Goal: Task Accomplishment & Management: Manage account settings

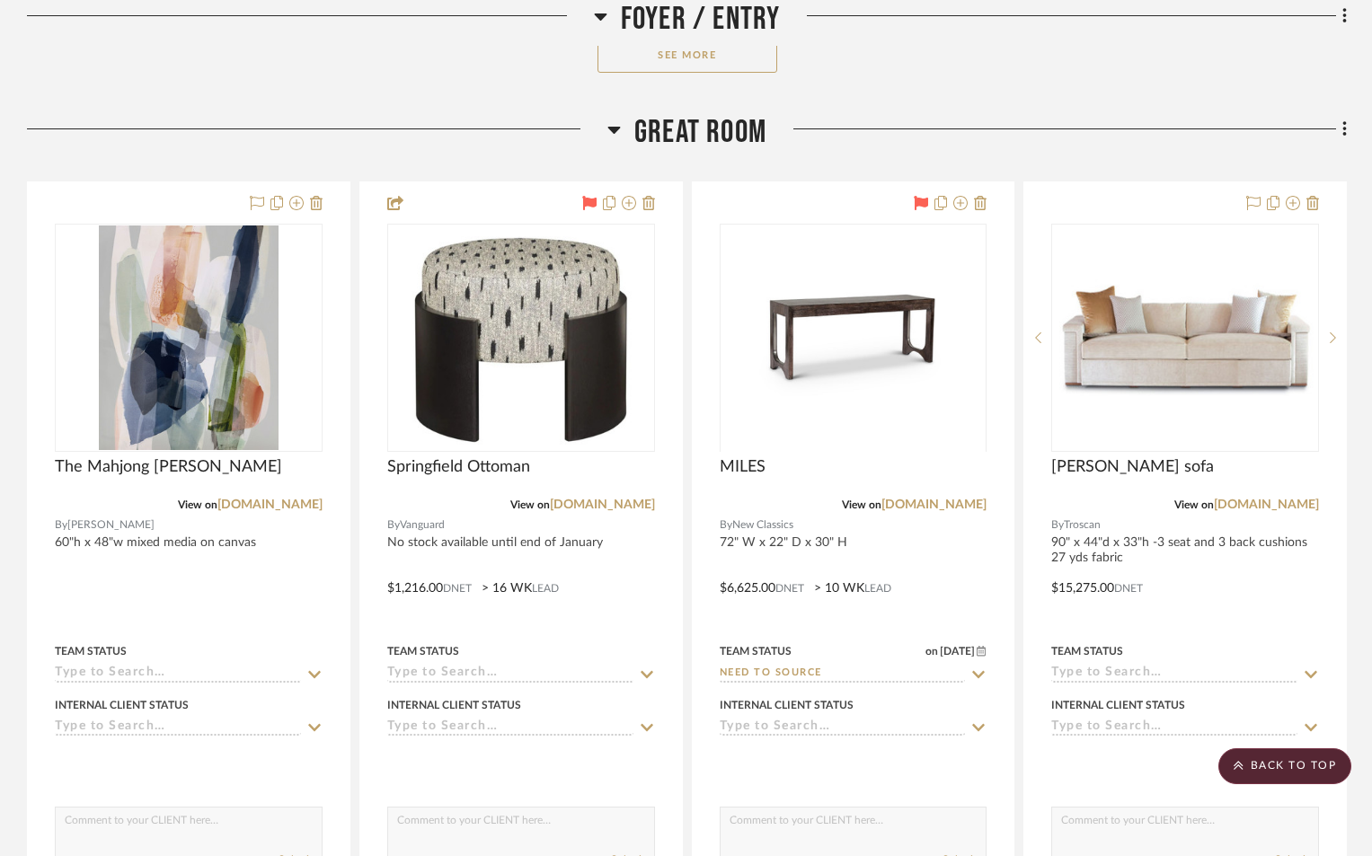
scroll to position [1258, 0]
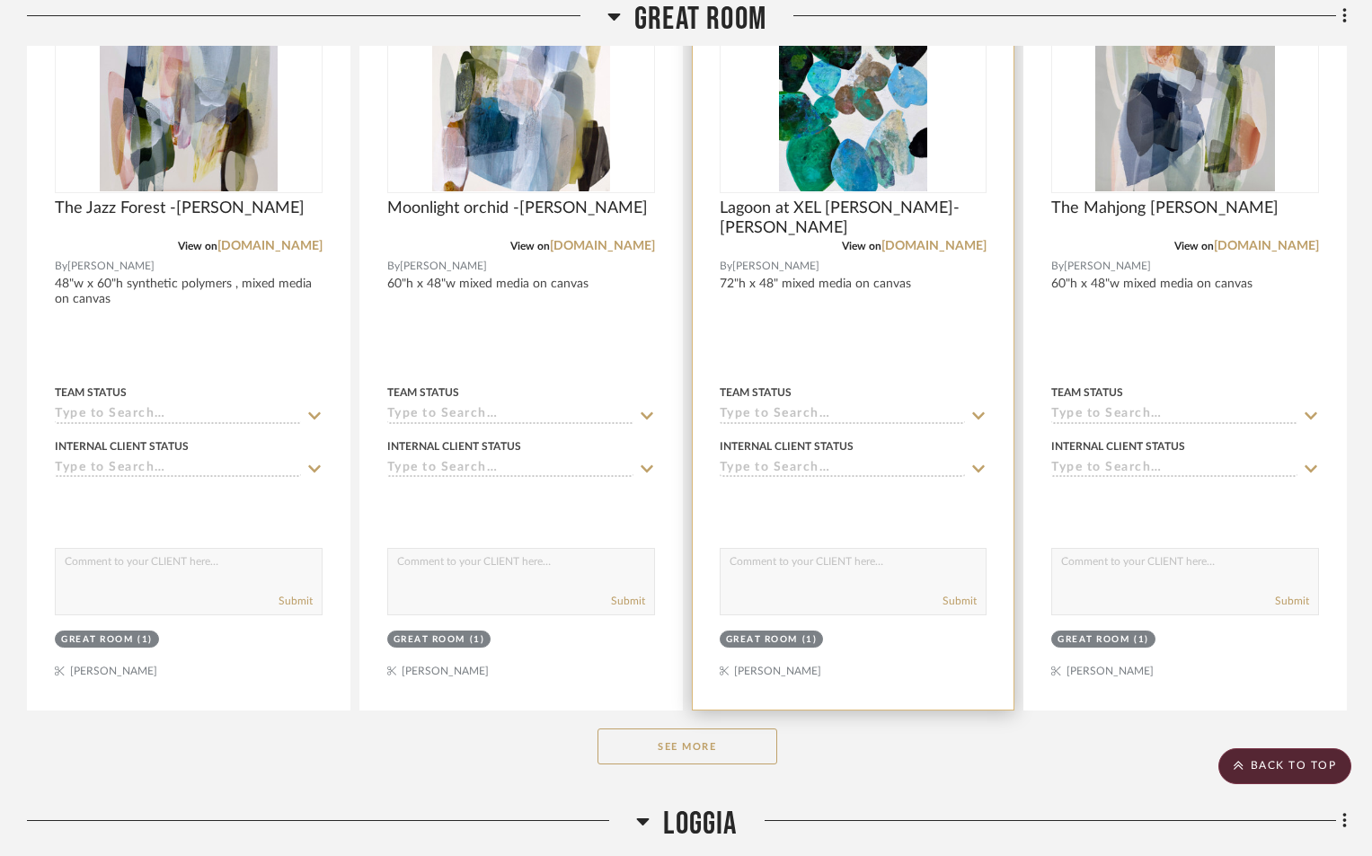
scroll to position [1528, 0]
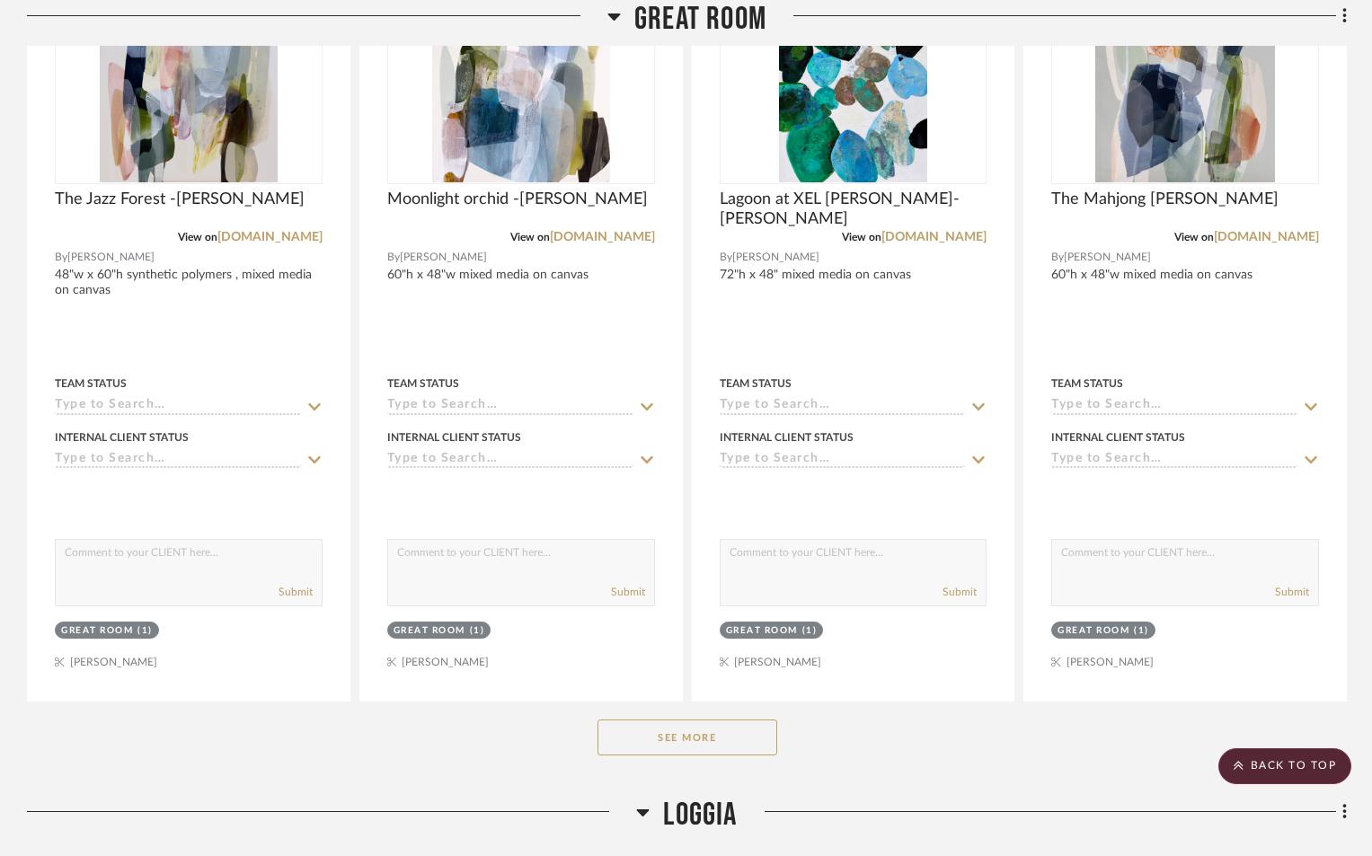
click at [721, 747] on button "See More" at bounding box center [688, 738] width 180 height 36
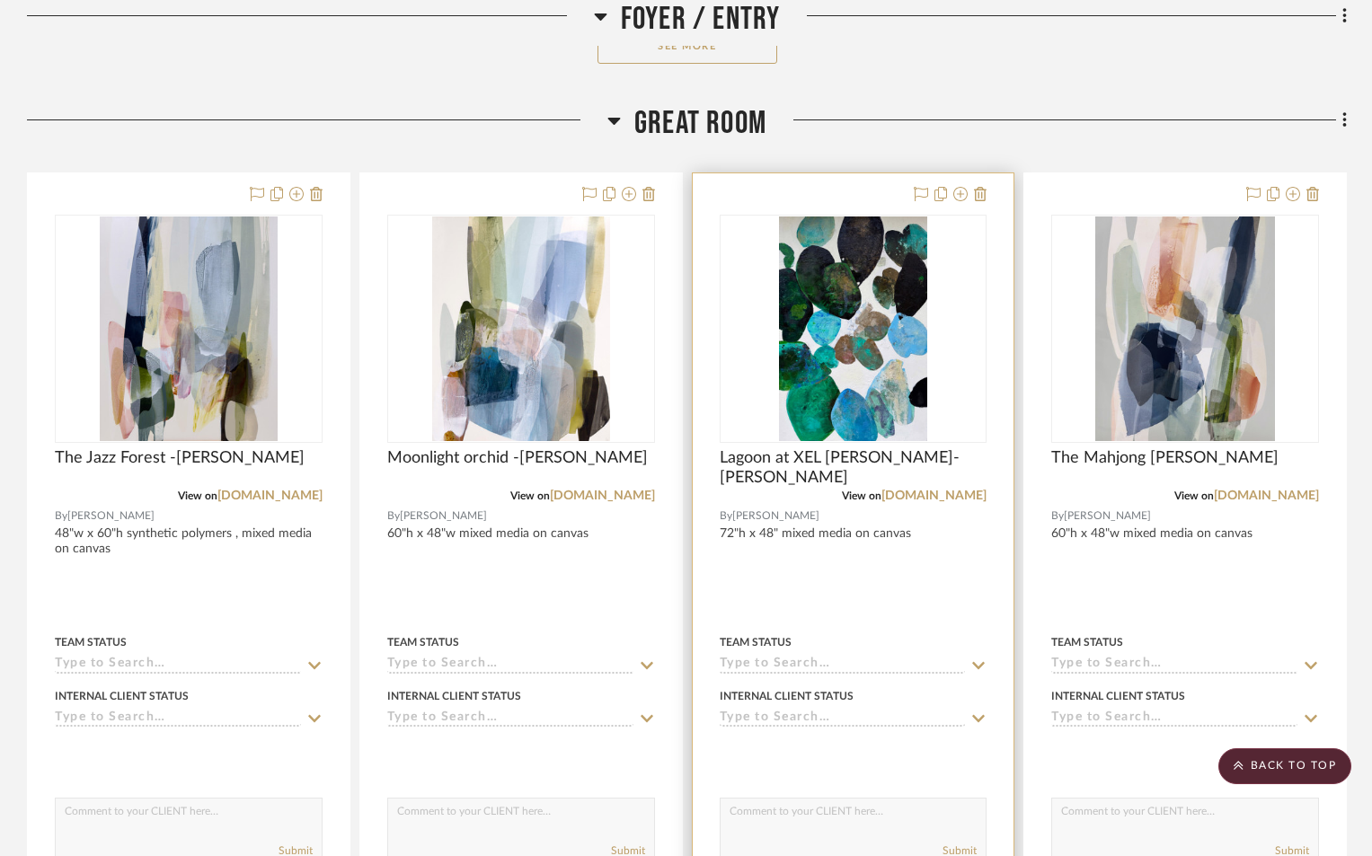
scroll to position [1258, 0]
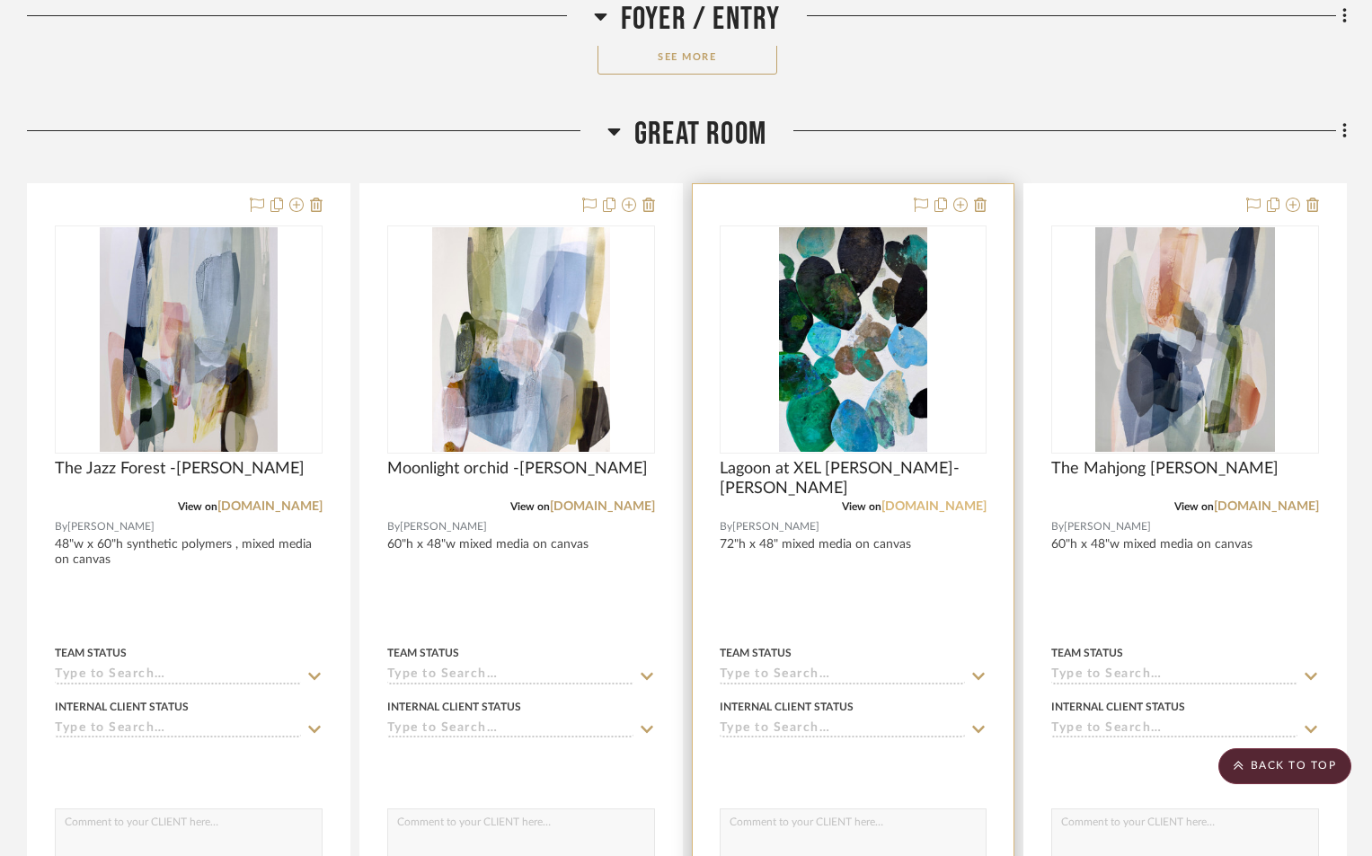
click at [929, 510] on link "[DOMAIN_NAME]" at bounding box center [934, 507] width 105 height 13
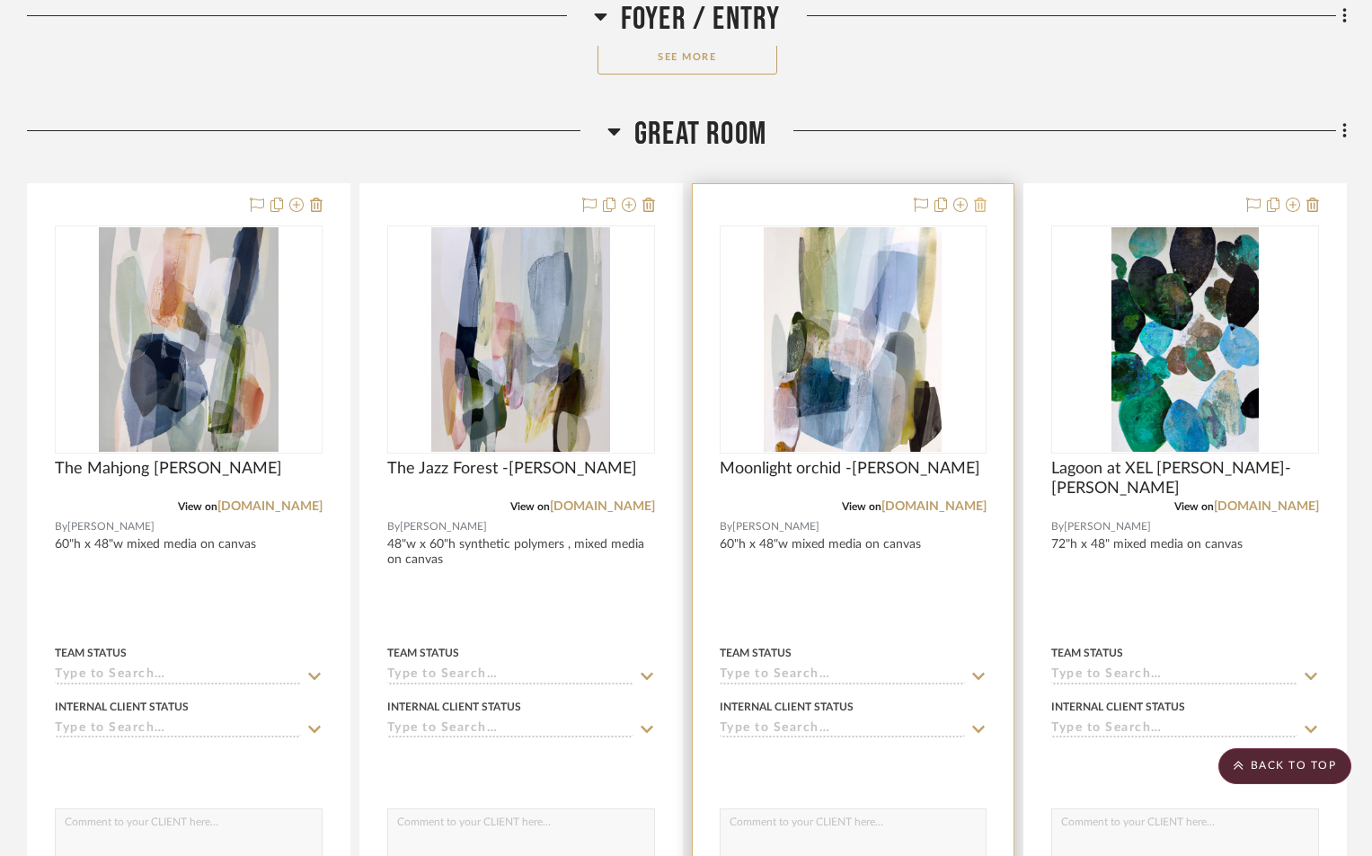
click at [980, 208] on icon at bounding box center [980, 205] width 13 height 14
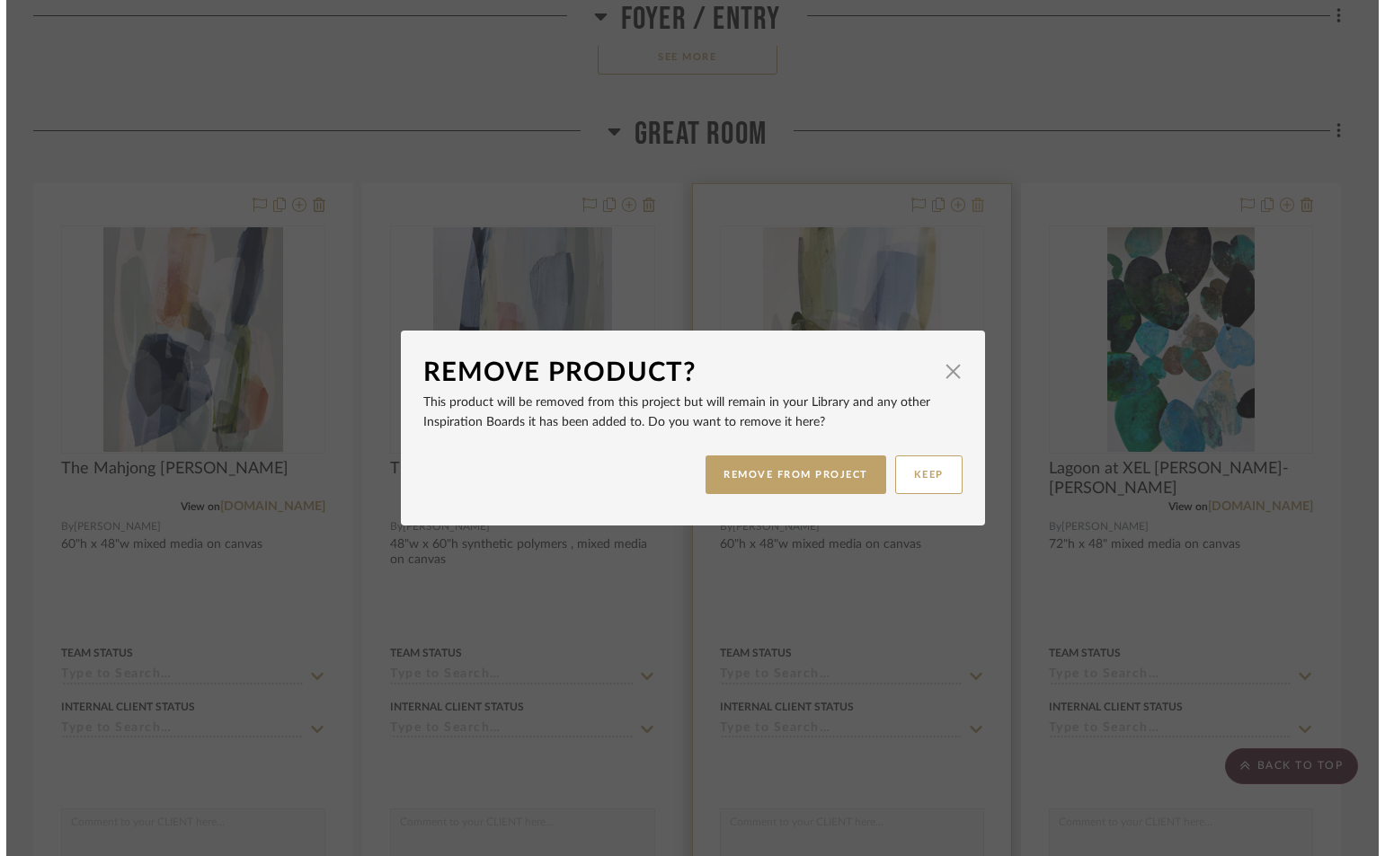
scroll to position [0, 0]
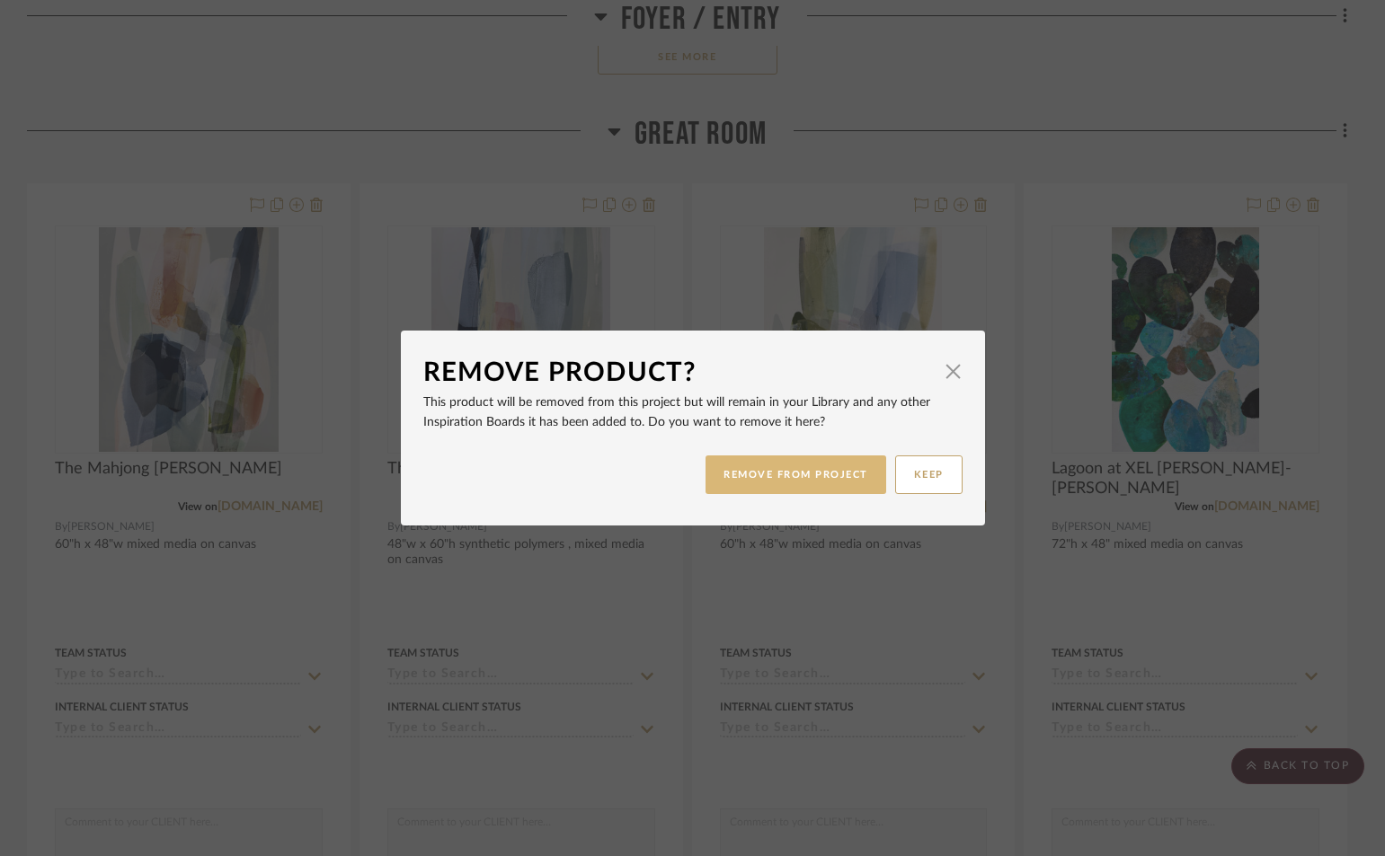
click at [807, 478] on button "REMOVE FROM PROJECT" at bounding box center [795, 475] width 181 height 39
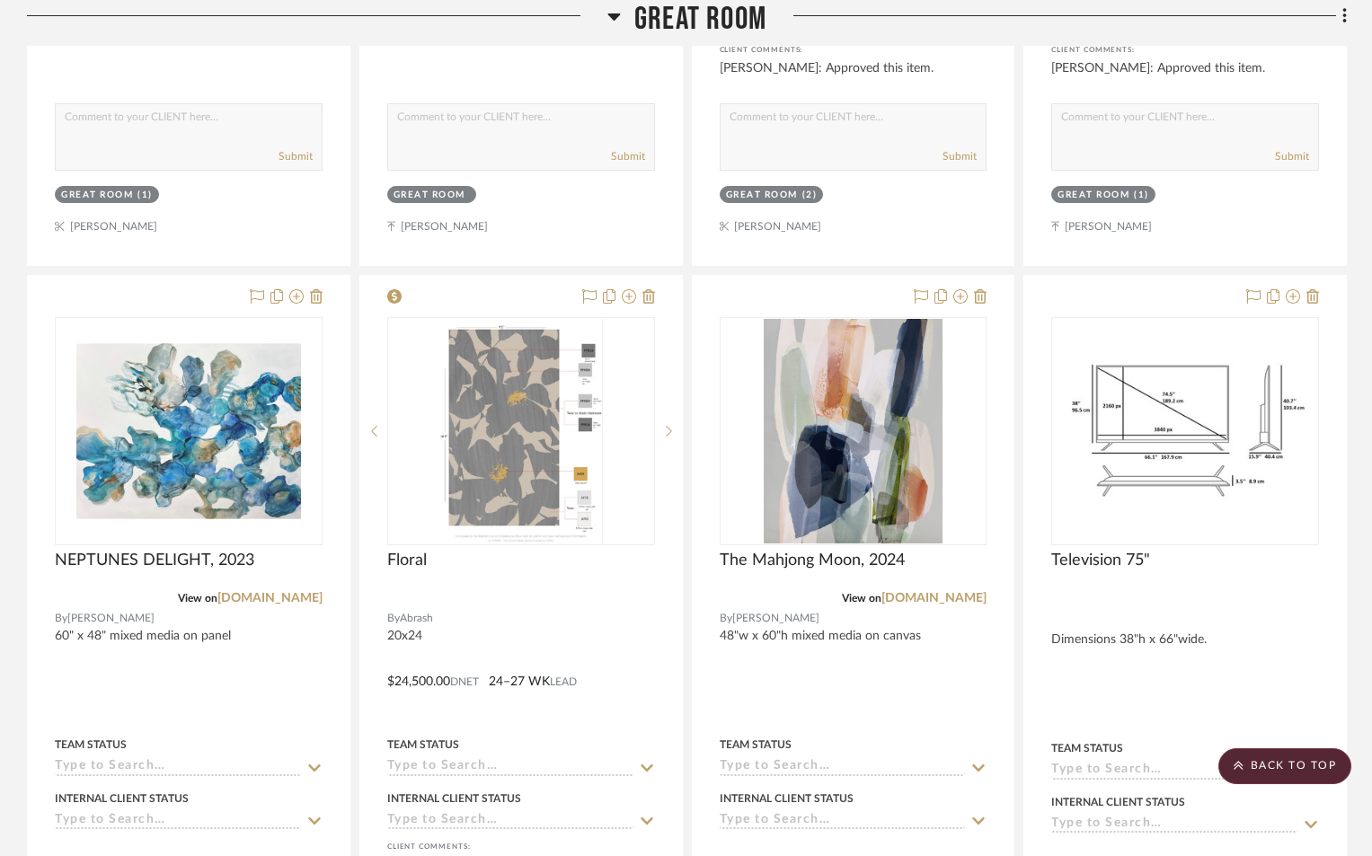
scroll to position [5212, 0]
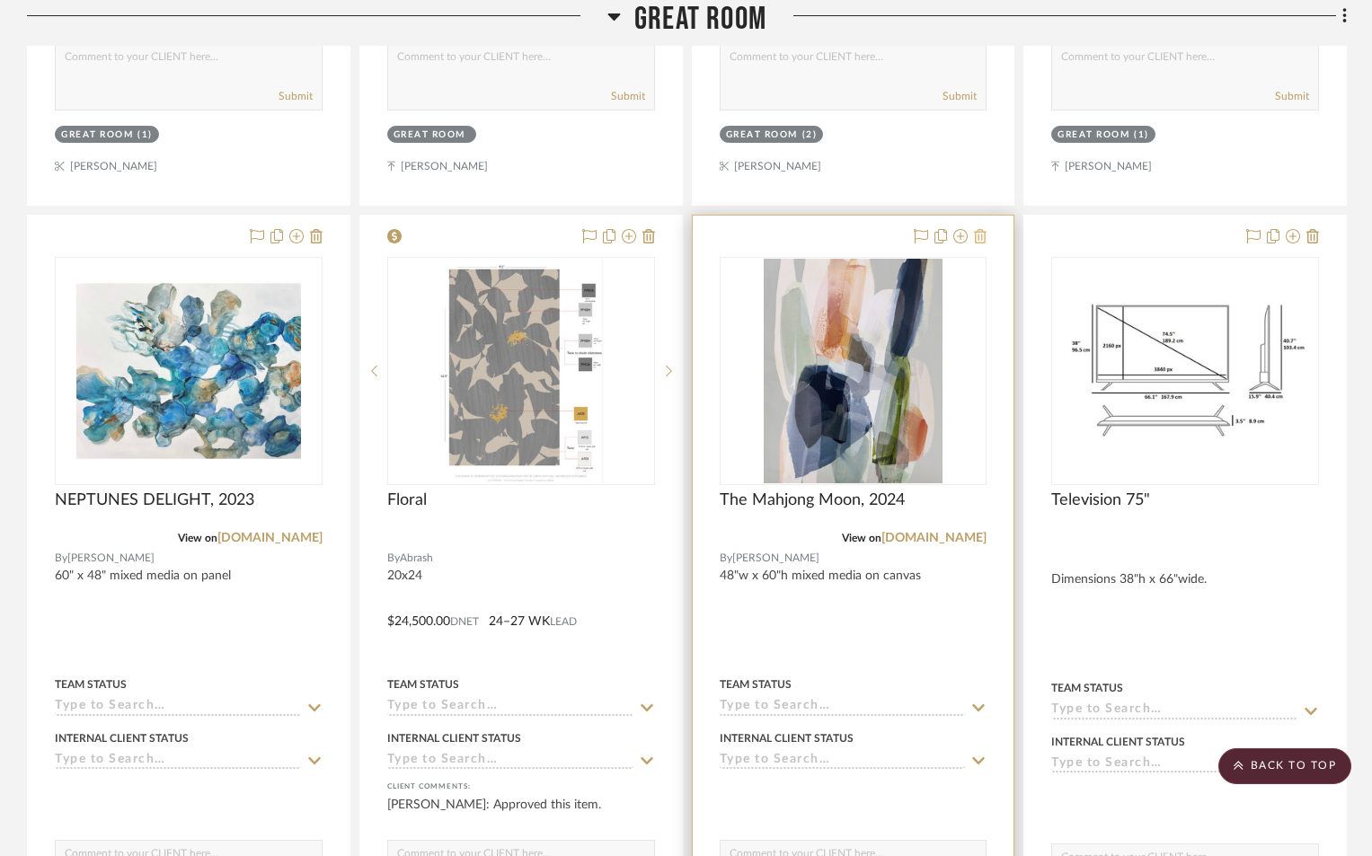
click at [976, 237] on icon at bounding box center [980, 236] width 13 height 14
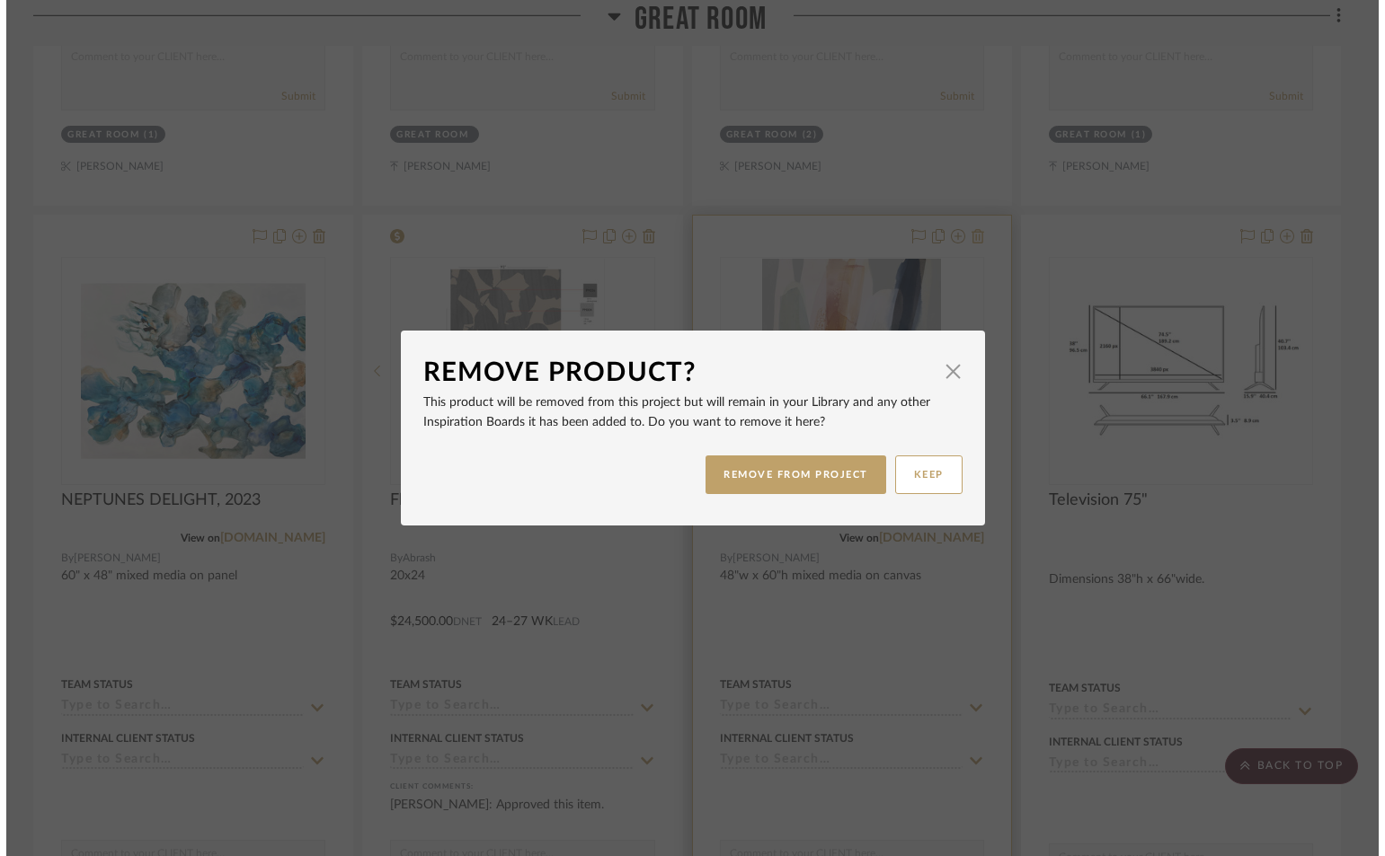
scroll to position [0, 0]
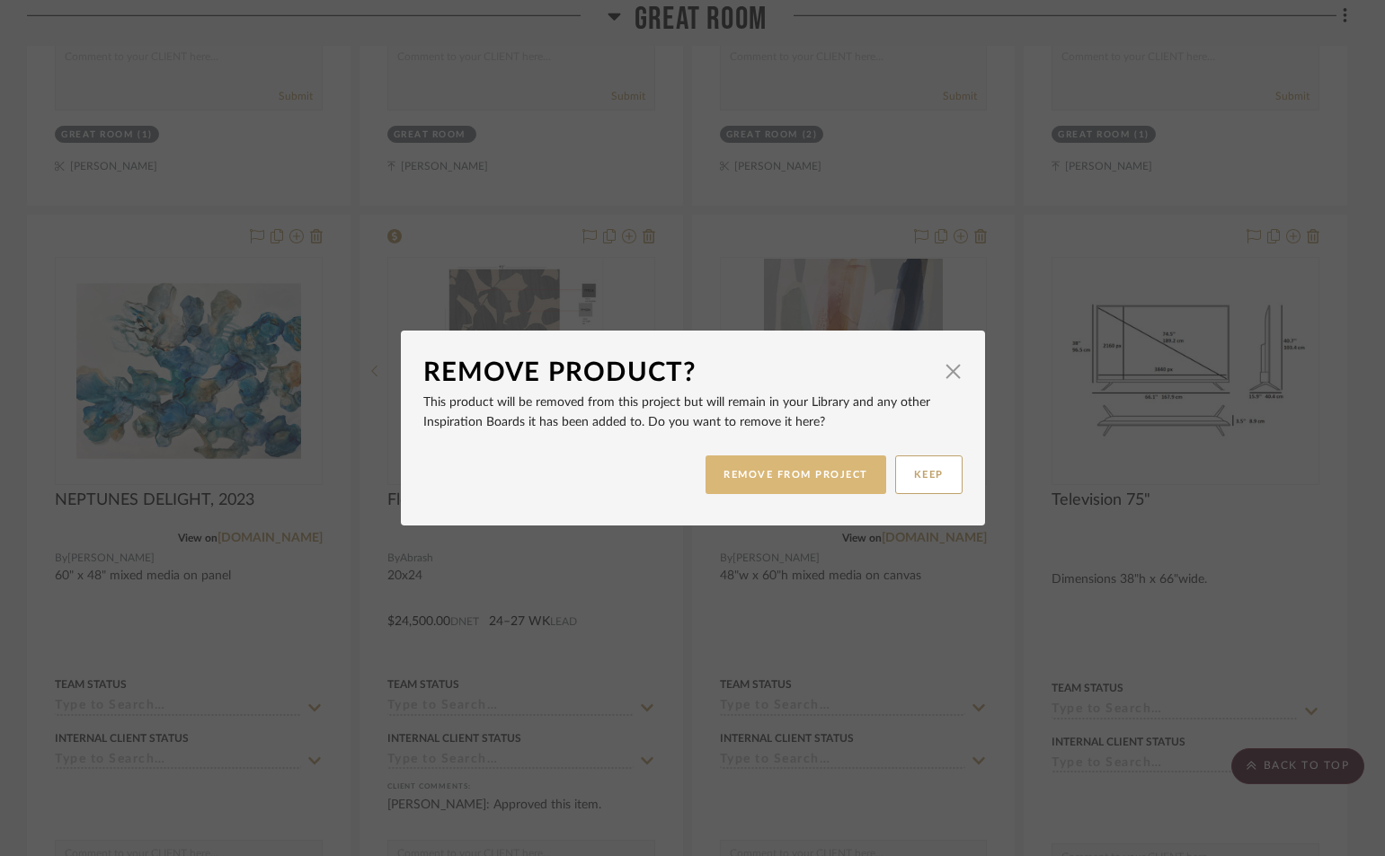
click at [775, 478] on button "REMOVE FROM PROJECT" at bounding box center [795, 475] width 181 height 39
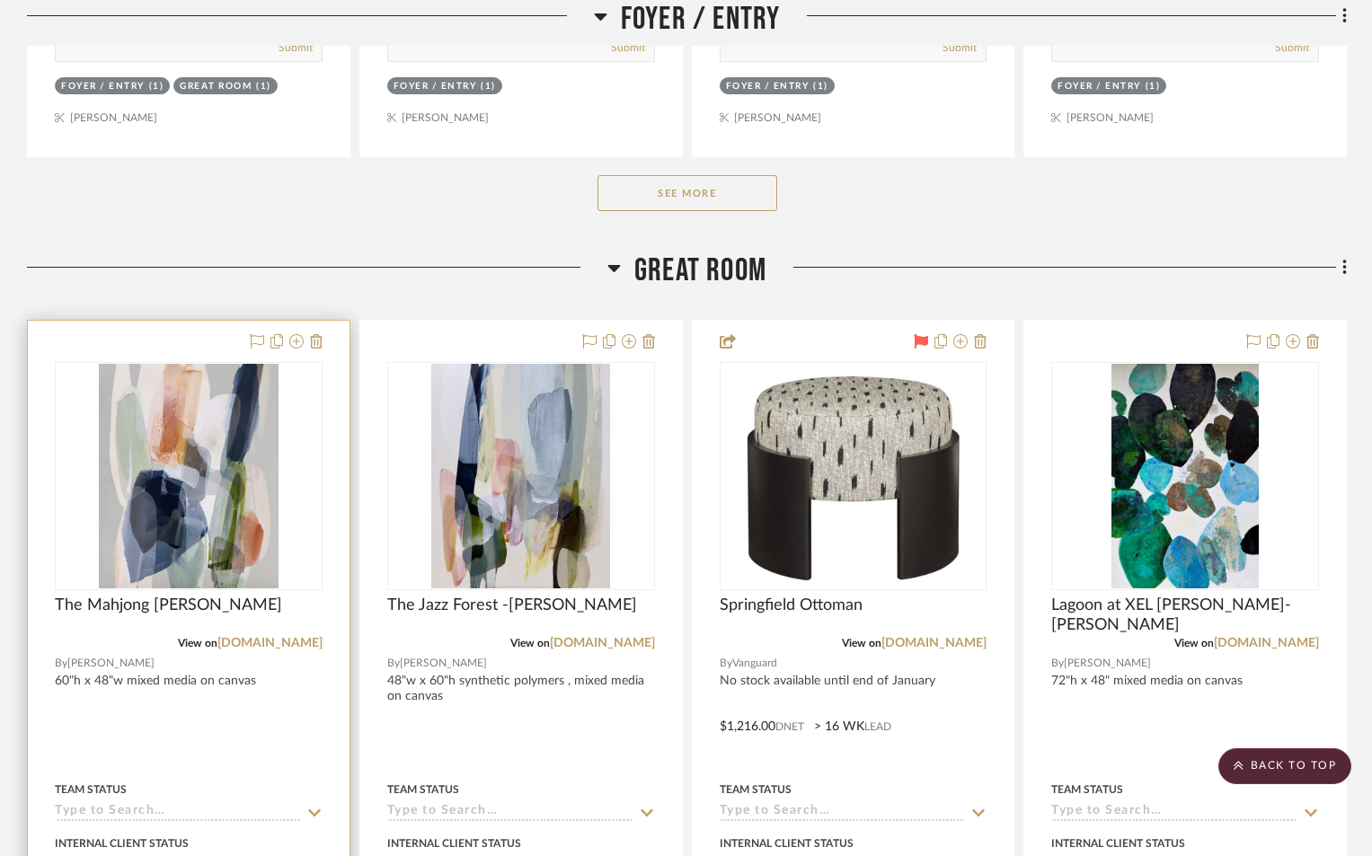
scroll to position [1084, 0]
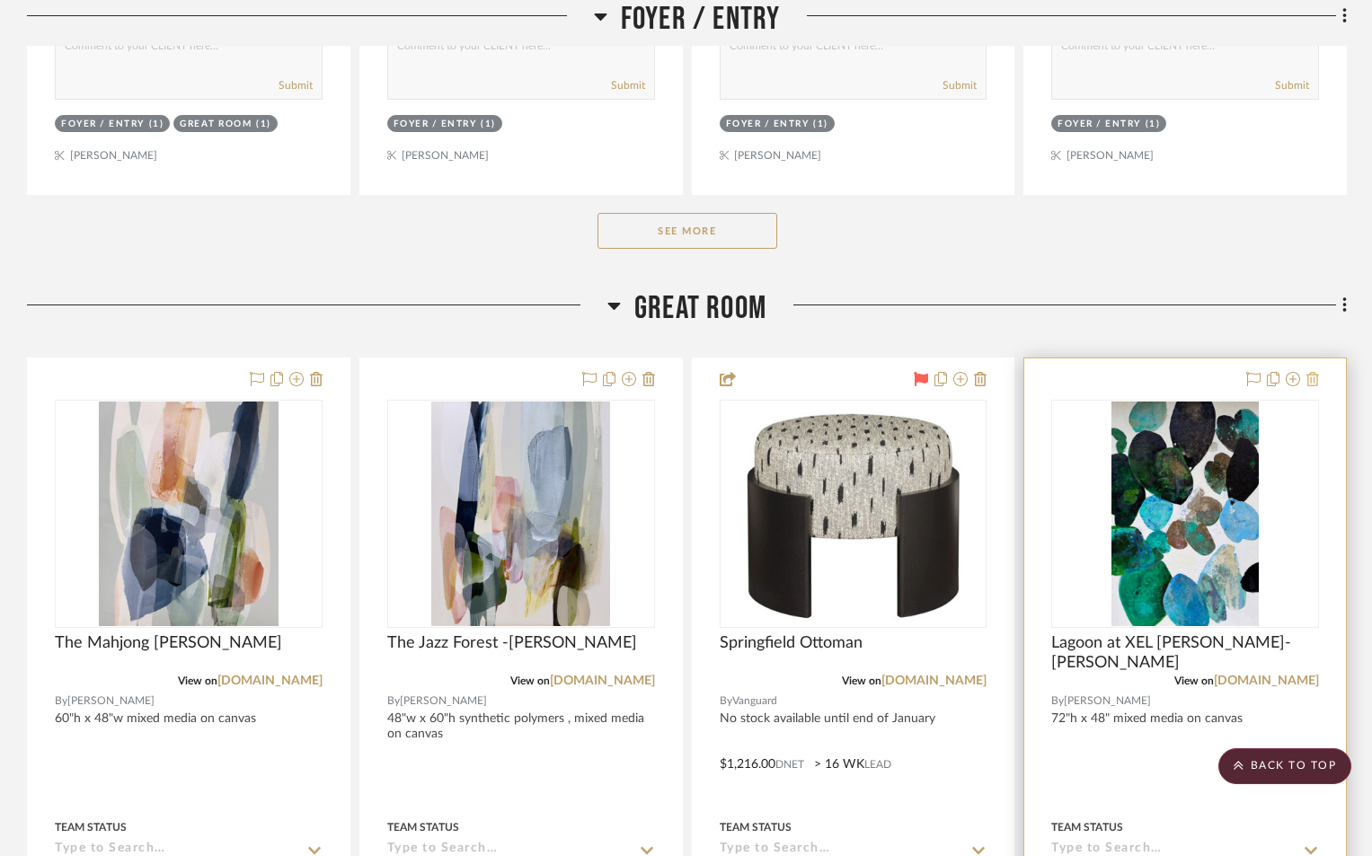
click at [1313, 380] on icon at bounding box center [1313, 379] width 13 height 14
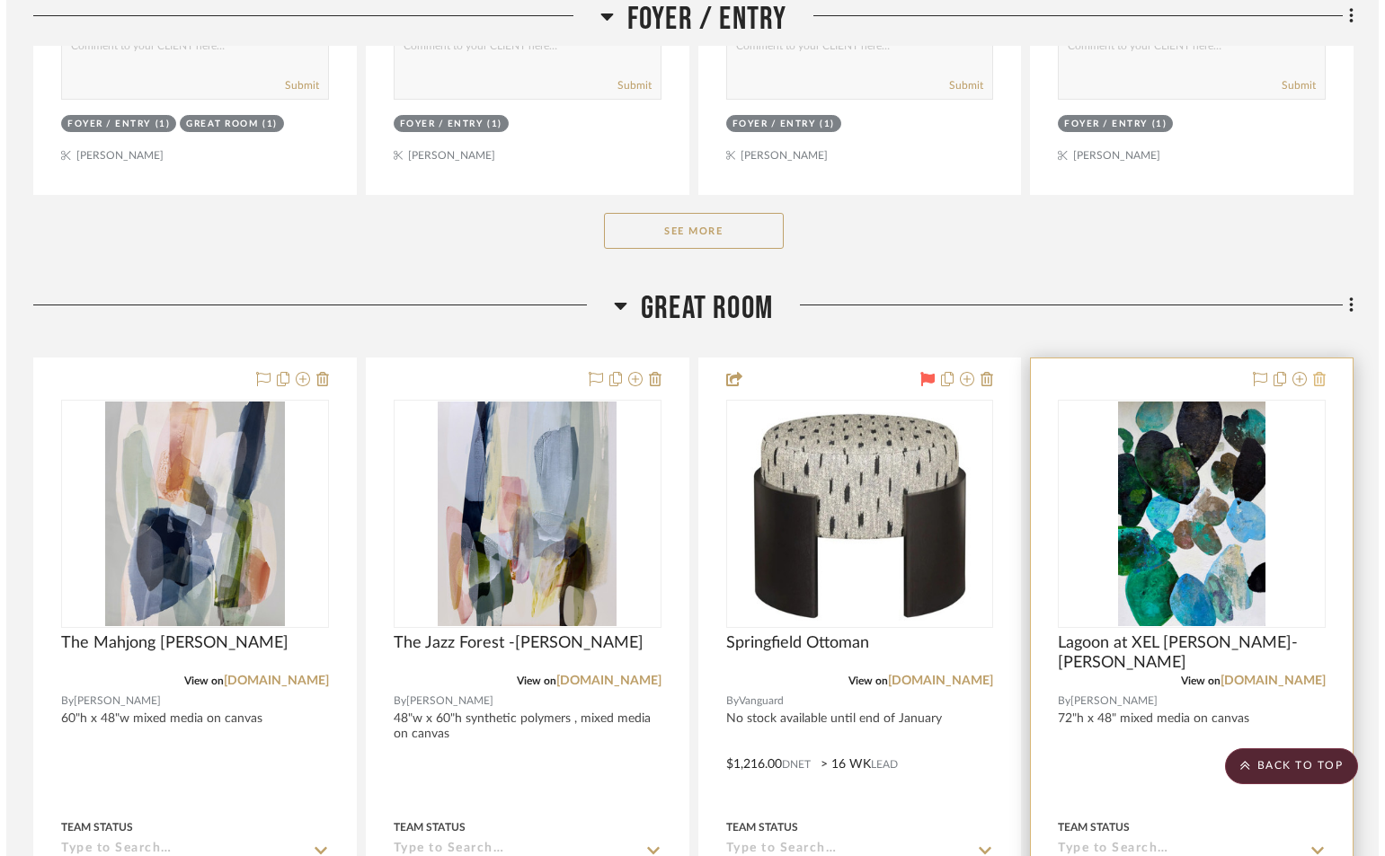
scroll to position [0, 0]
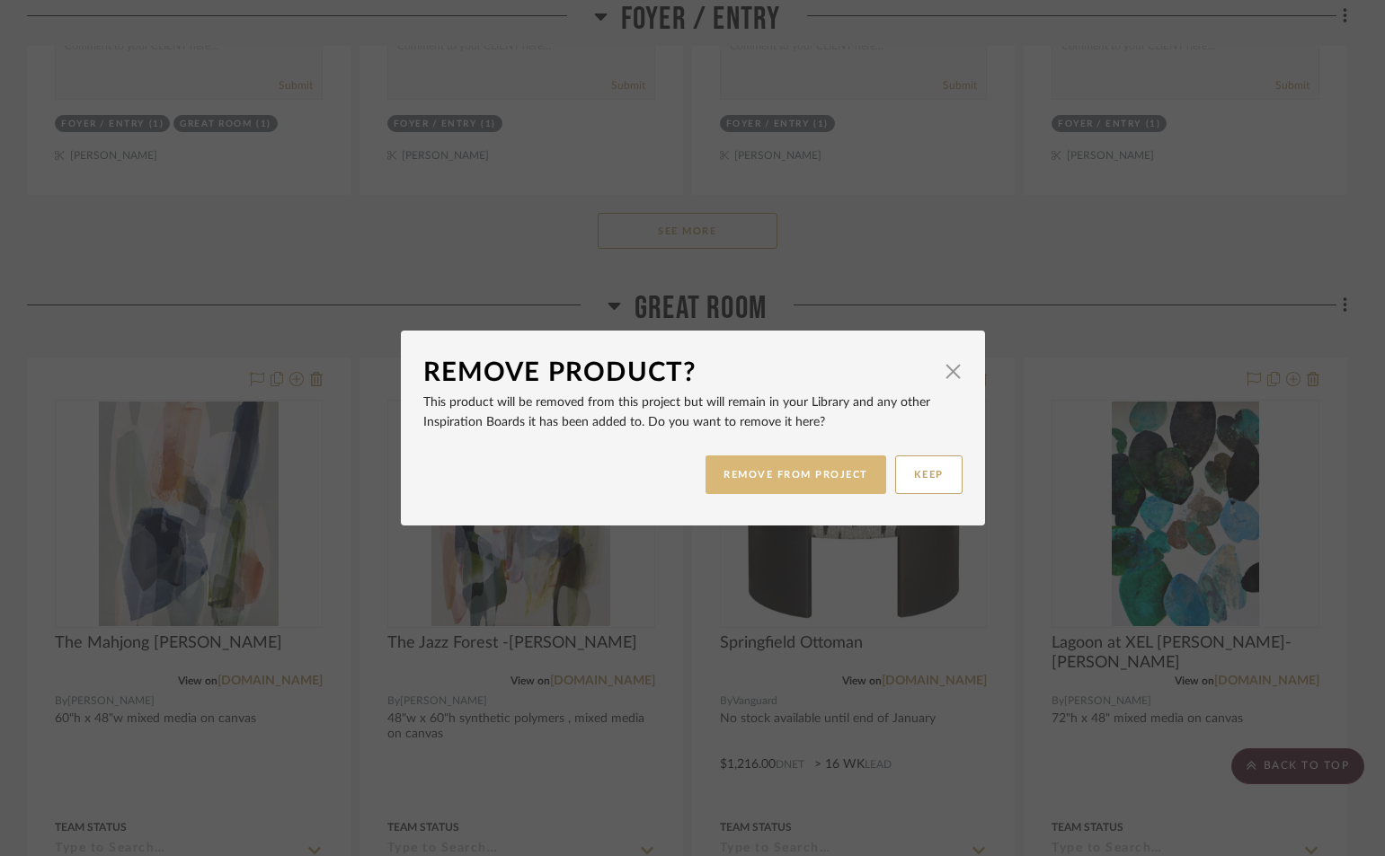
click at [786, 479] on button "REMOVE FROM PROJECT" at bounding box center [795, 475] width 181 height 39
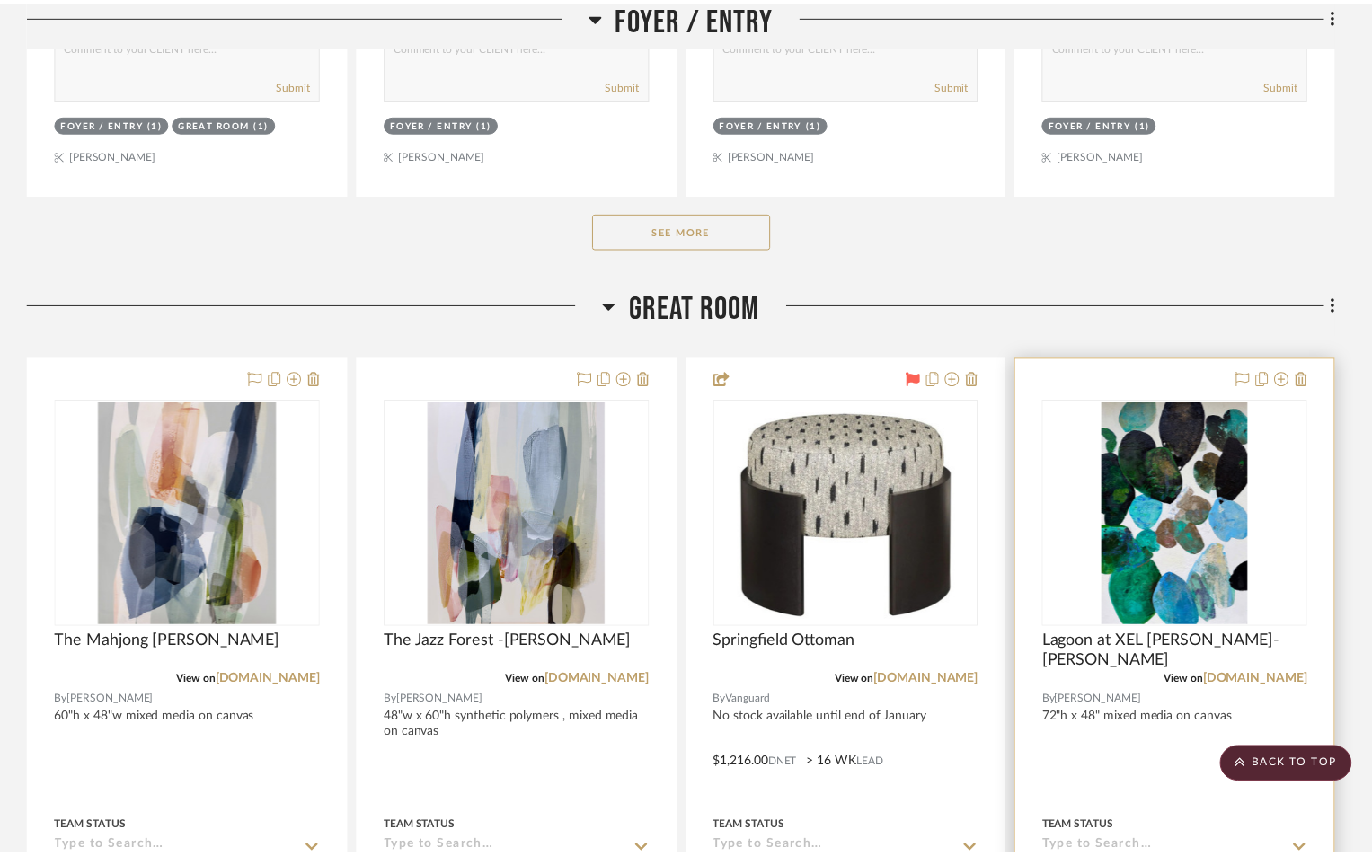
scroll to position [1084, 0]
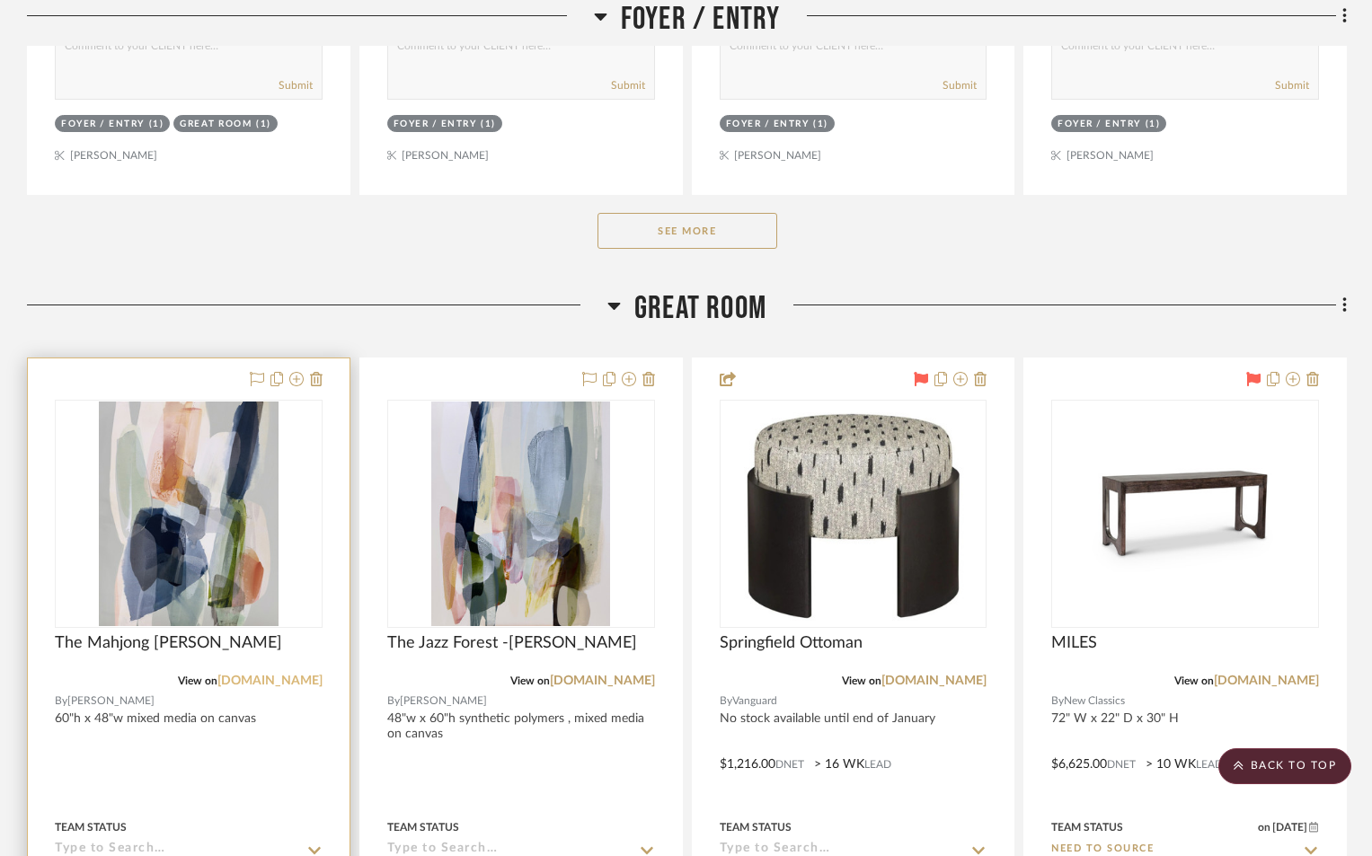
click at [267, 682] on link "[DOMAIN_NAME]" at bounding box center [269, 681] width 105 height 13
click at [237, 575] on img "0" at bounding box center [188, 514] width 179 height 225
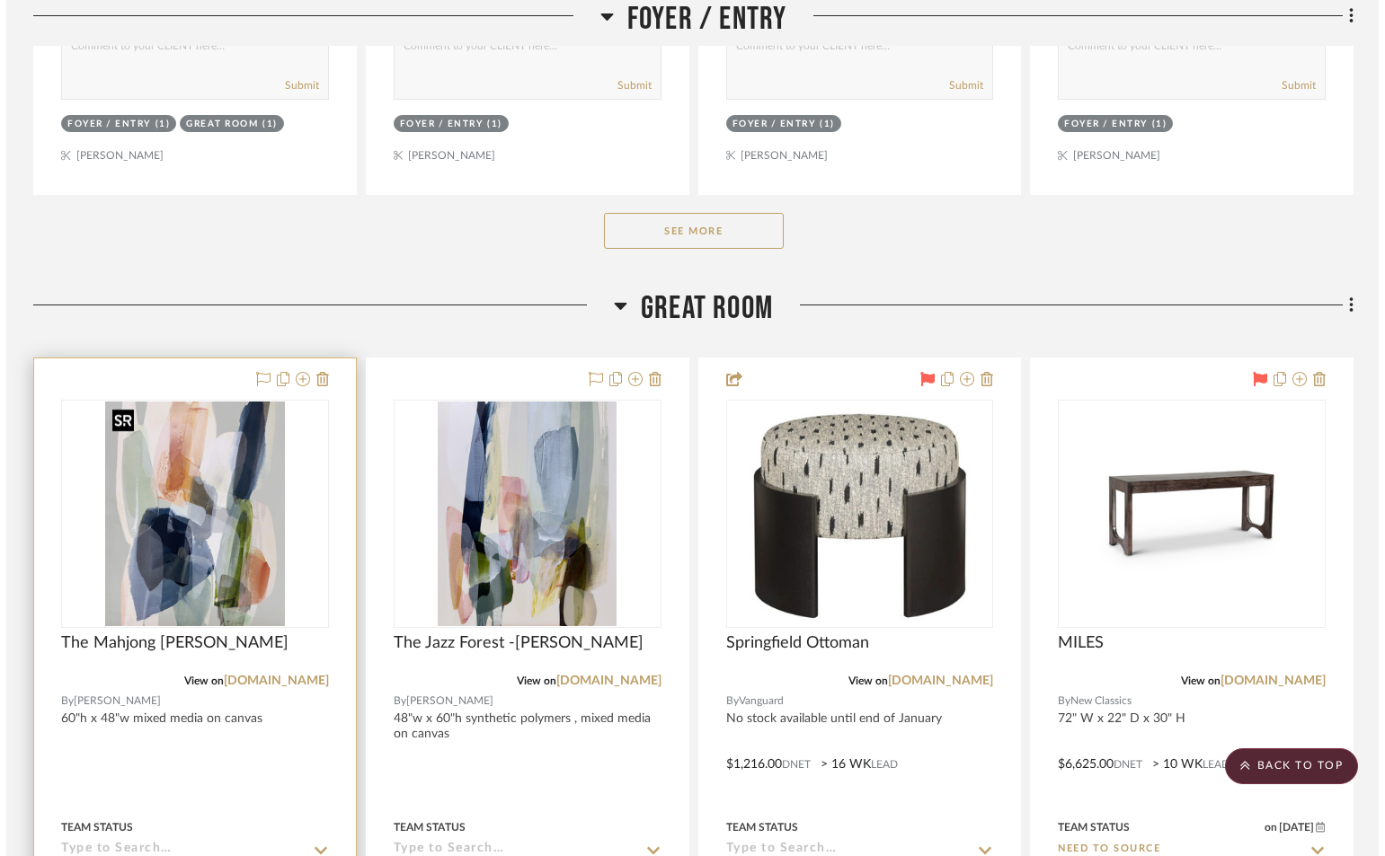
scroll to position [0, 0]
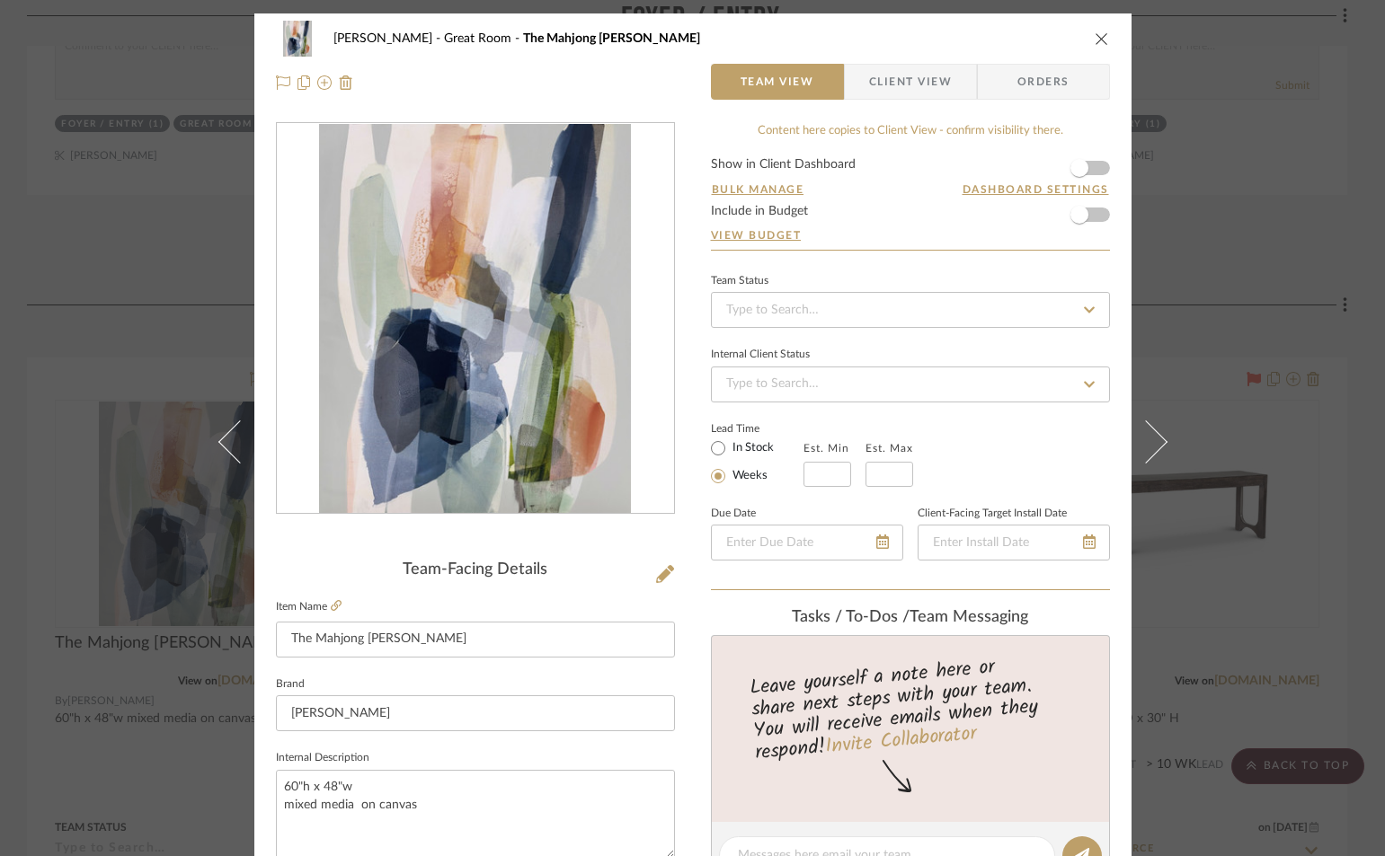
click at [1096, 34] on icon "close" at bounding box center [1102, 38] width 14 height 14
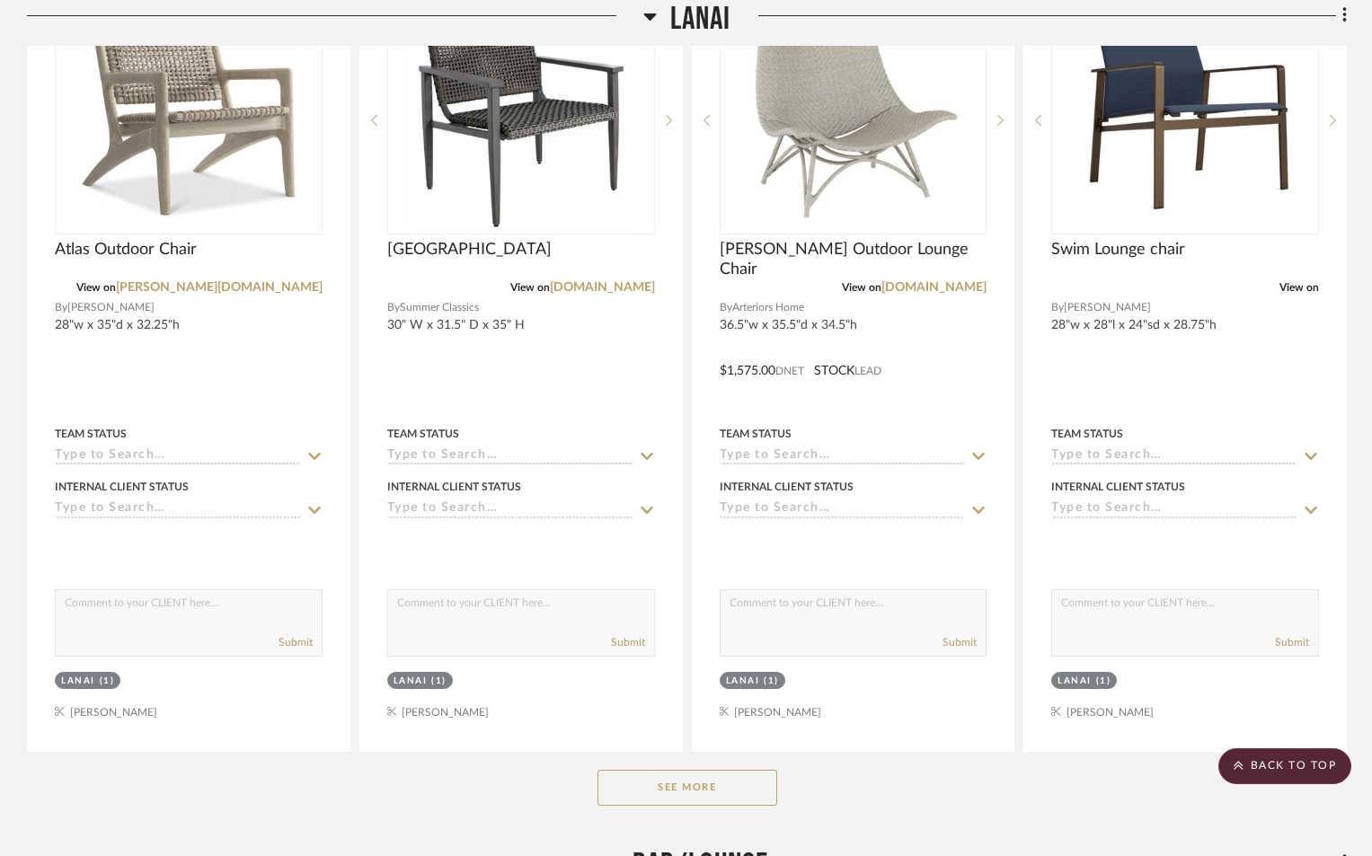
scroll to position [7728, 0]
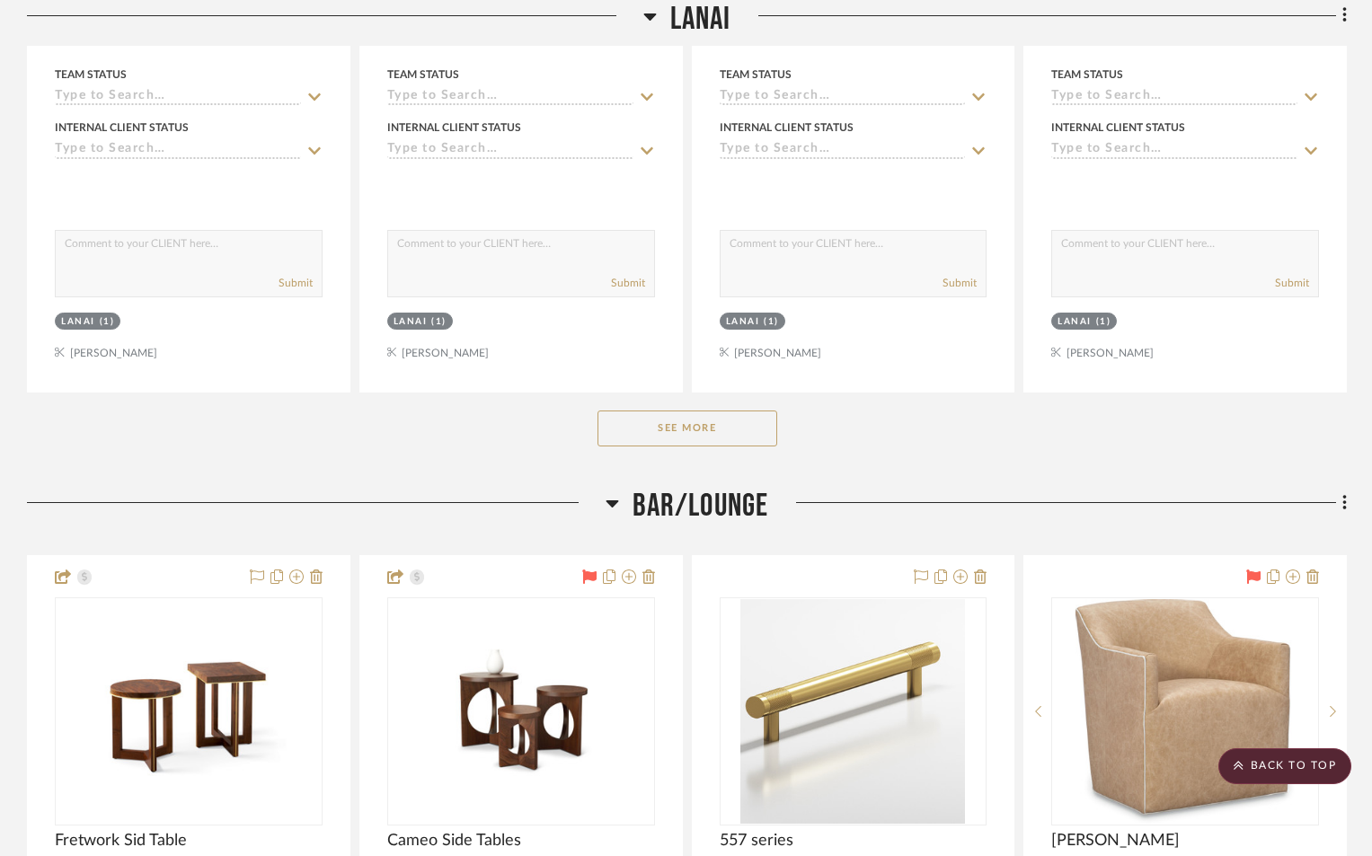
click at [650, 423] on button "See More" at bounding box center [688, 429] width 180 height 36
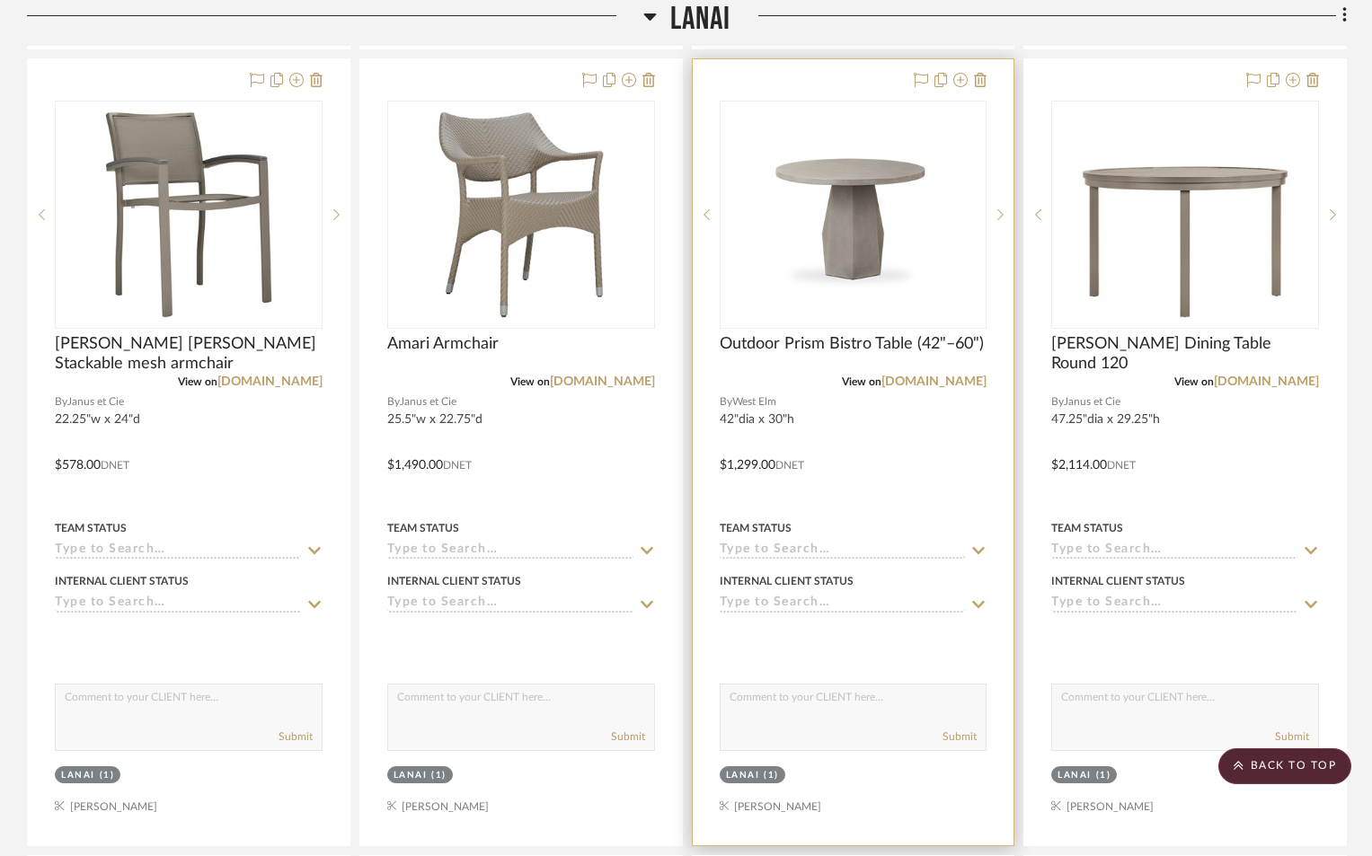
scroll to position [10245, 0]
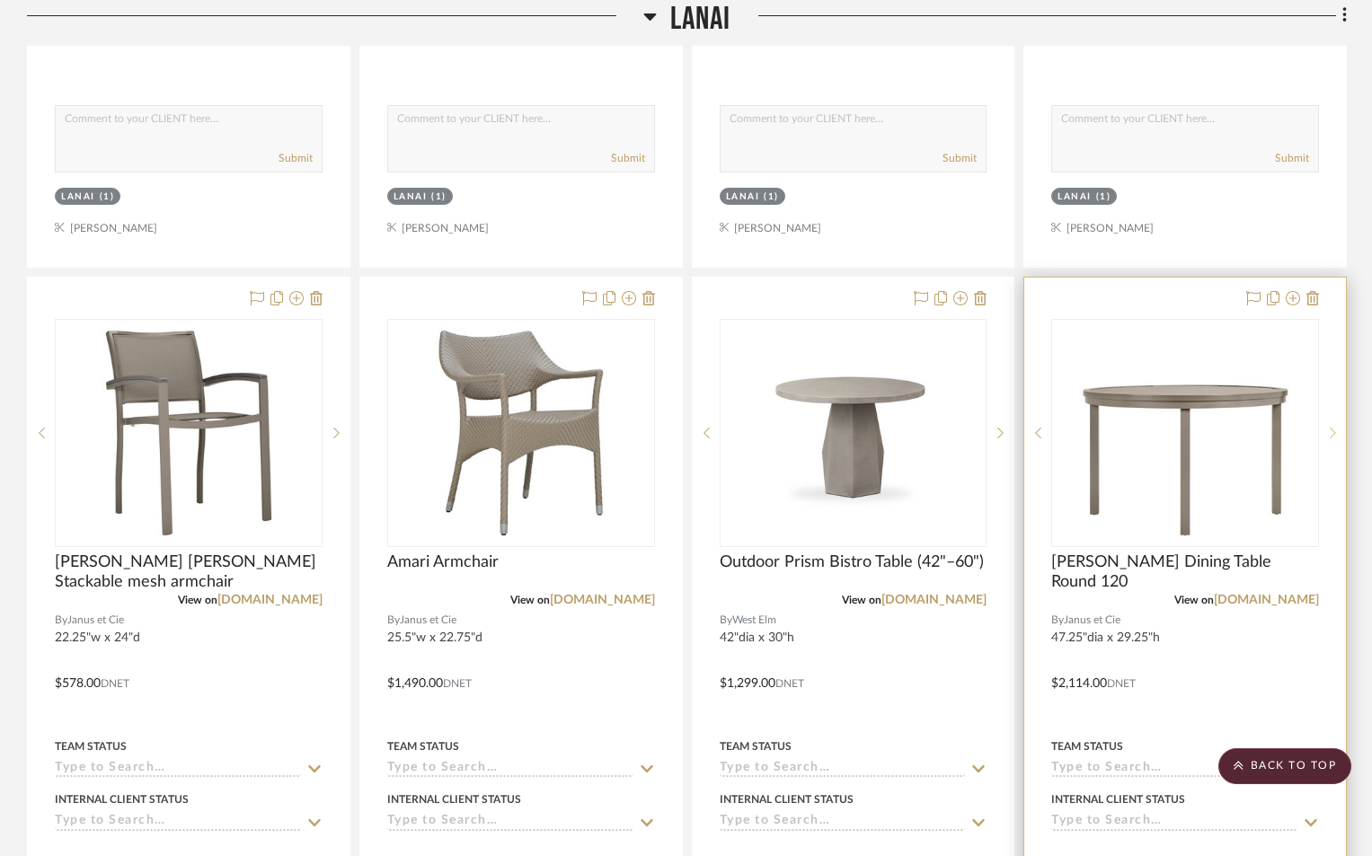
click at [1332, 435] on icon at bounding box center [1333, 433] width 6 height 13
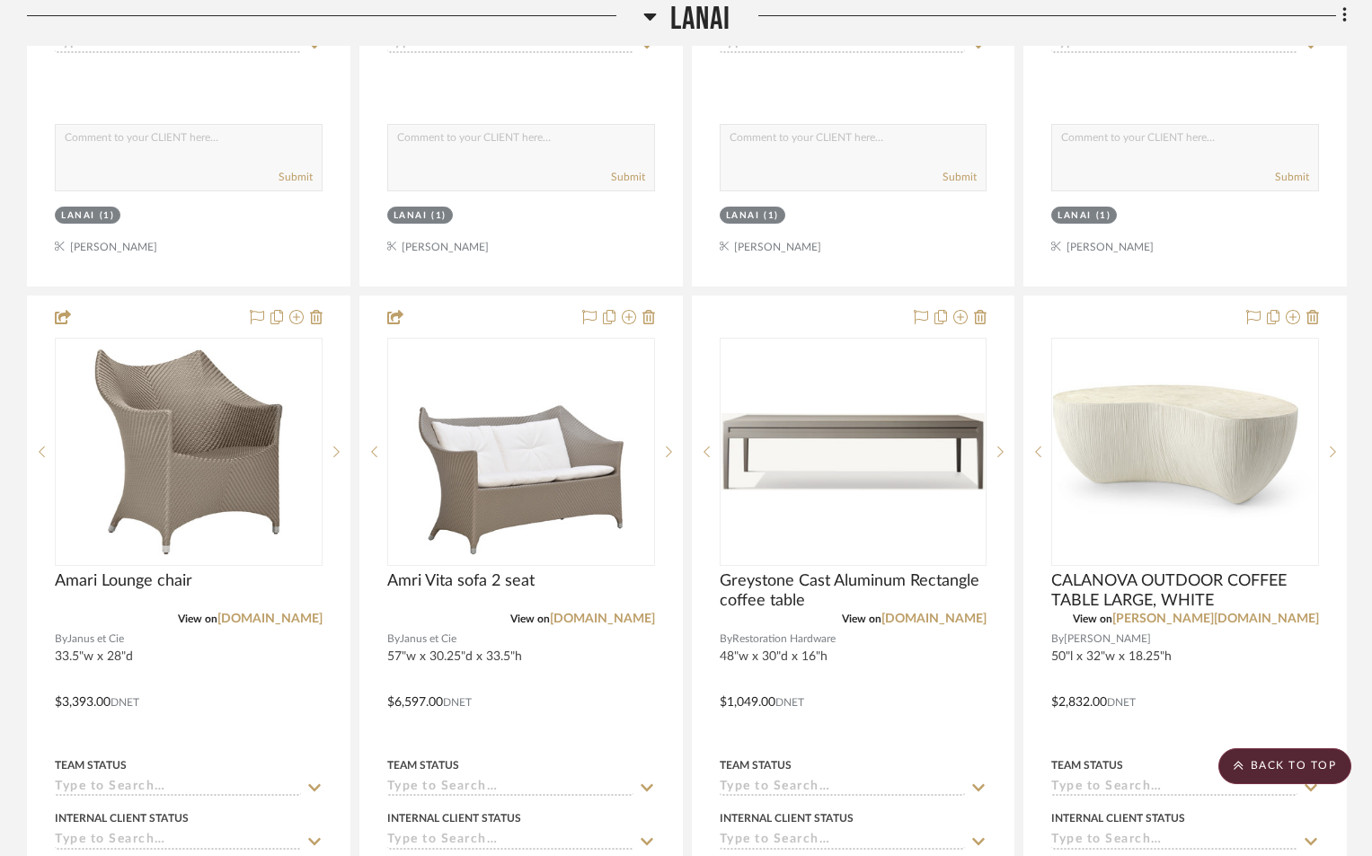
scroll to position [8627, 0]
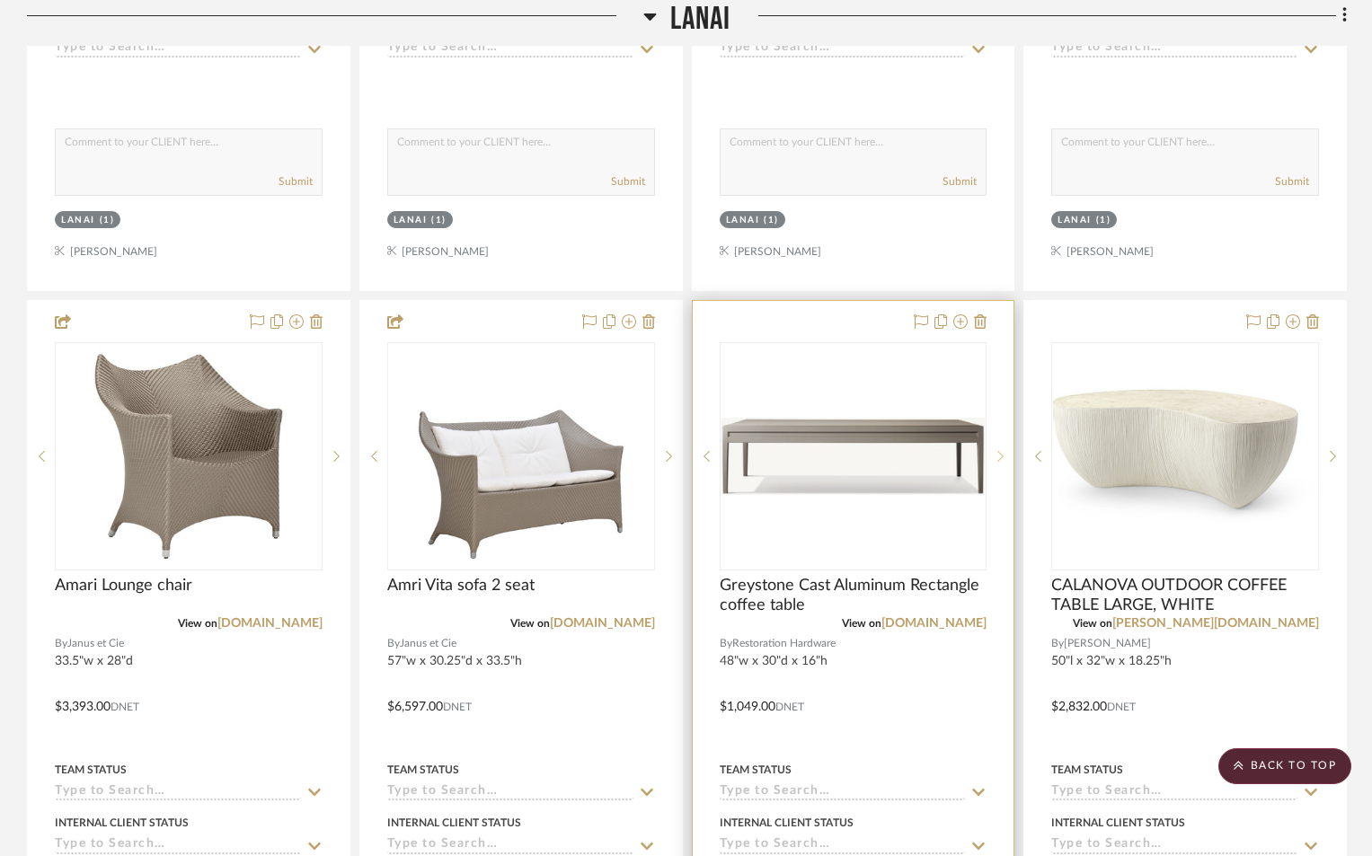
click at [999, 457] on icon at bounding box center [1001, 456] width 6 height 13
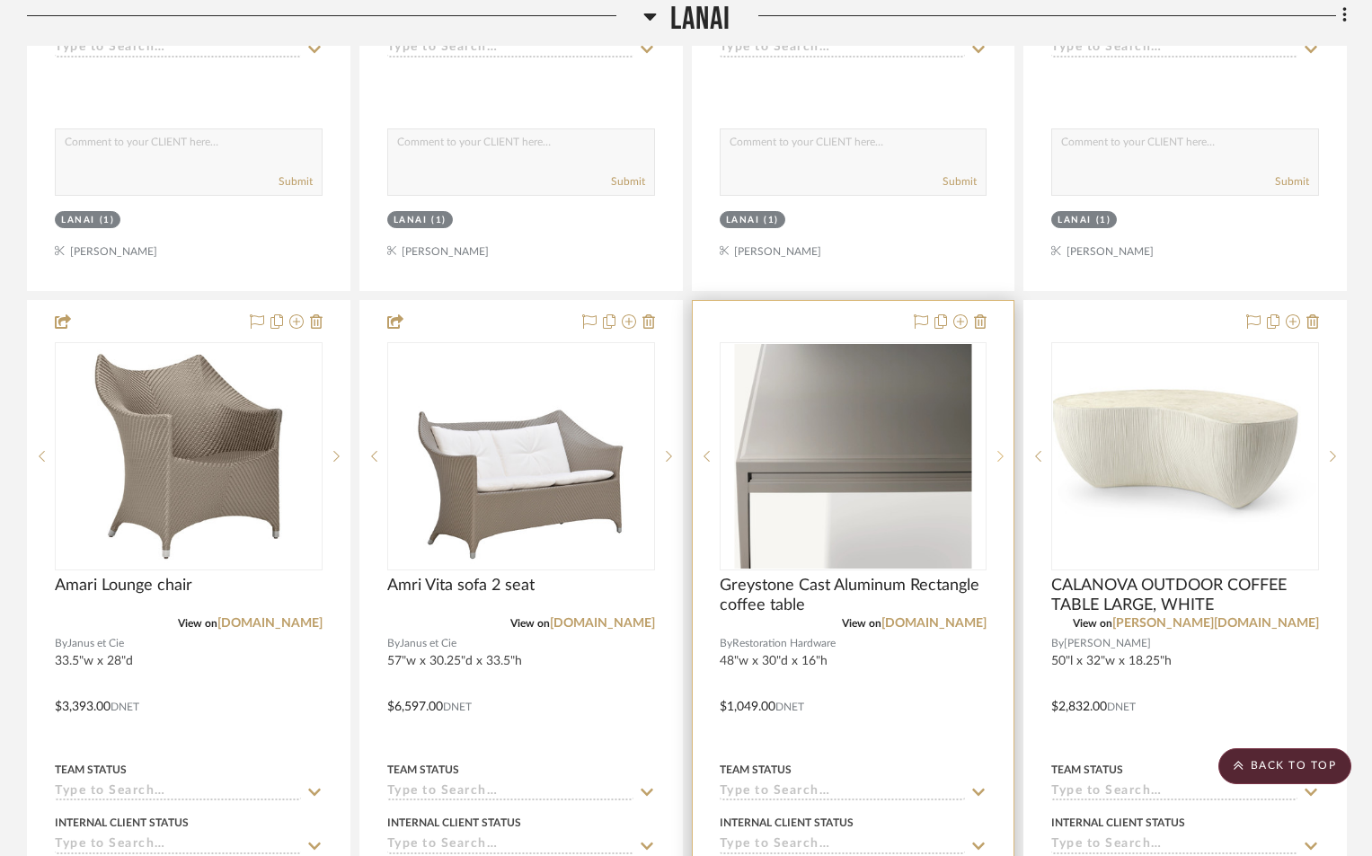
click at [998, 456] on icon at bounding box center [1001, 456] width 6 height 13
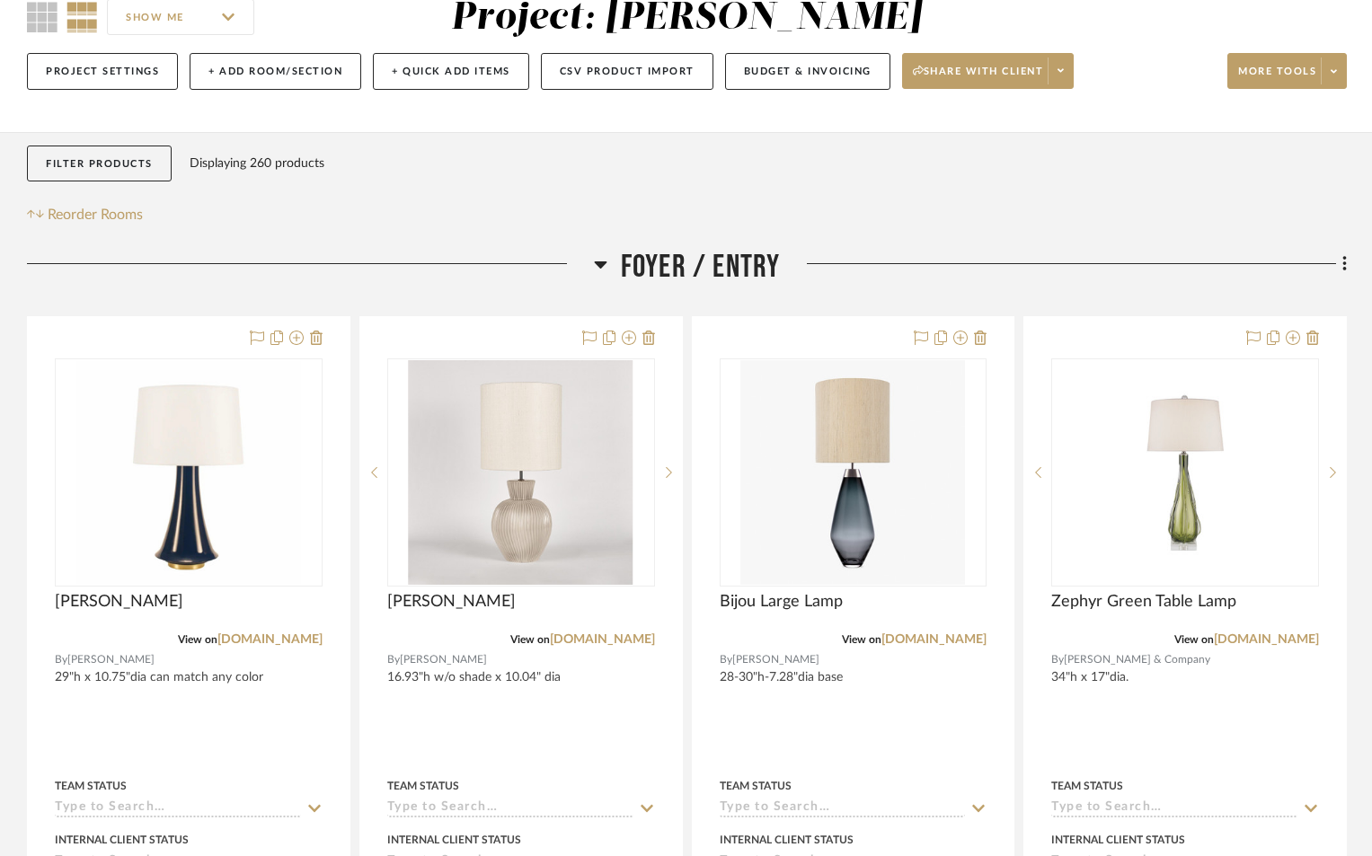
scroll to position [0, 0]
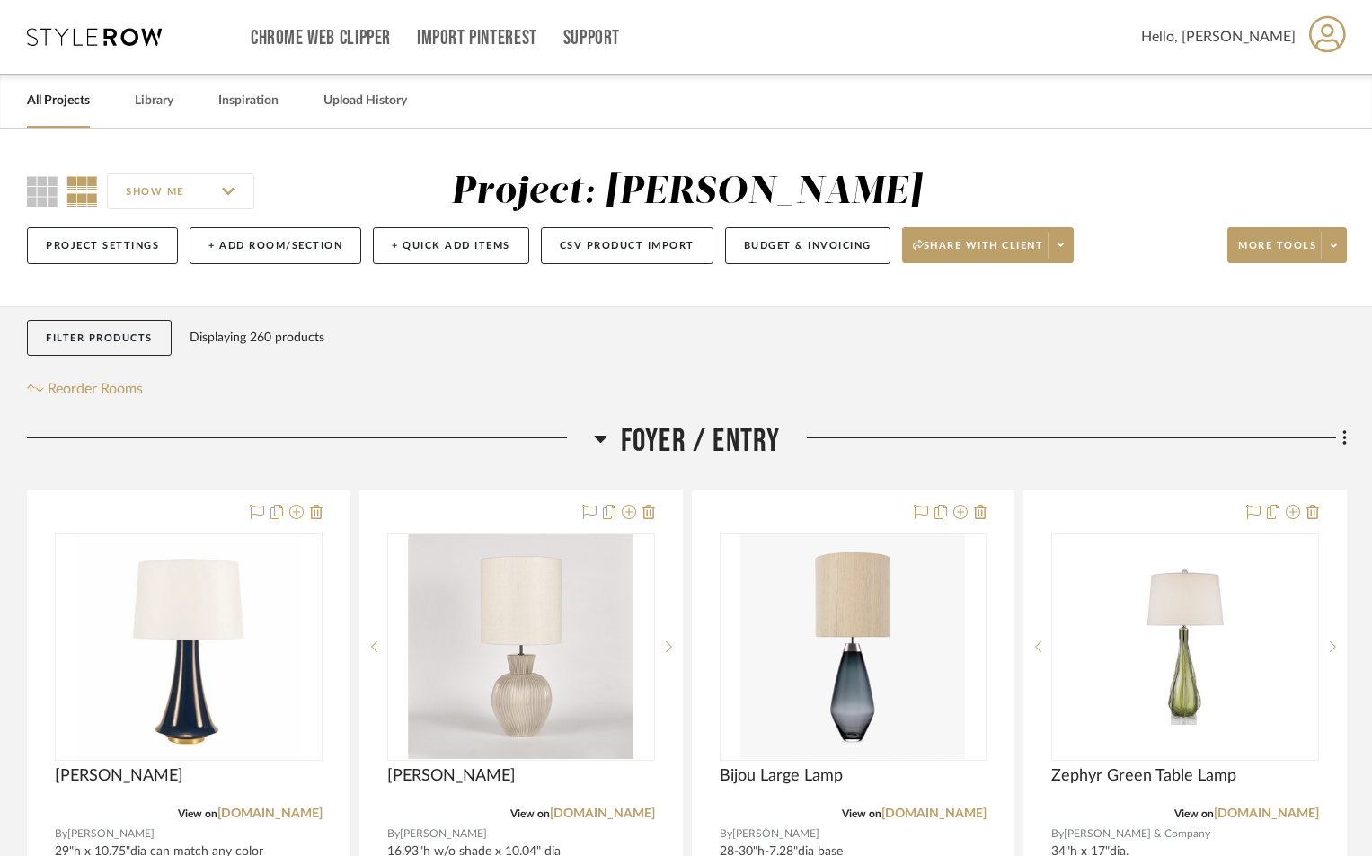
click at [77, 102] on link "All Projects" at bounding box center [58, 101] width 63 height 24
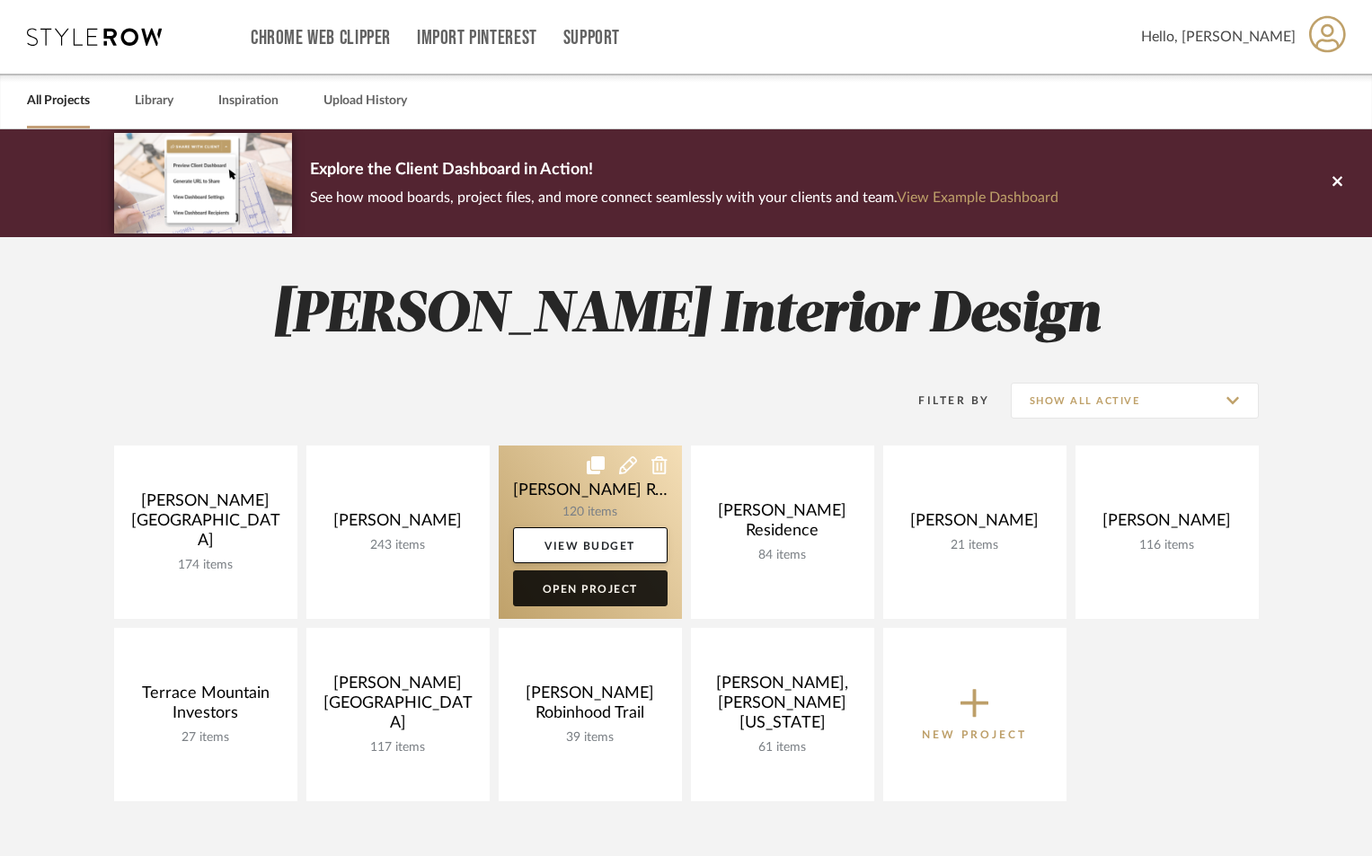
click at [563, 600] on link "Open Project" at bounding box center [590, 589] width 155 height 36
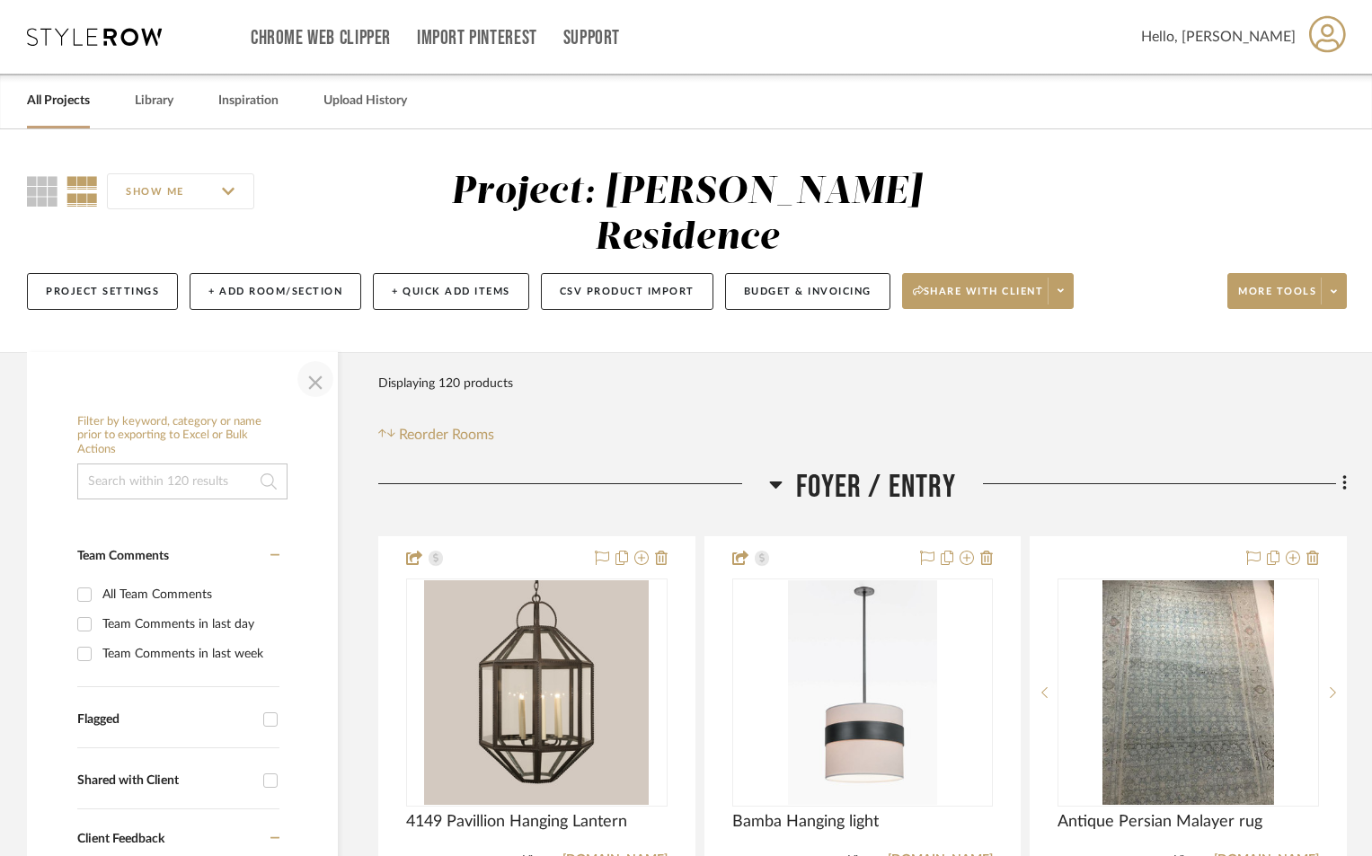
click at [311, 358] on span "button" at bounding box center [315, 379] width 43 height 43
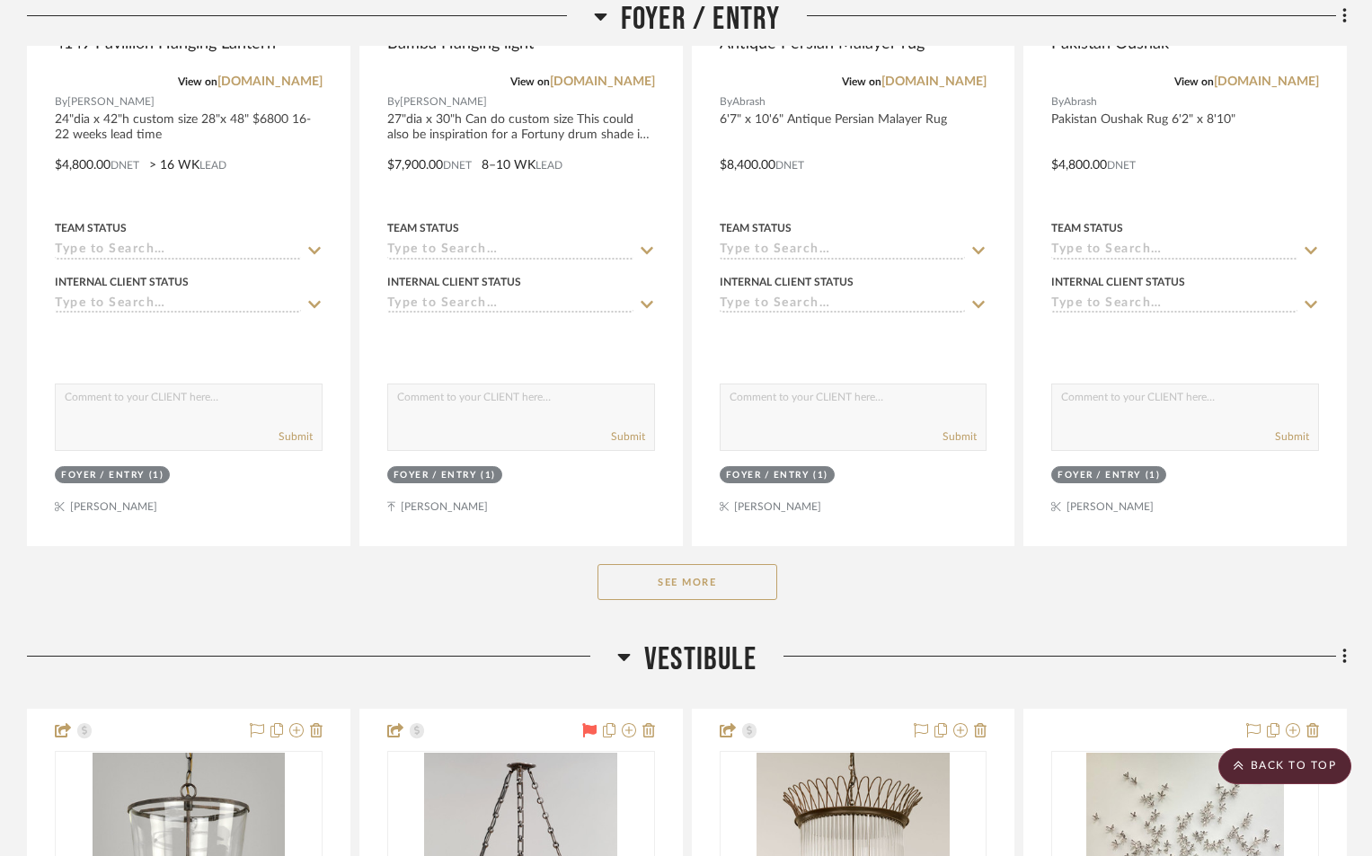
scroll to position [809, 0]
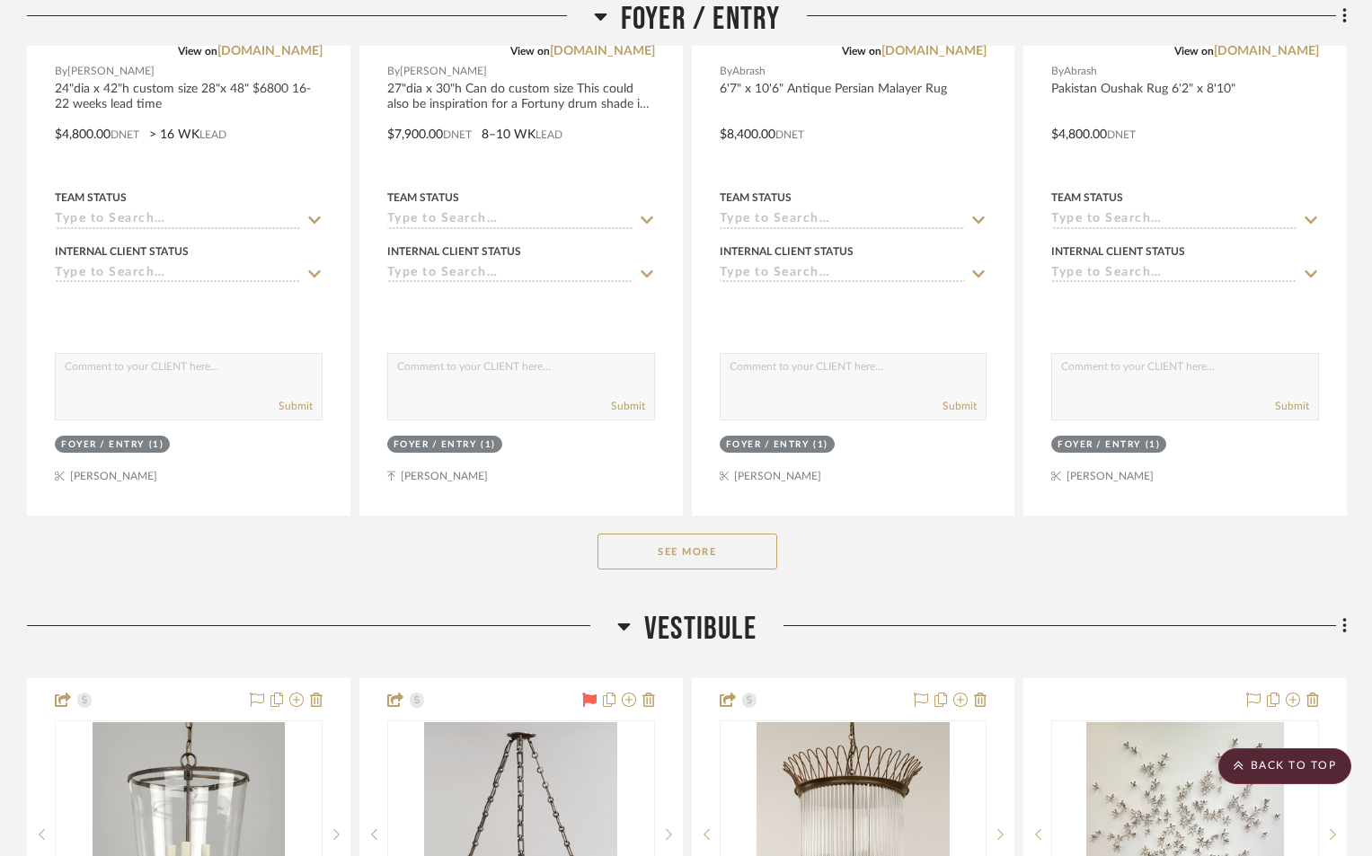
click at [640, 534] on button "See More" at bounding box center [688, 552] width 180 height 36
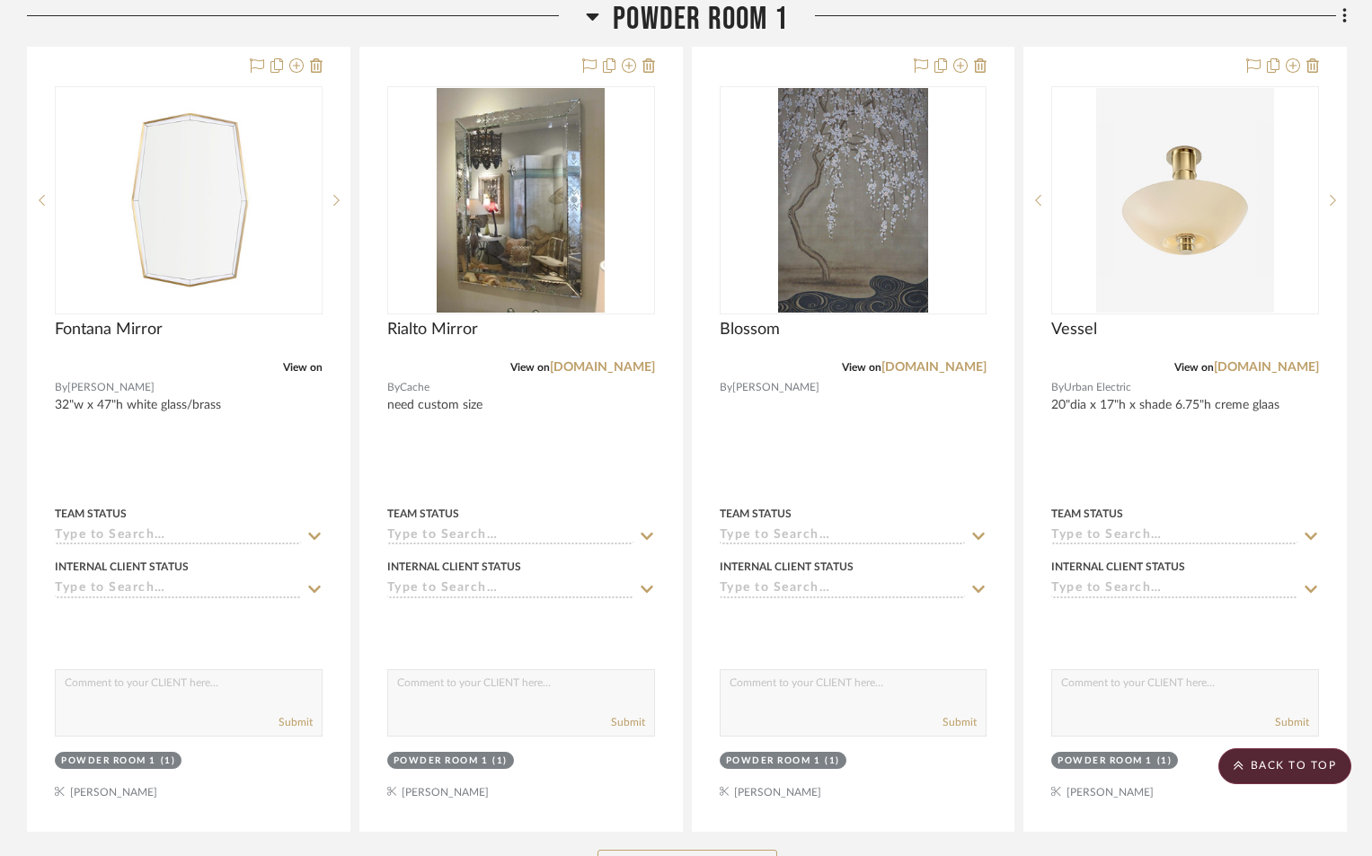
scroll to position [3954, 0]
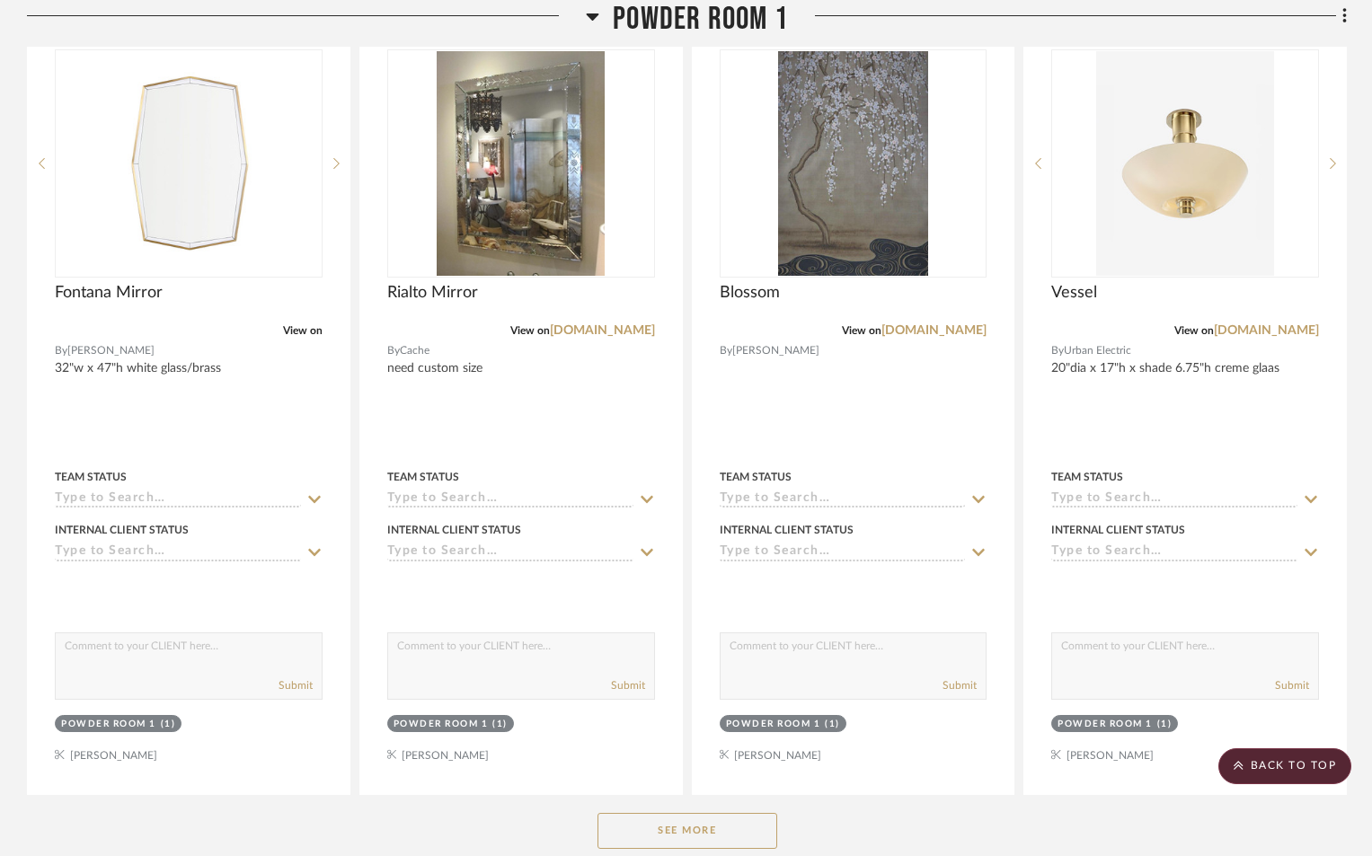
click at [720, 813] on button "See More" at bounding box center [688, 831] width 180 height 36
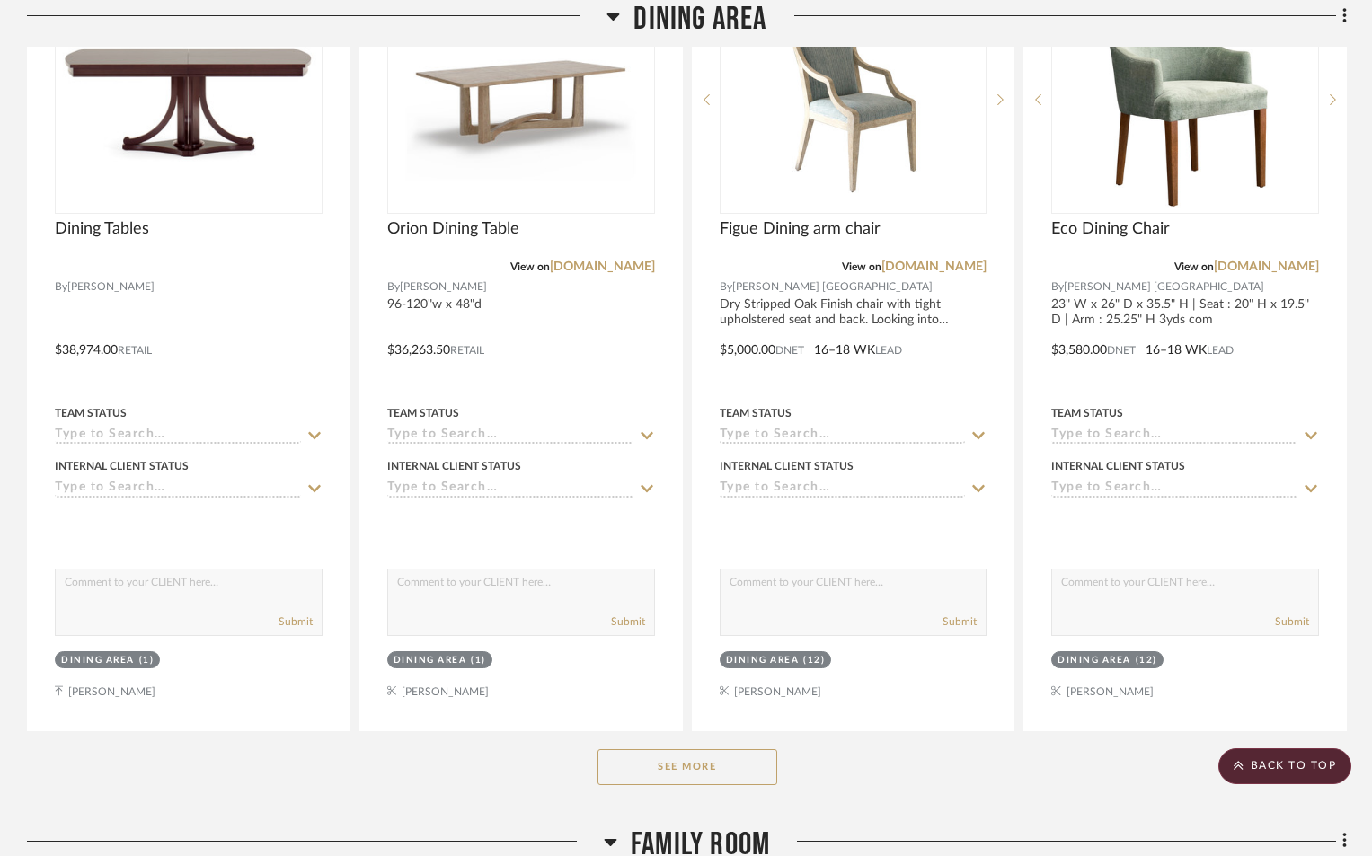
scroll to position [11413, 0]
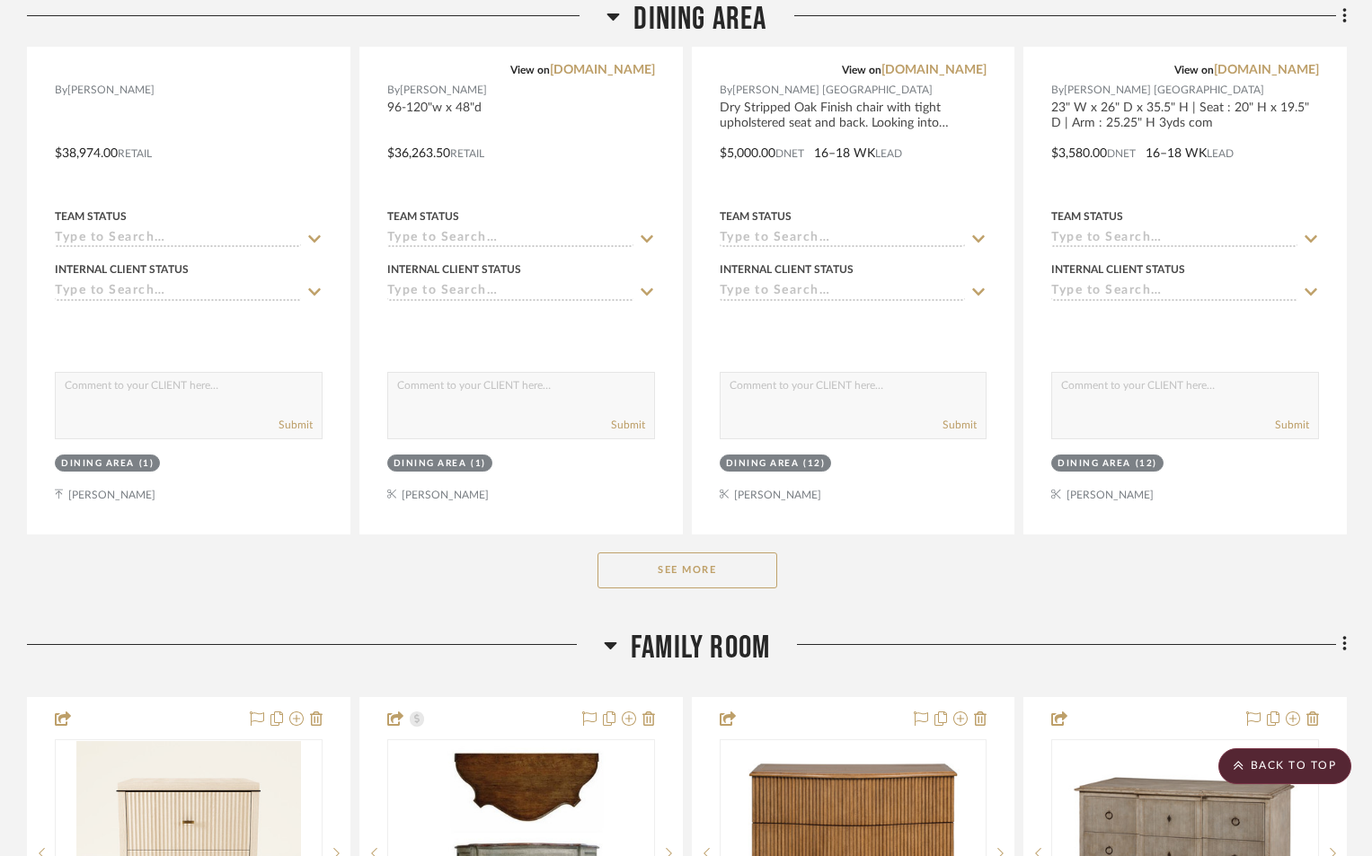
click at [702, 553] on button "See More" at bounding box center [688, 571] width 180 height 36
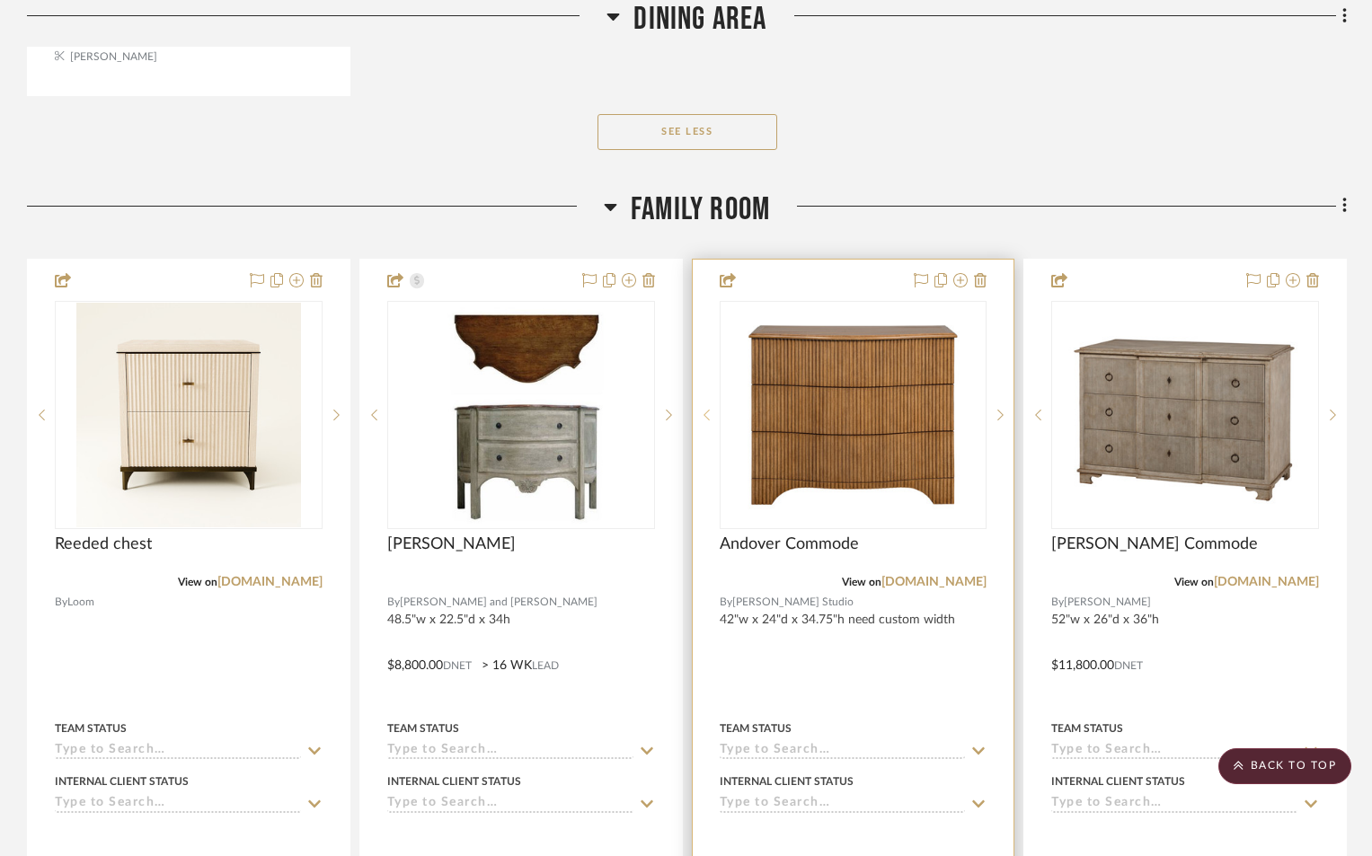
scroll to position [12671, 0]
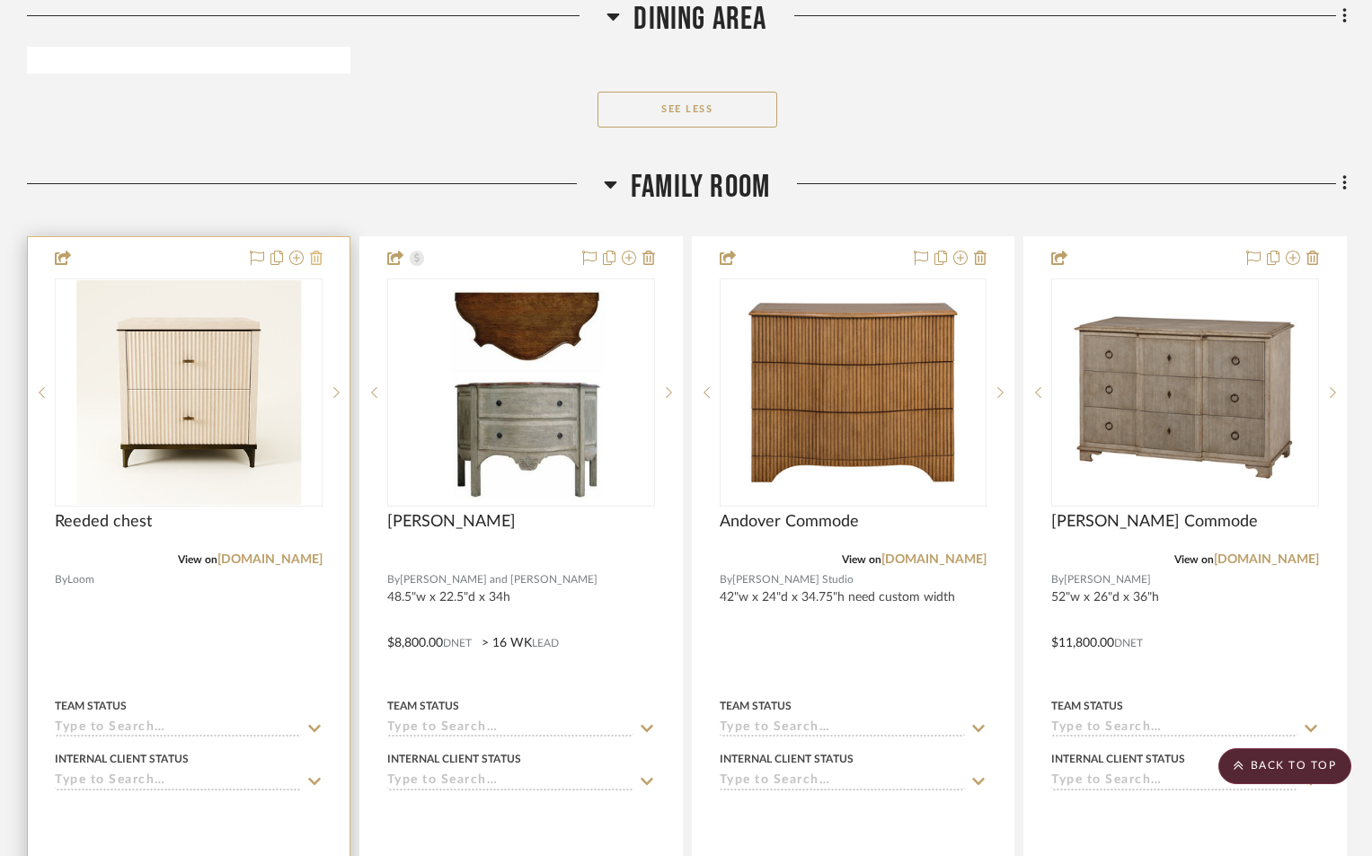
click at [311, 251] on icon at bounding box center [316, 258] width 13 height 14
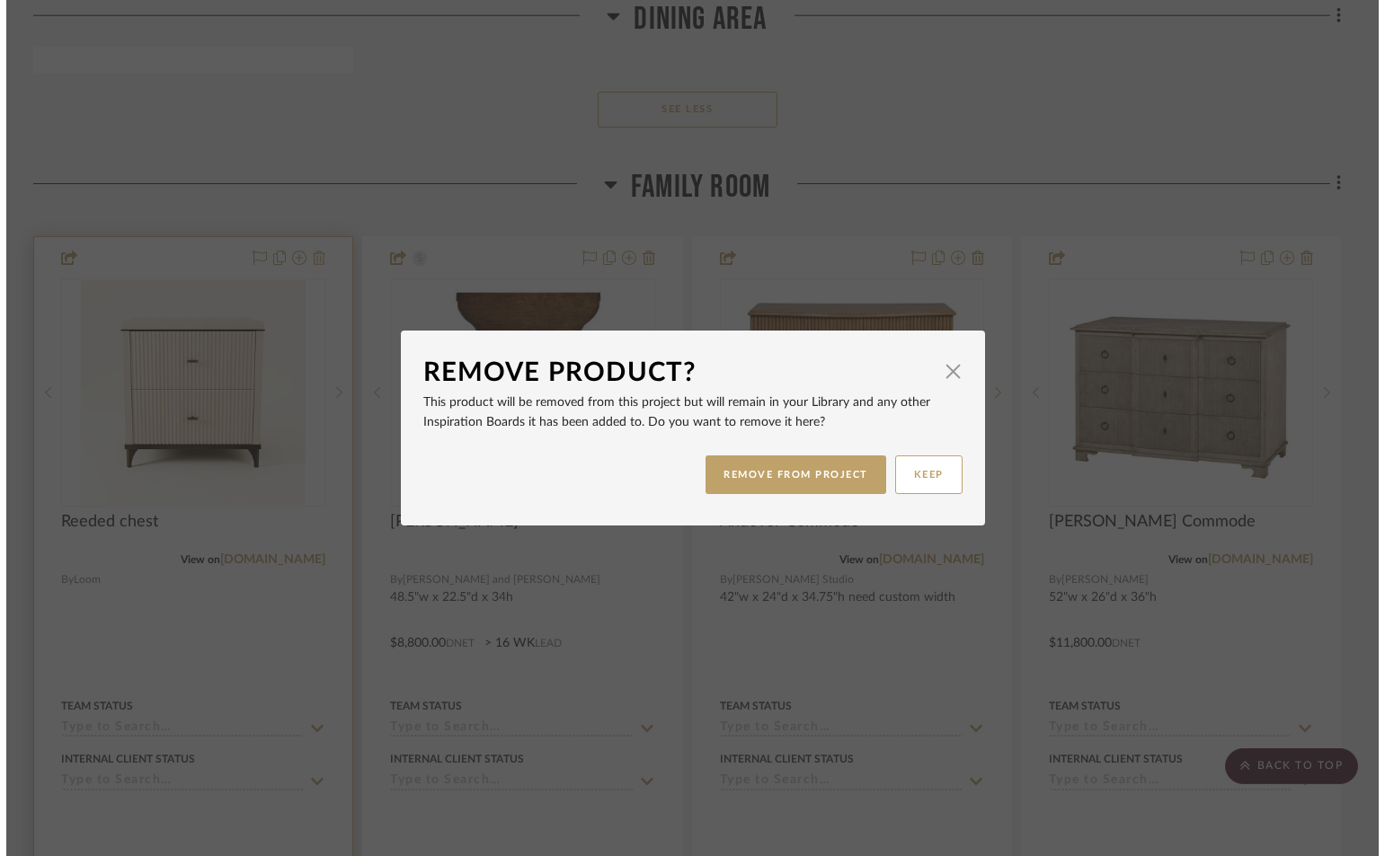
scroll to position [0, 0]
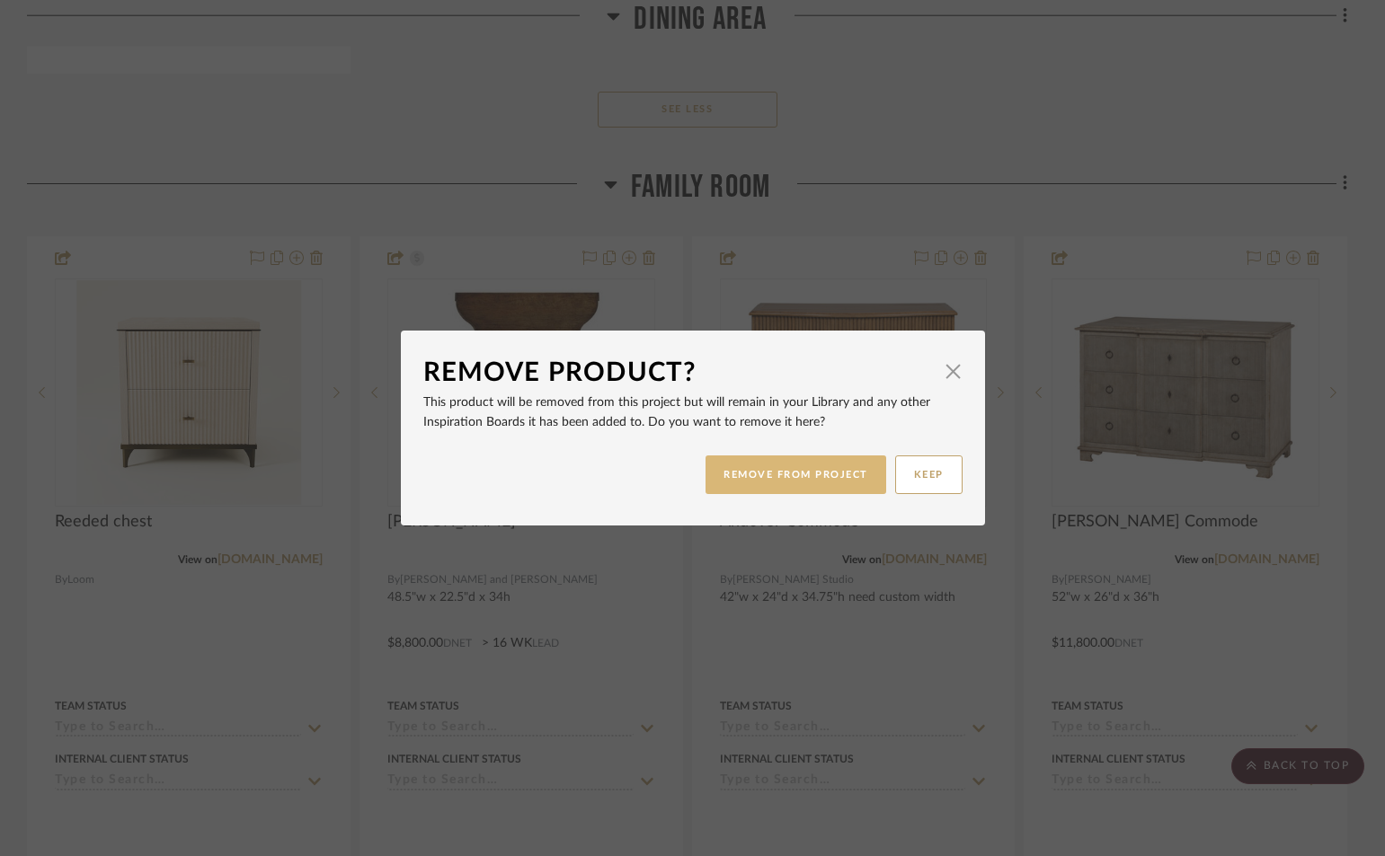
click at [800, 466] on button "REMOVE FROM PROJECT" at bounding box center [795, 475] width 181 height 39
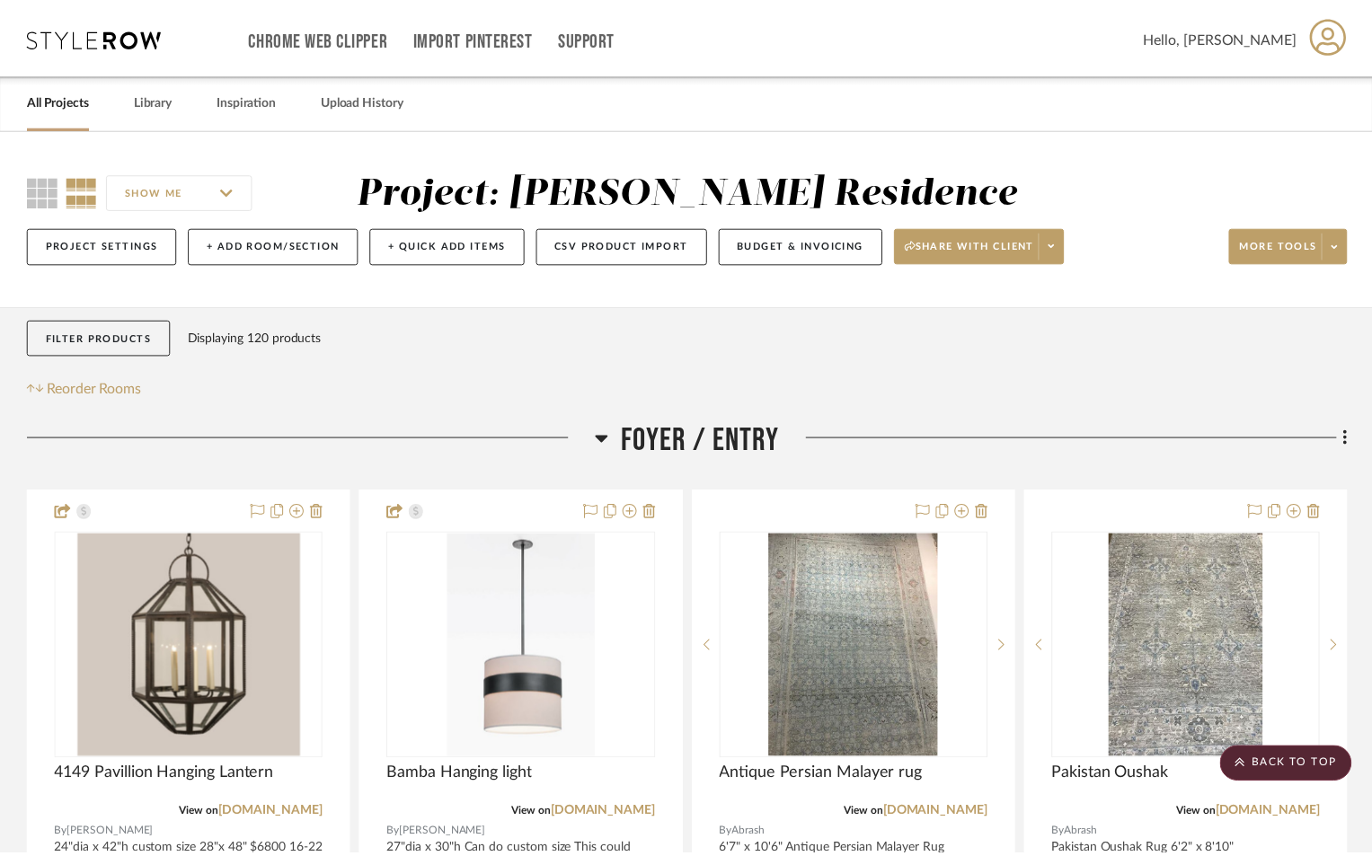
scroll to position [12671, 0]
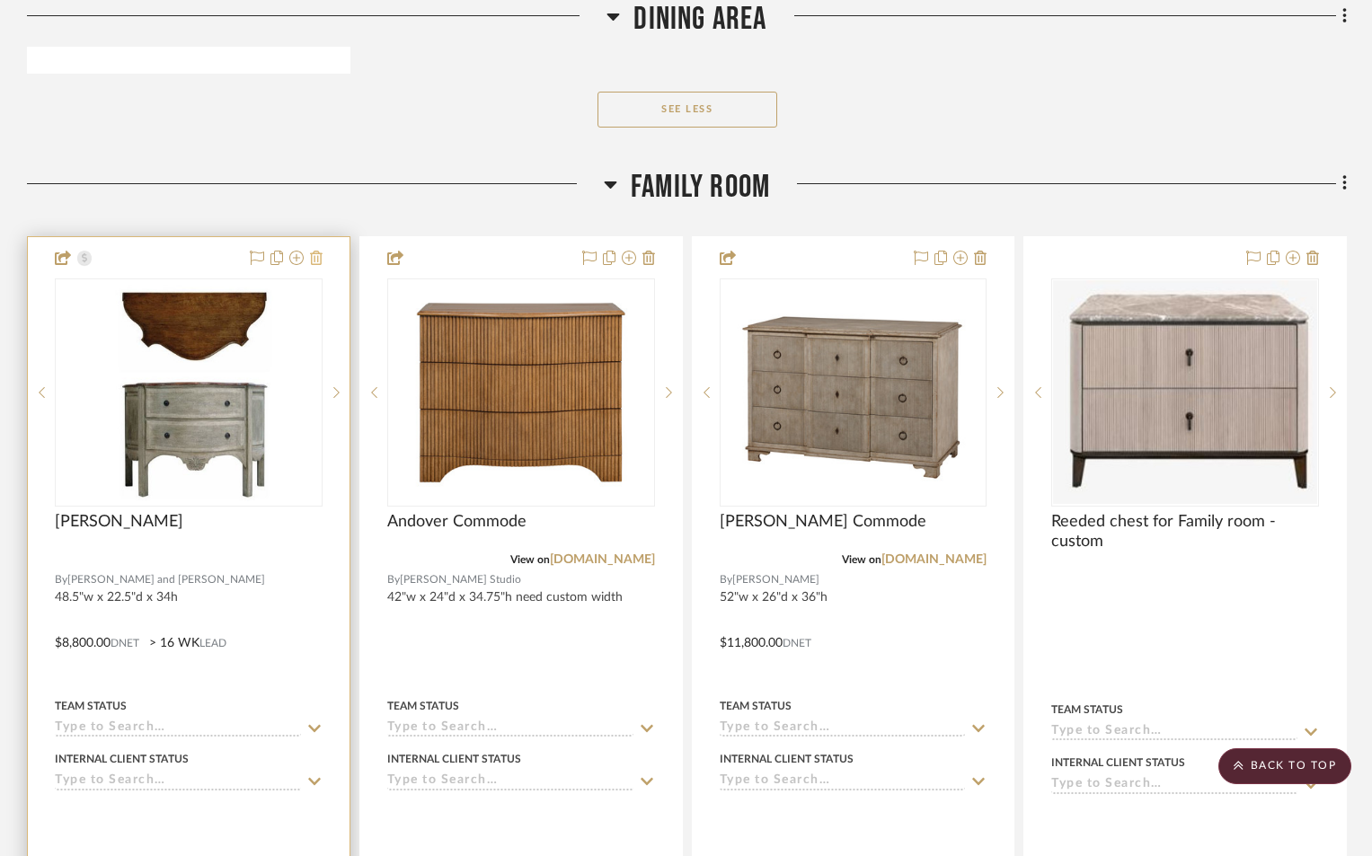
click at [315, 251] on icon at bounding box center [316, 258] width 13 height 14
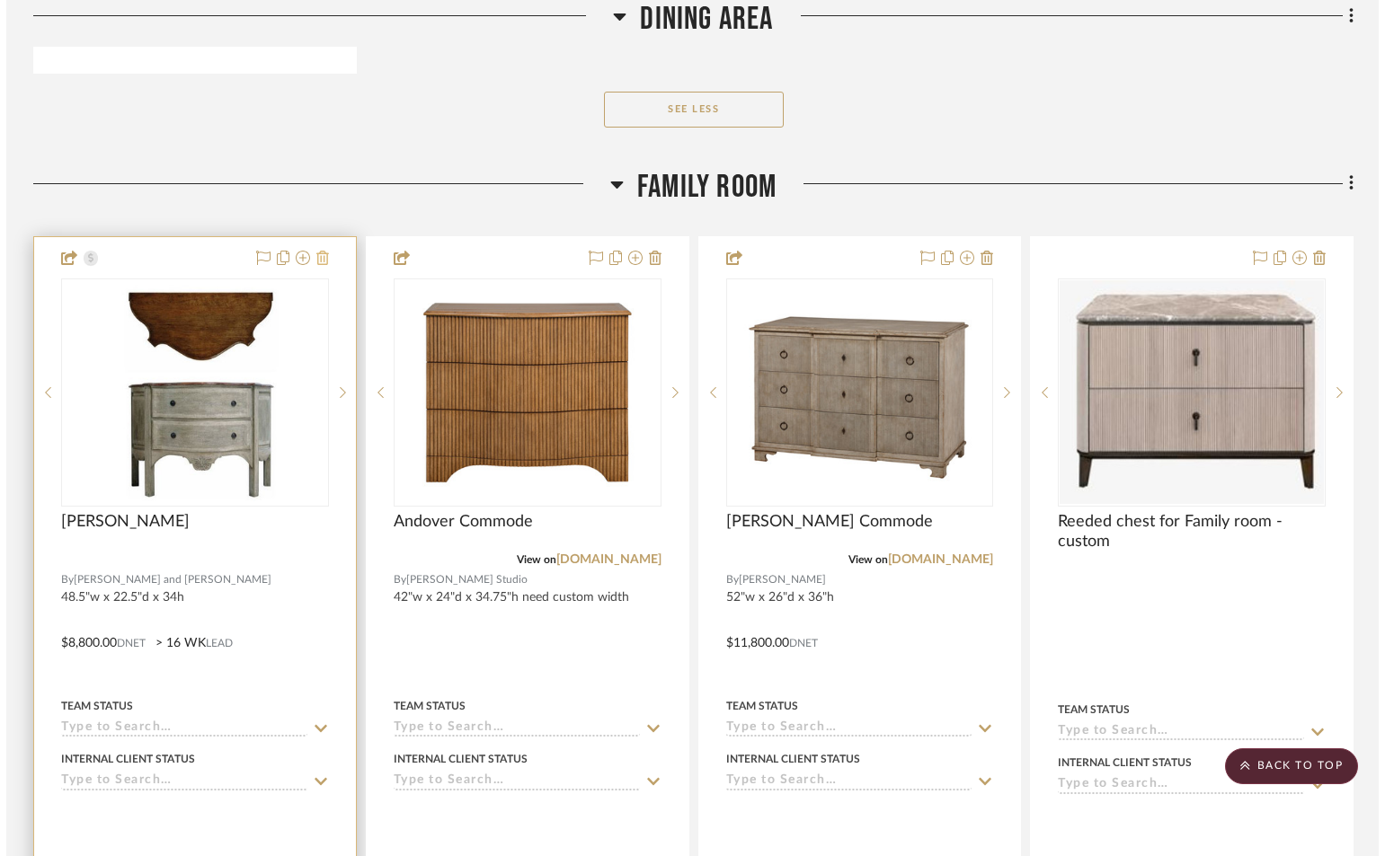
scroll to position [0, 0]
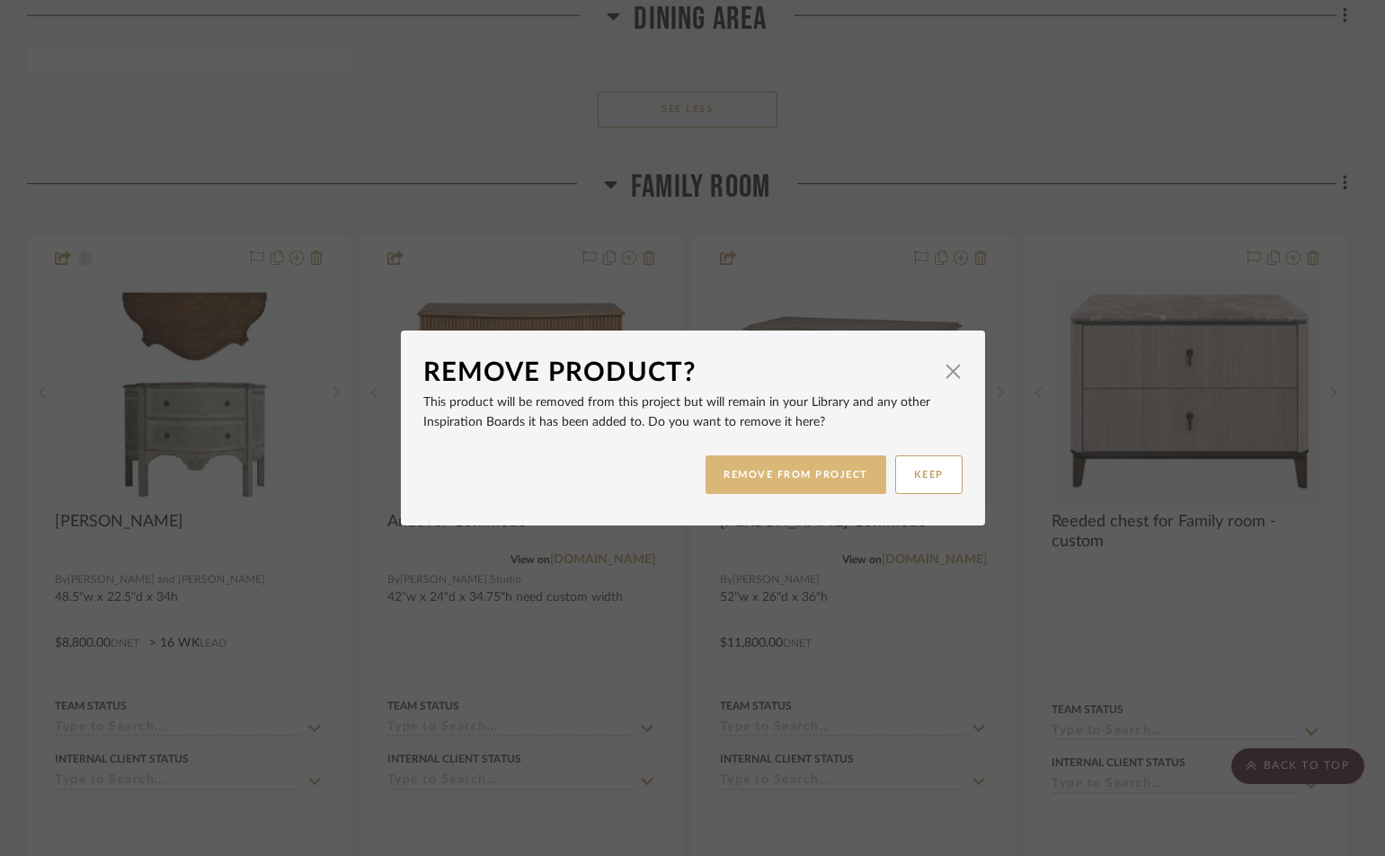
click at [810, 470] on button "REMOVE FROM PROJECT" at bounding box center [795, 475] width 181 height 39
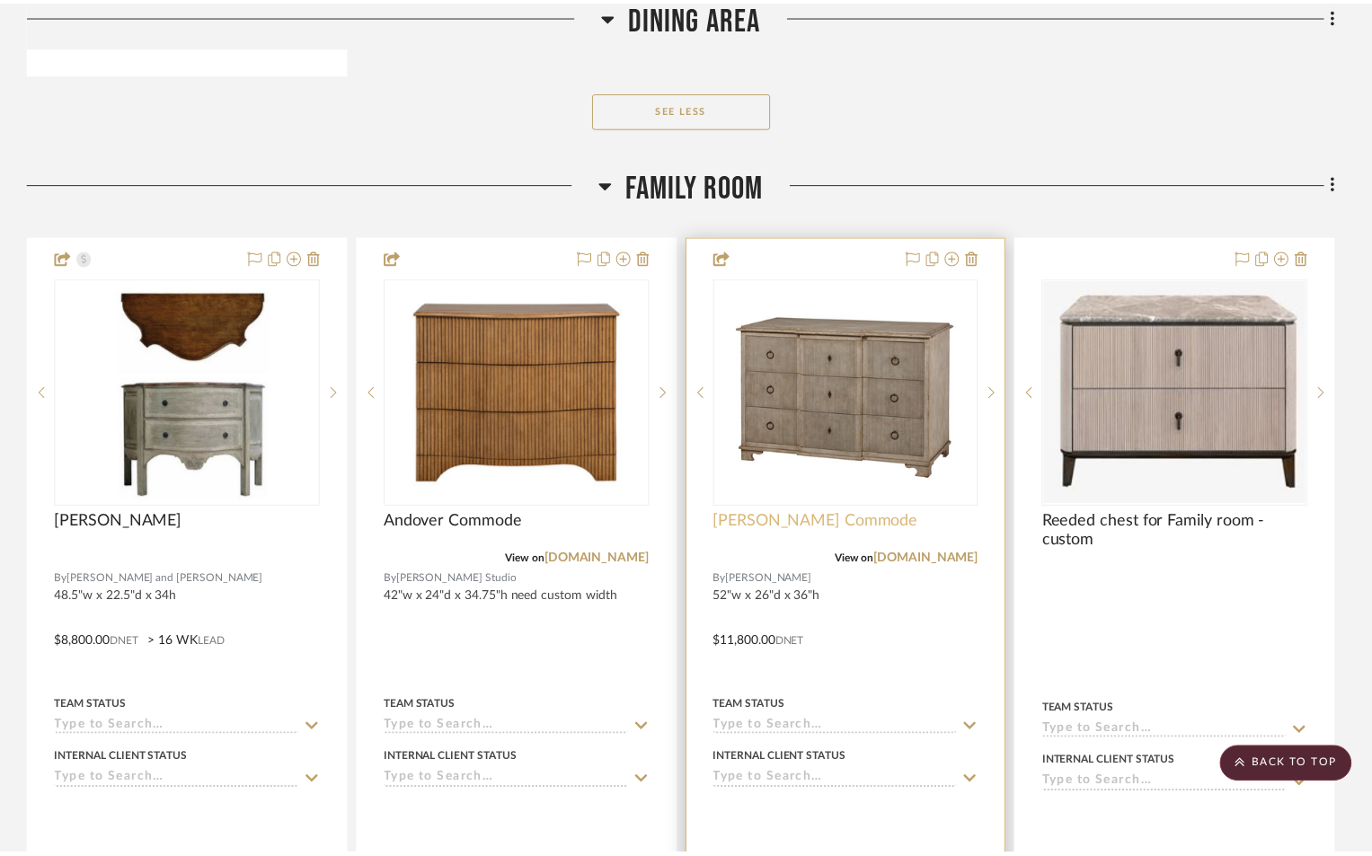
scroll to position [12671, 0]
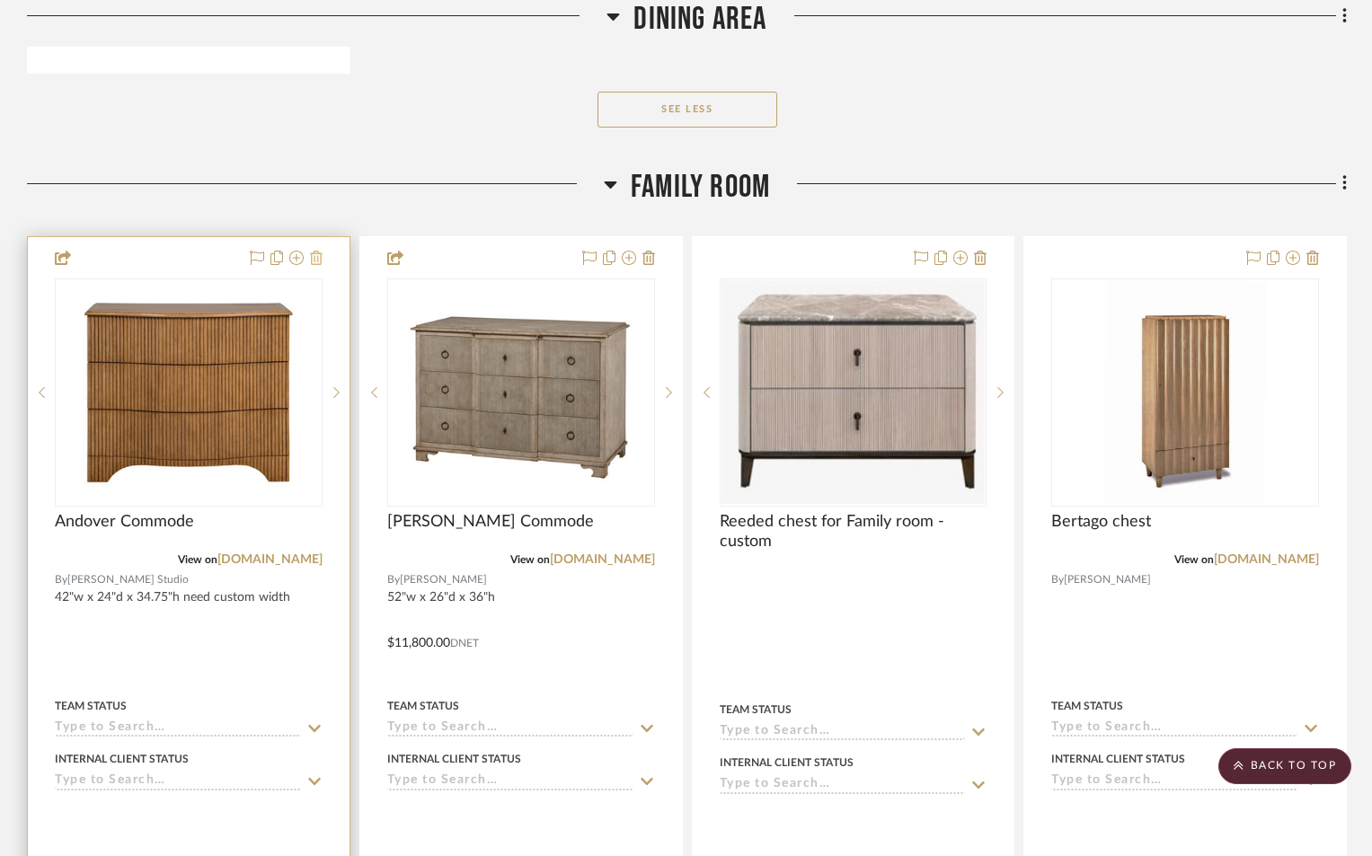
click at [315, 252] on fa-icon at bounding box center [316, 259] width 13 height 14
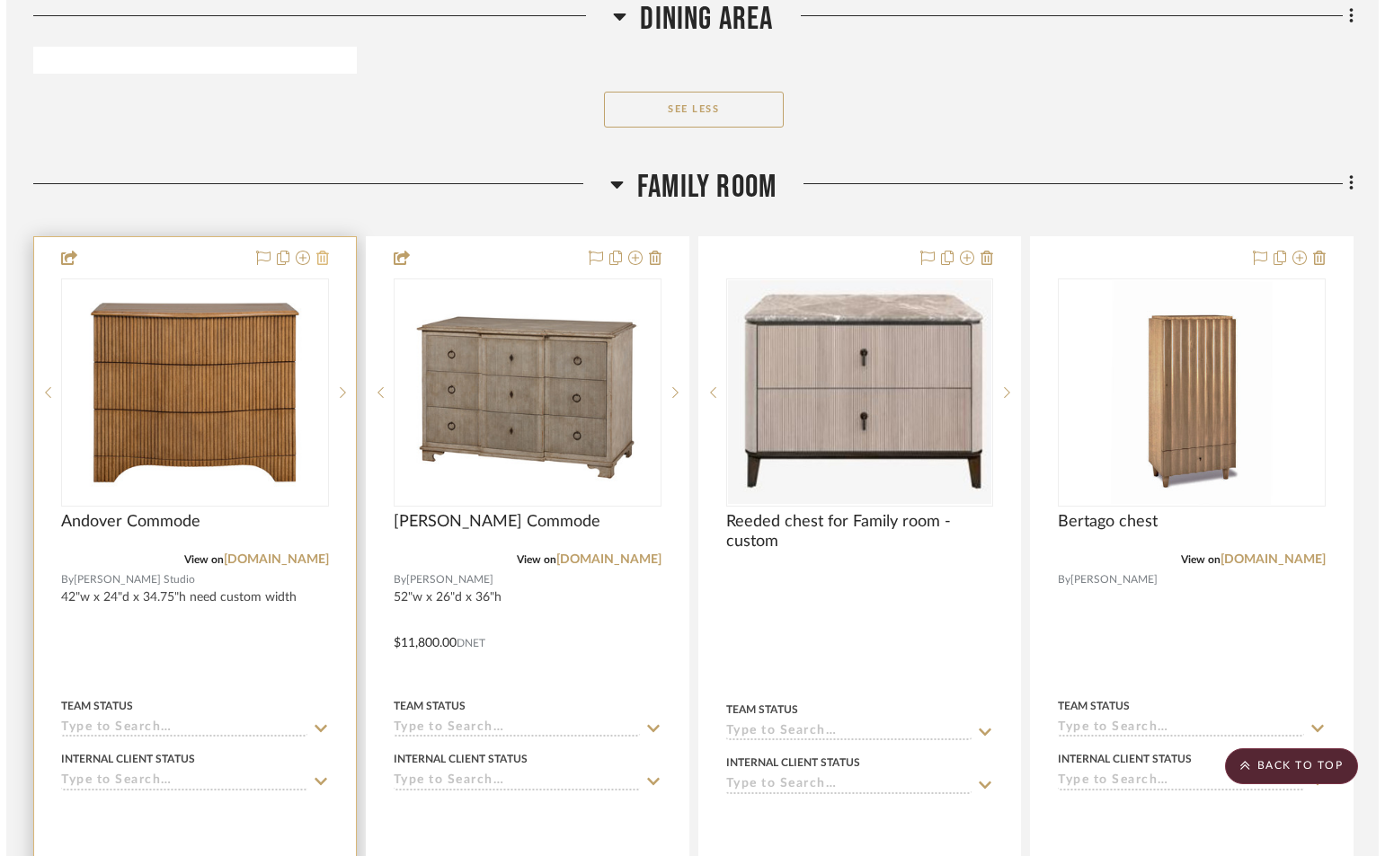
scroll to position [0, 0]
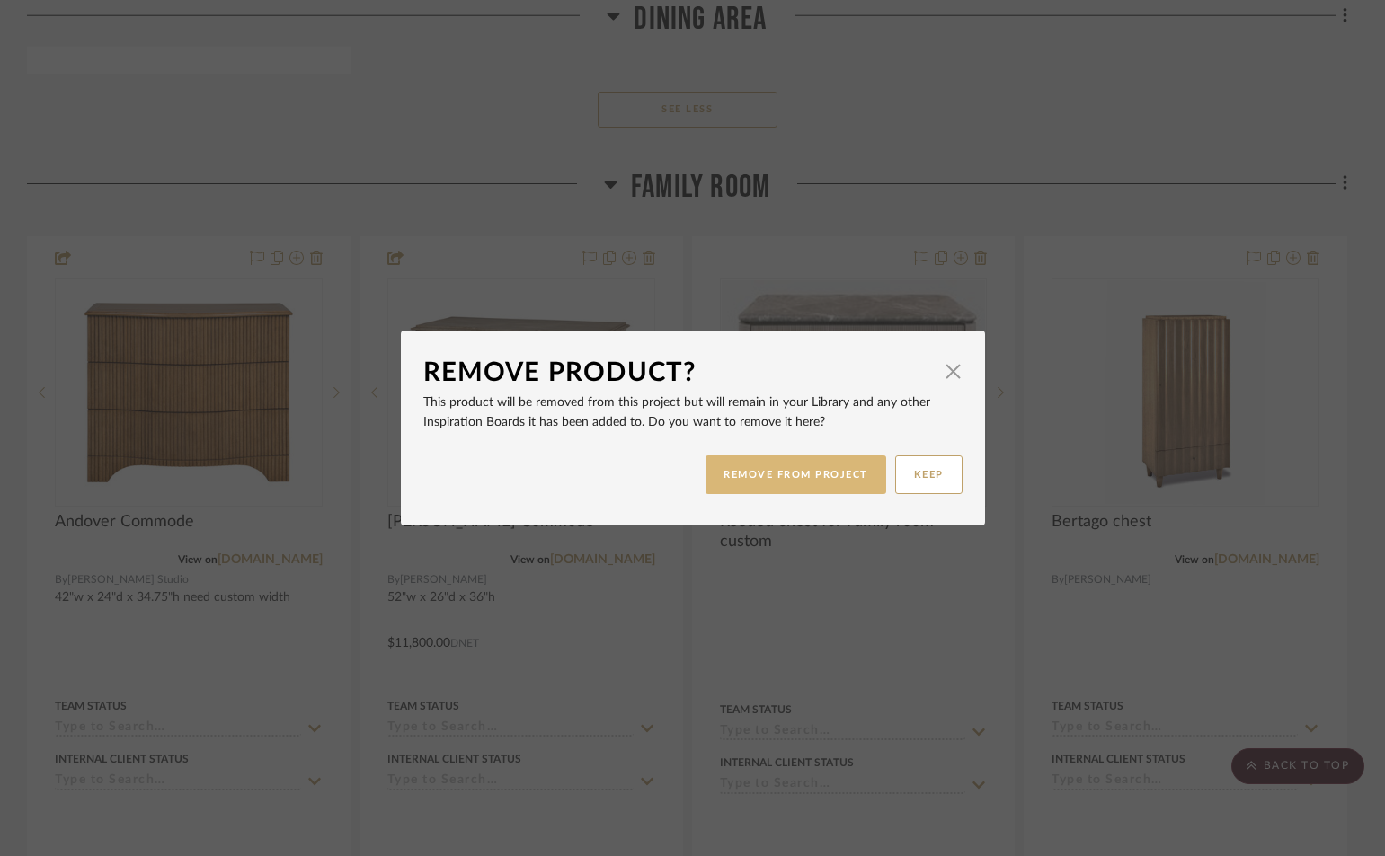
click at [745, 486] on button "REMOVE FROM PROJECT" at bounding box center [795, 475] width 181 height 39
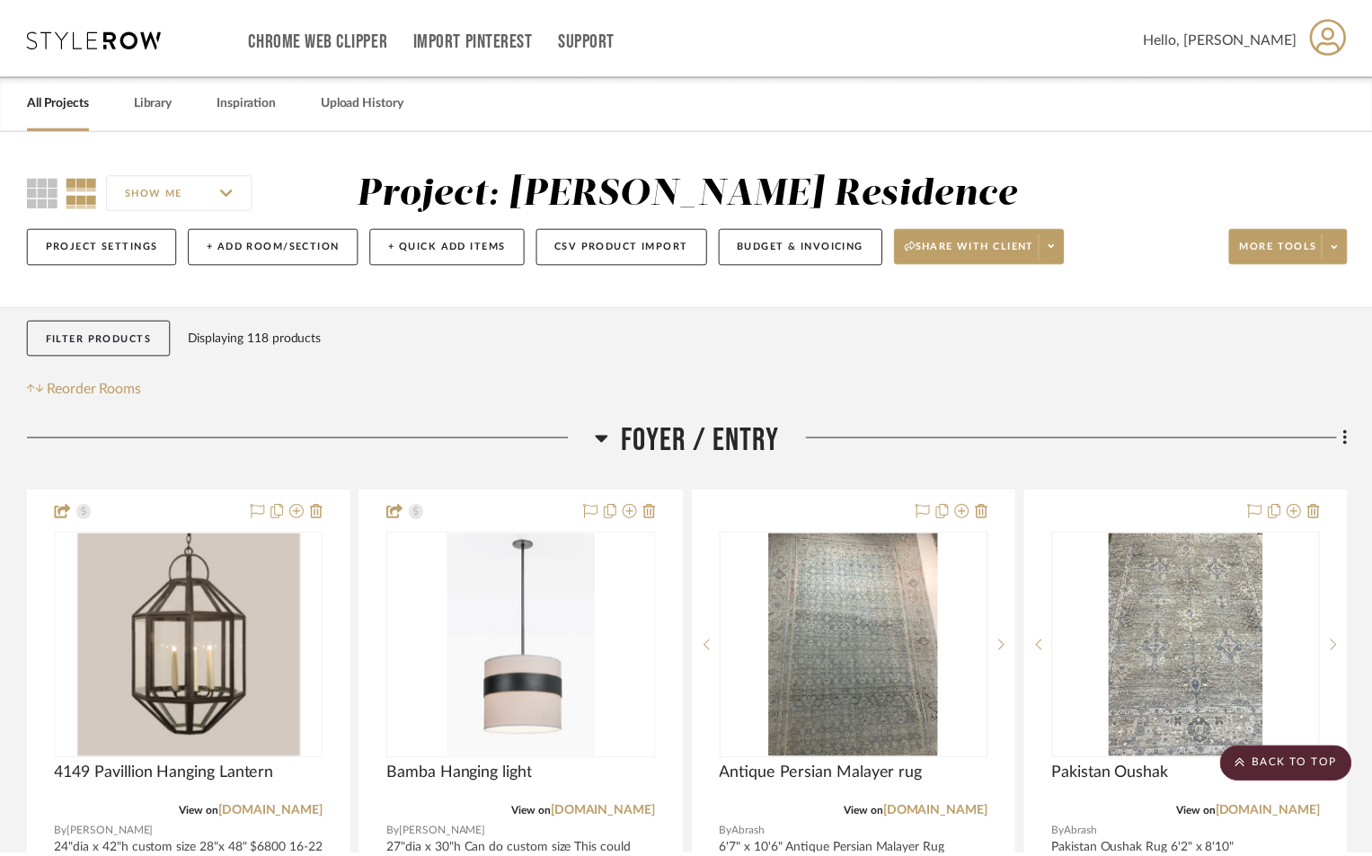
scroll to position [12671, 0]
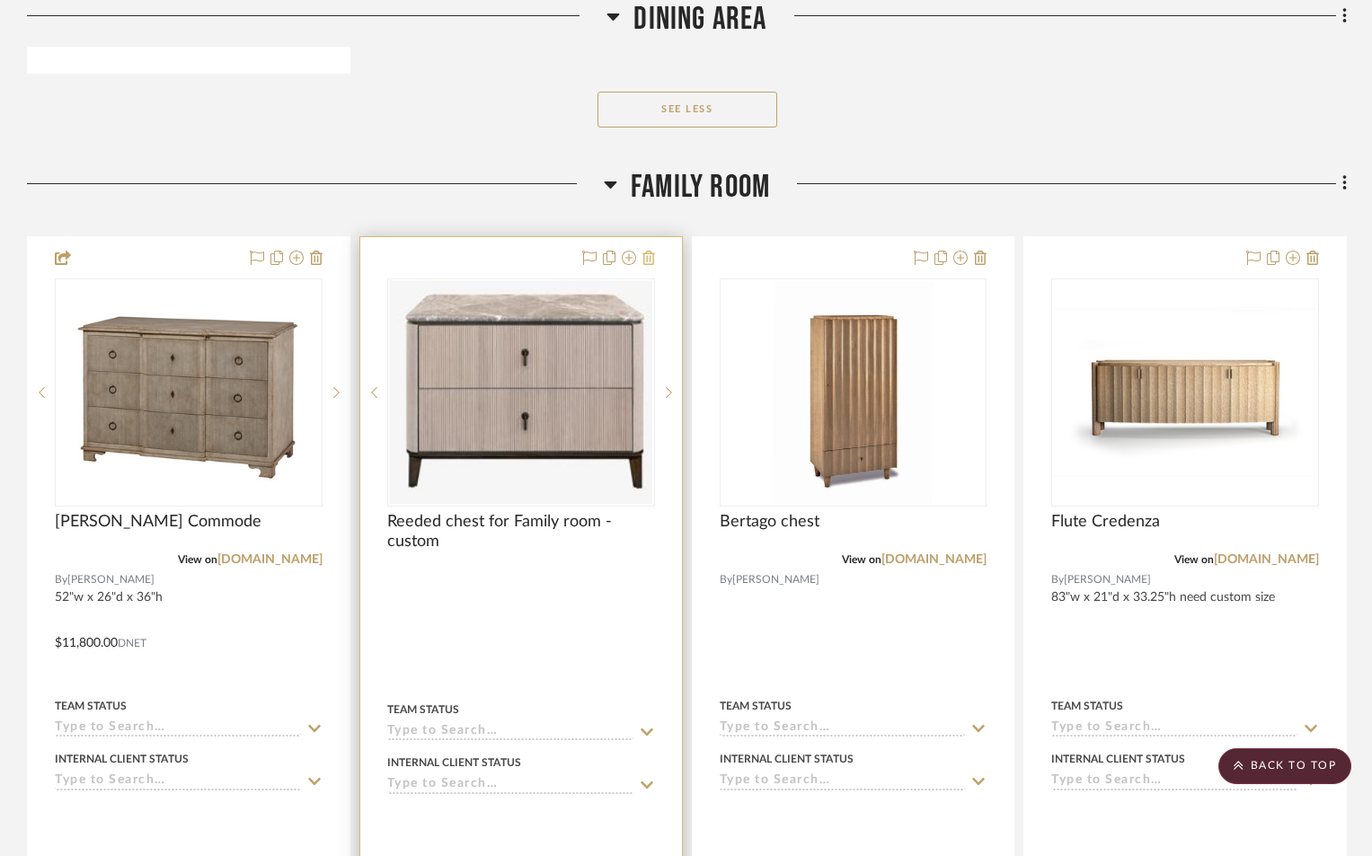
click at [645, 251] on icon at bounding box center [649, 258] width 13 height 14
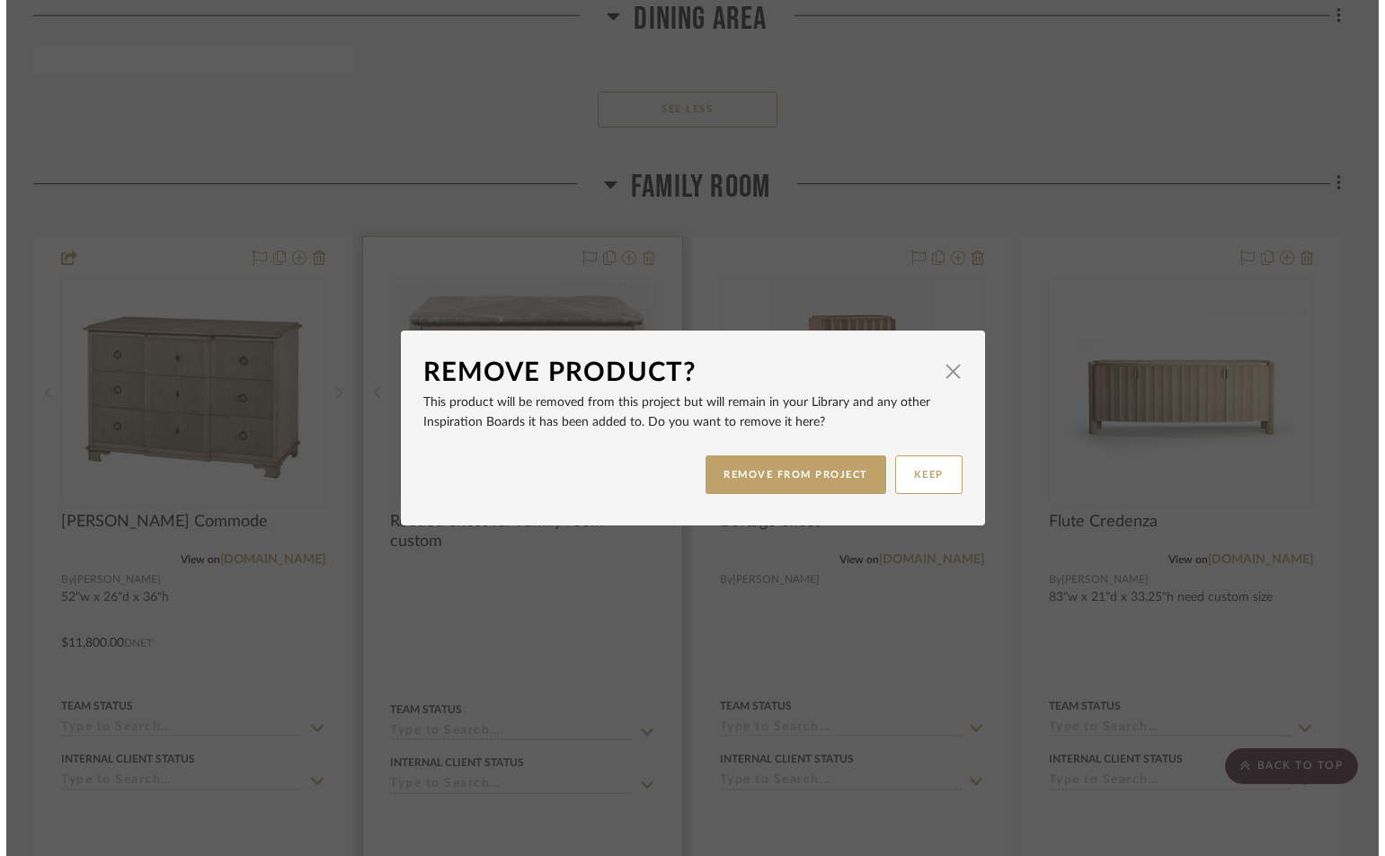
scroll to position [0, 0]
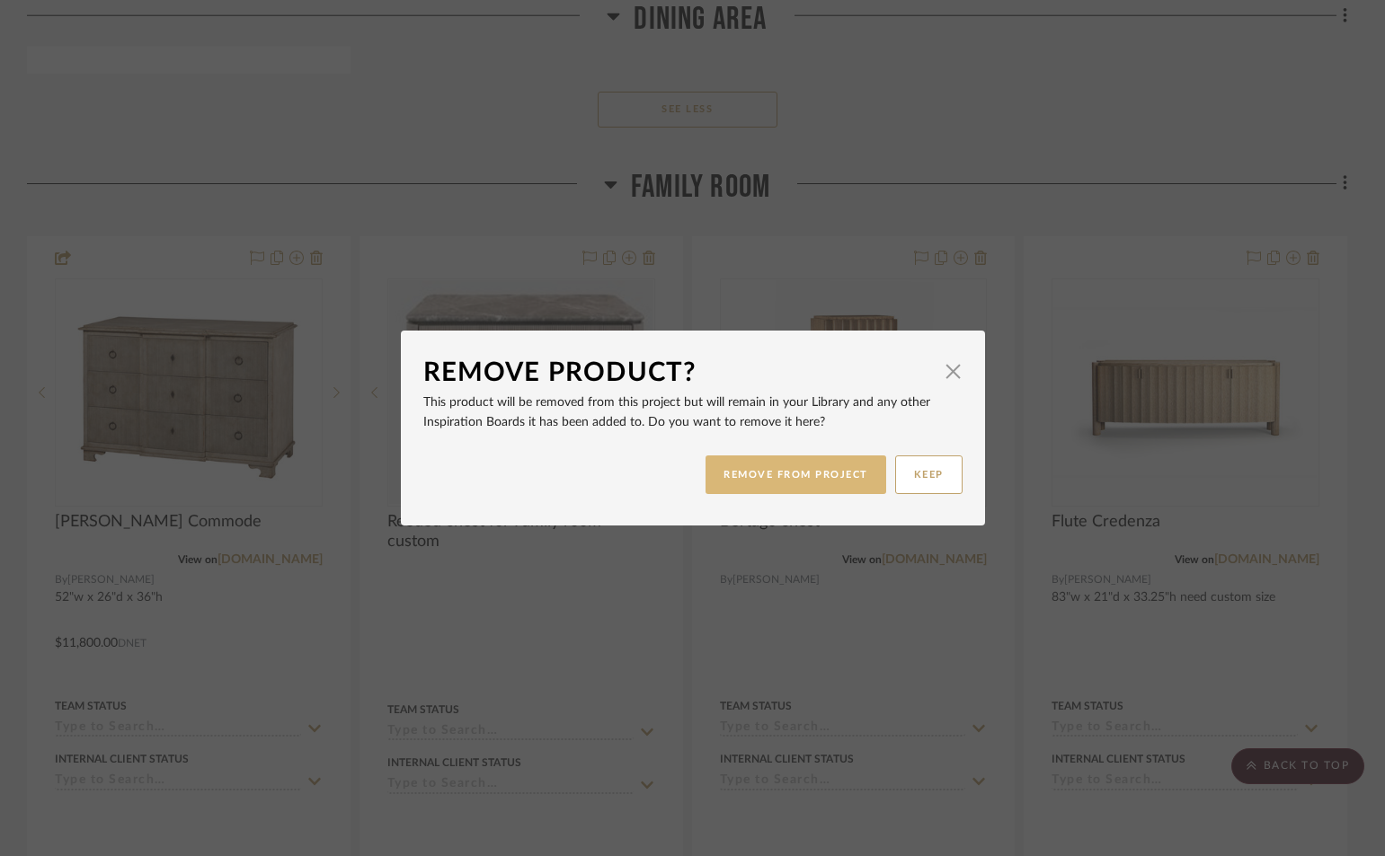
click at [829, 480] on button "REMOVE FROM PROJECT" at bounding box center [795, 475] width 181 height 39
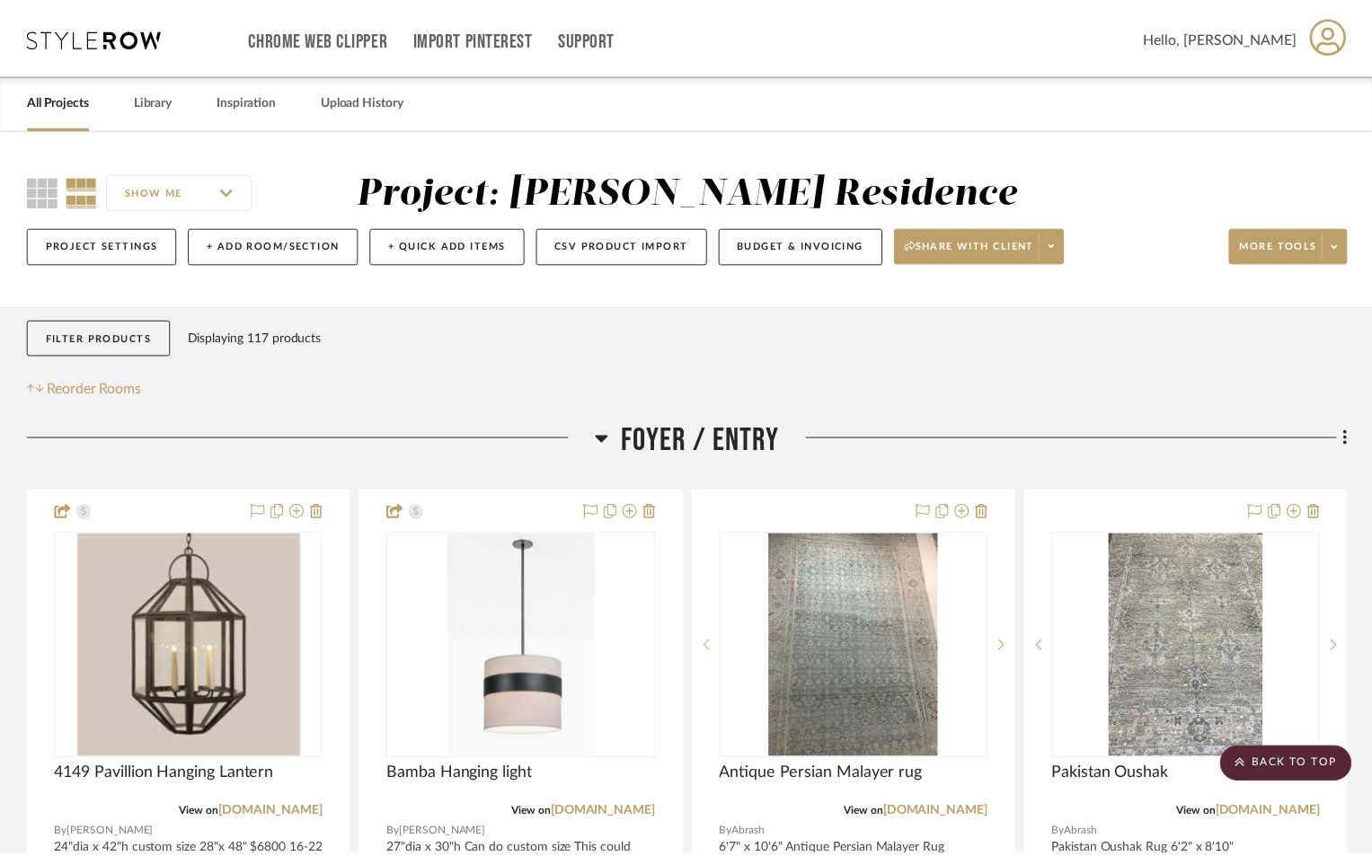
scroll to position [12671, 0]
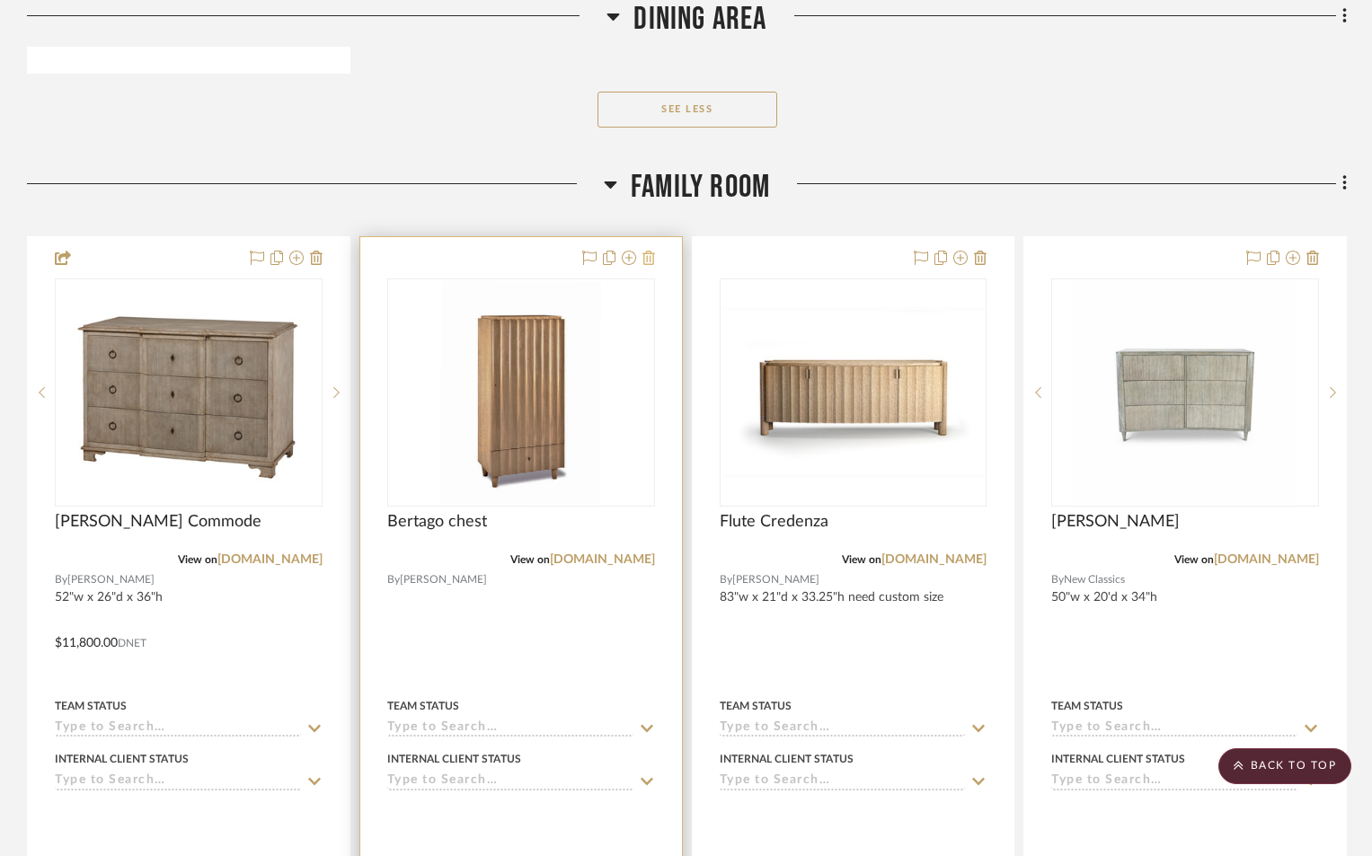
click at [645, 251] on icon at bounding box center [649, 258] width 13 height 14
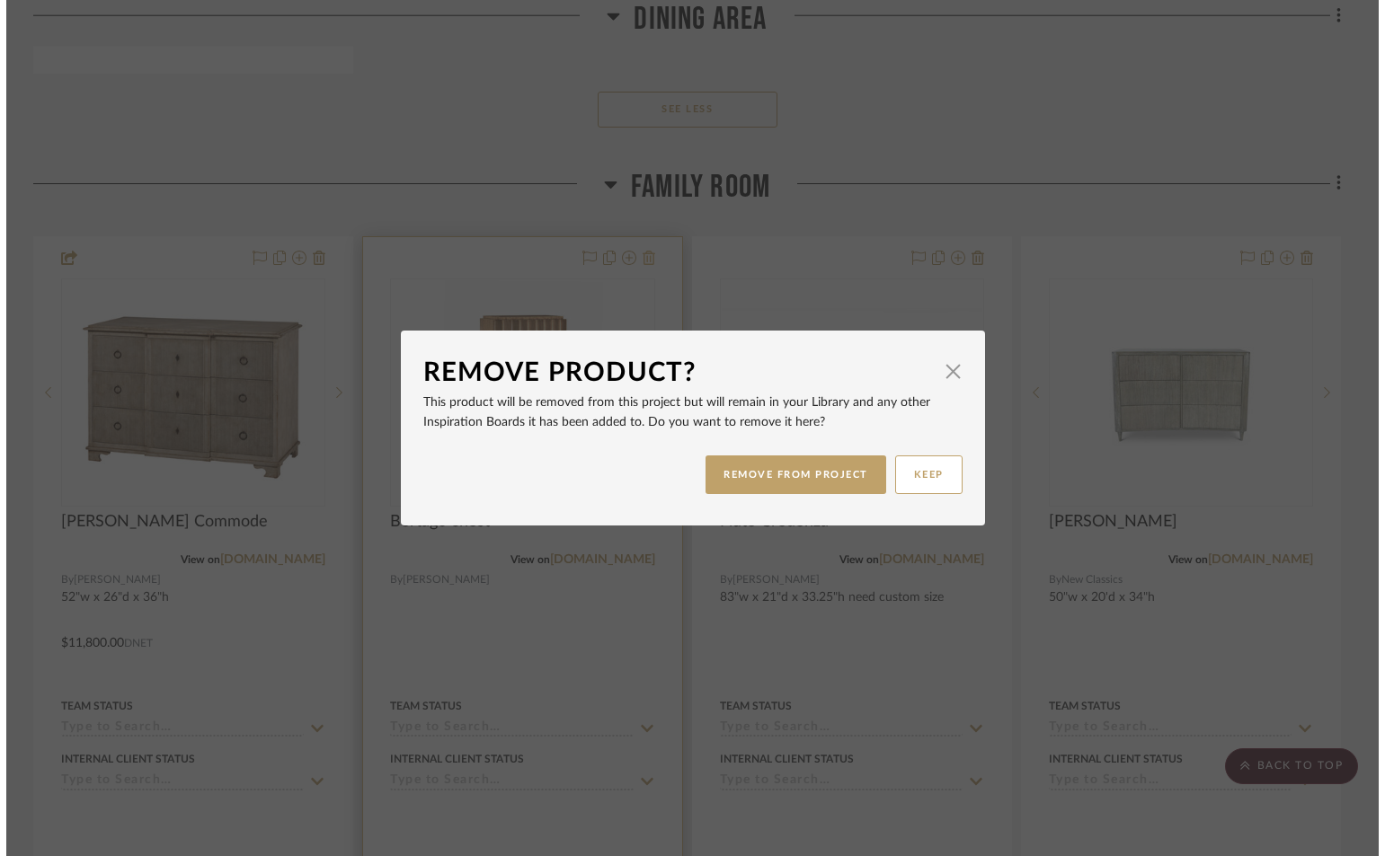
scroll to position [0, 0]
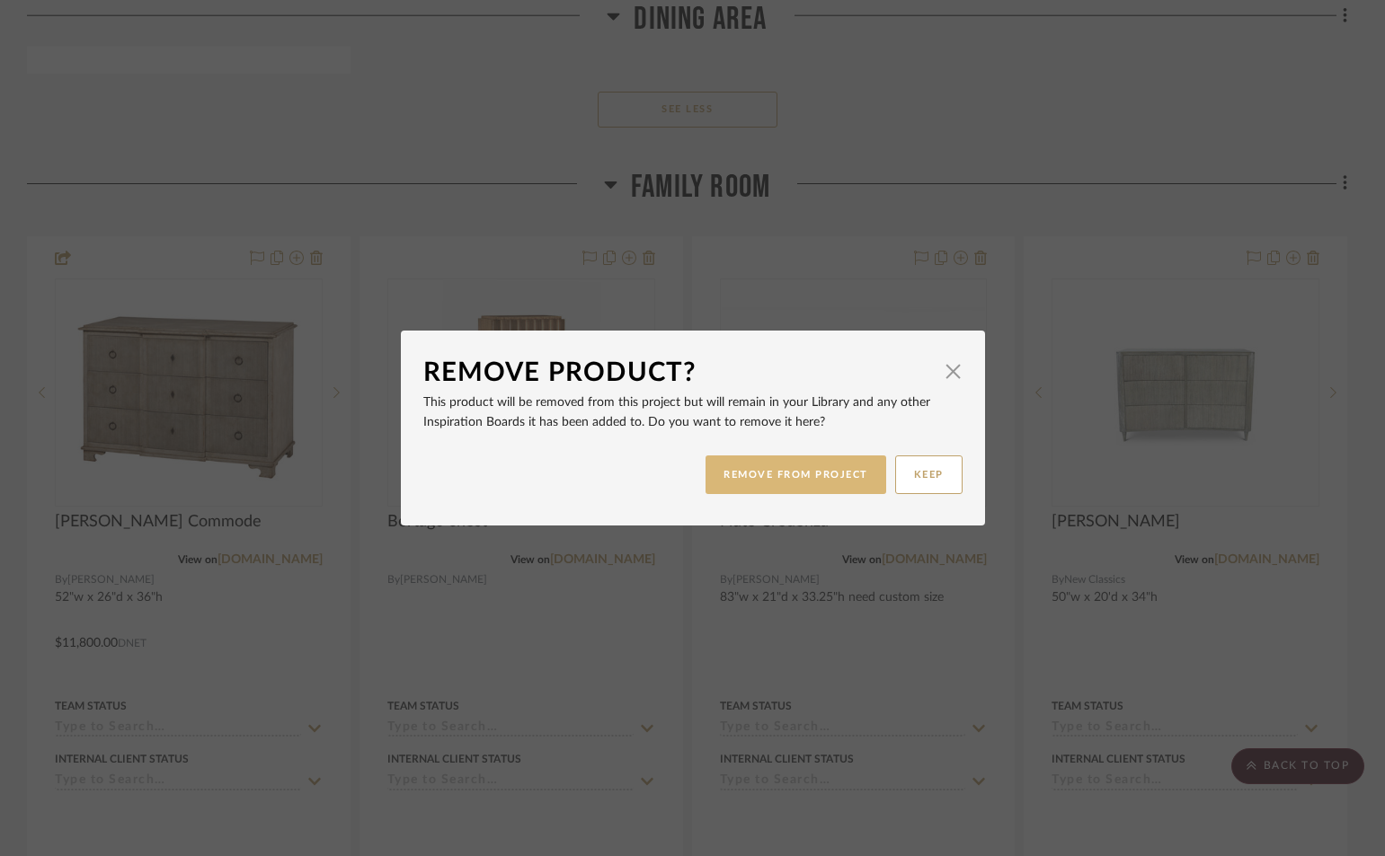
click at [781, 476] on button "REMOVE FROM PROJECT" at bounding box center [795, 475] width 181 height 39
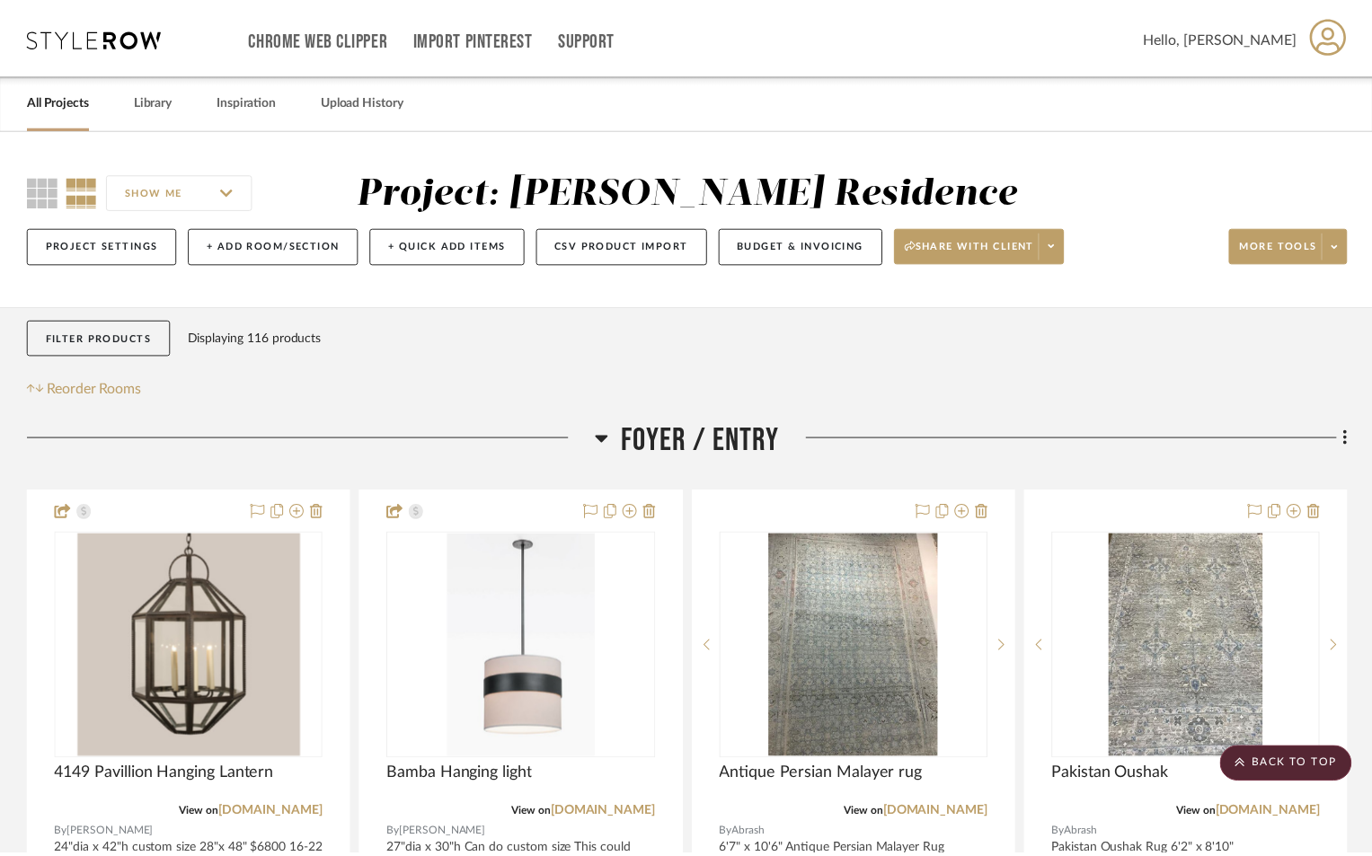
scroll to position [12671, 0]
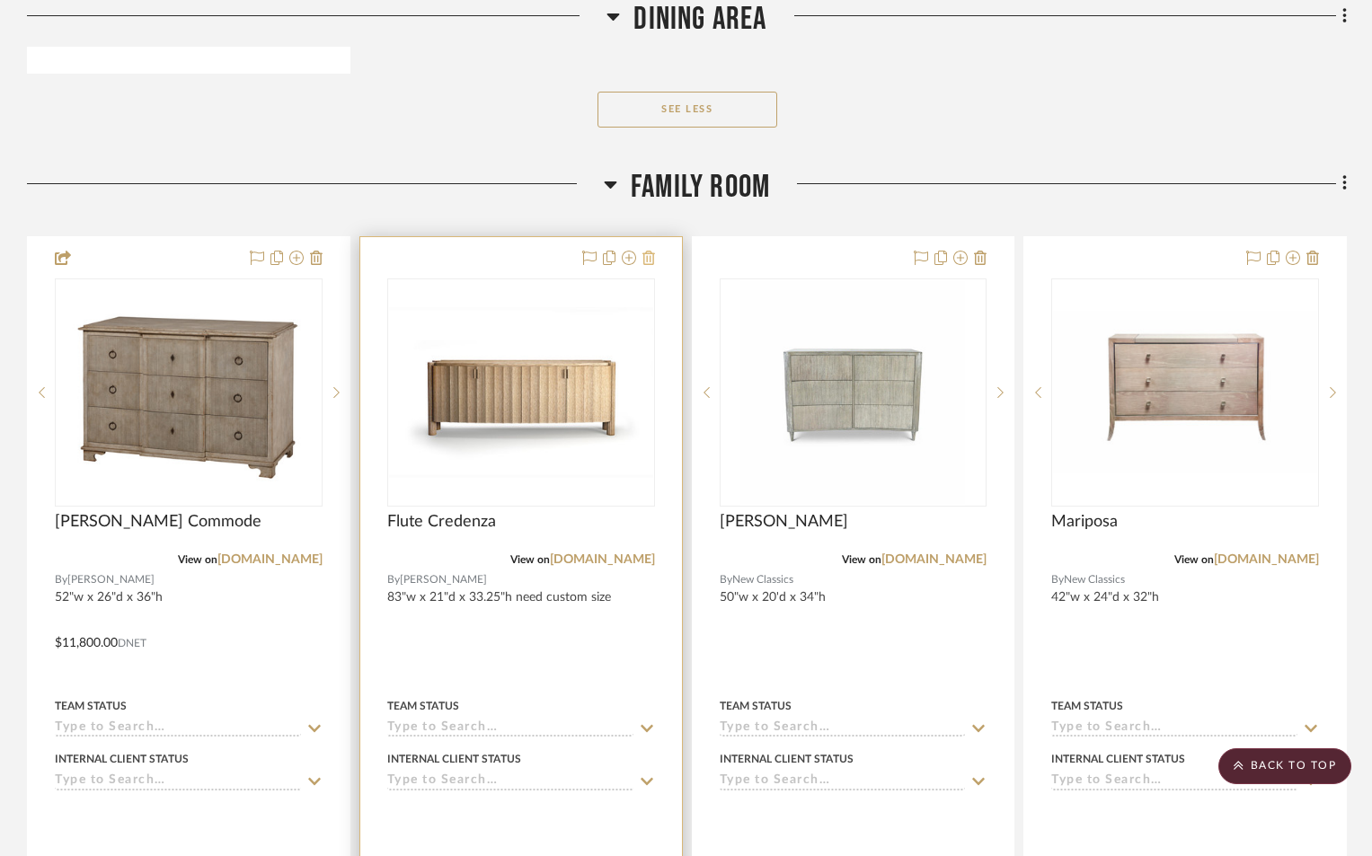
click at [647, 251] on icon at bounding box center [649, 258] width 13 height 14
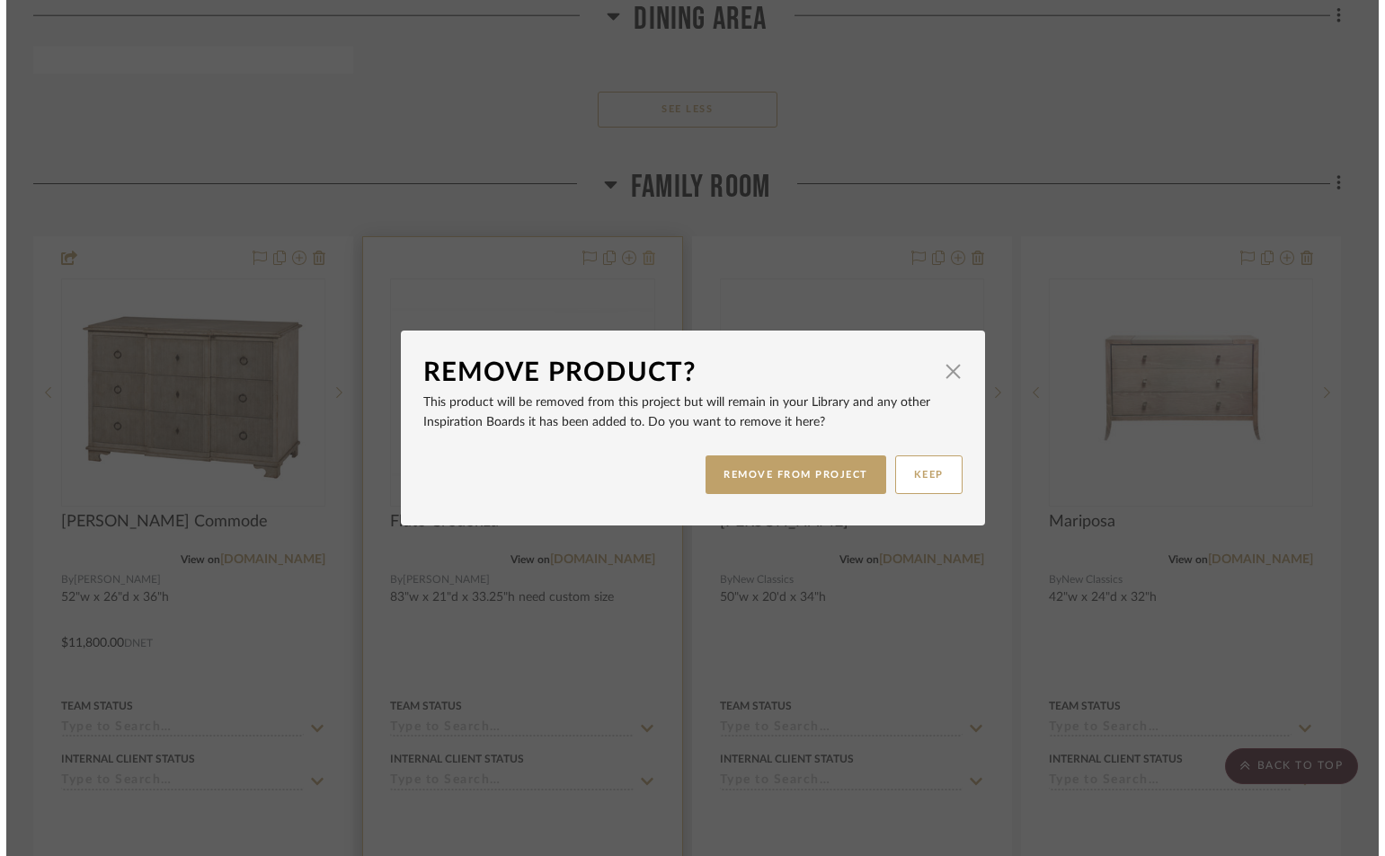
scroll to position [0, 0]
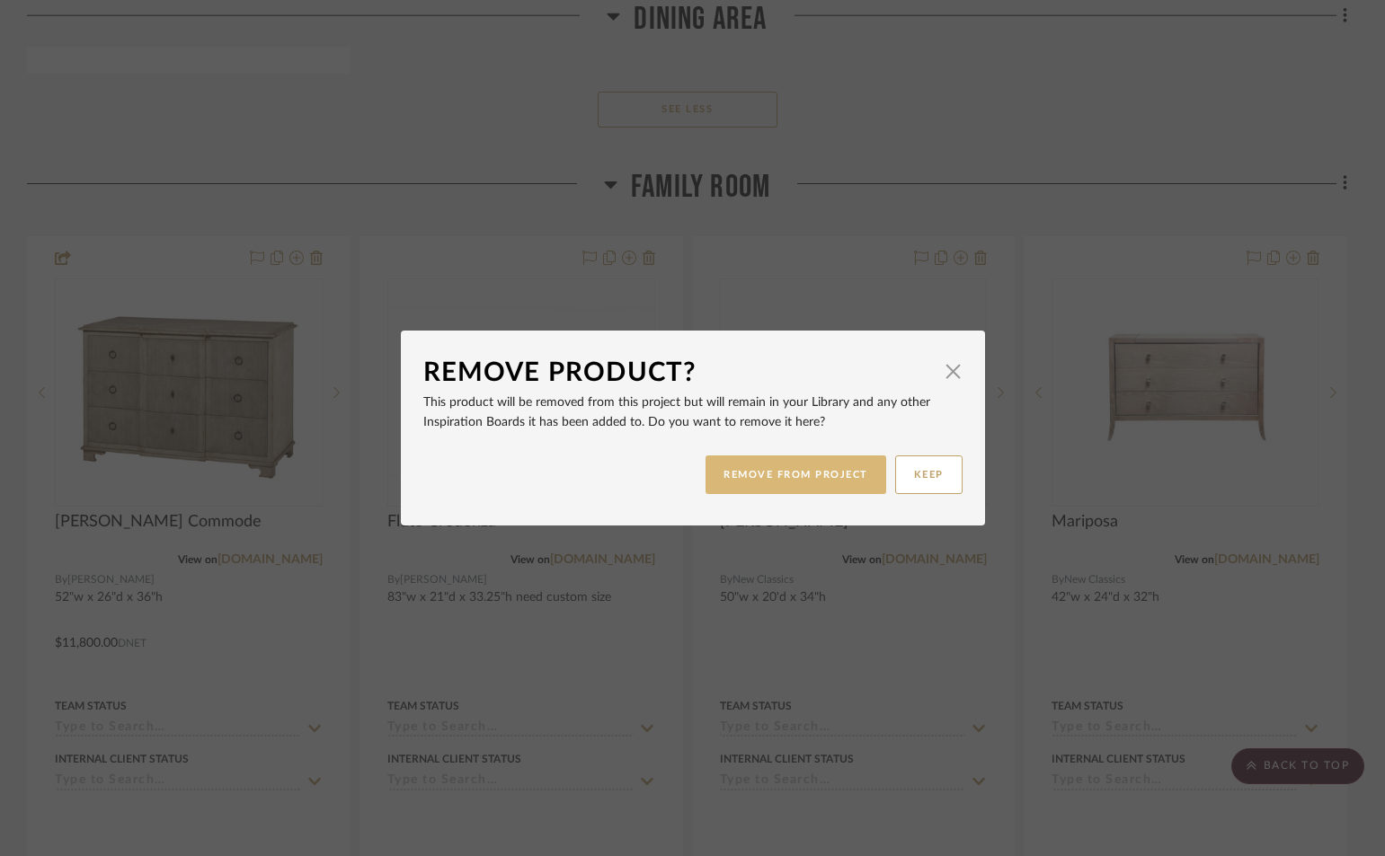
click at [856, 474] on button "REMOVE FROM PROJECT" at bounding box center [795, 475] width 181 height 39
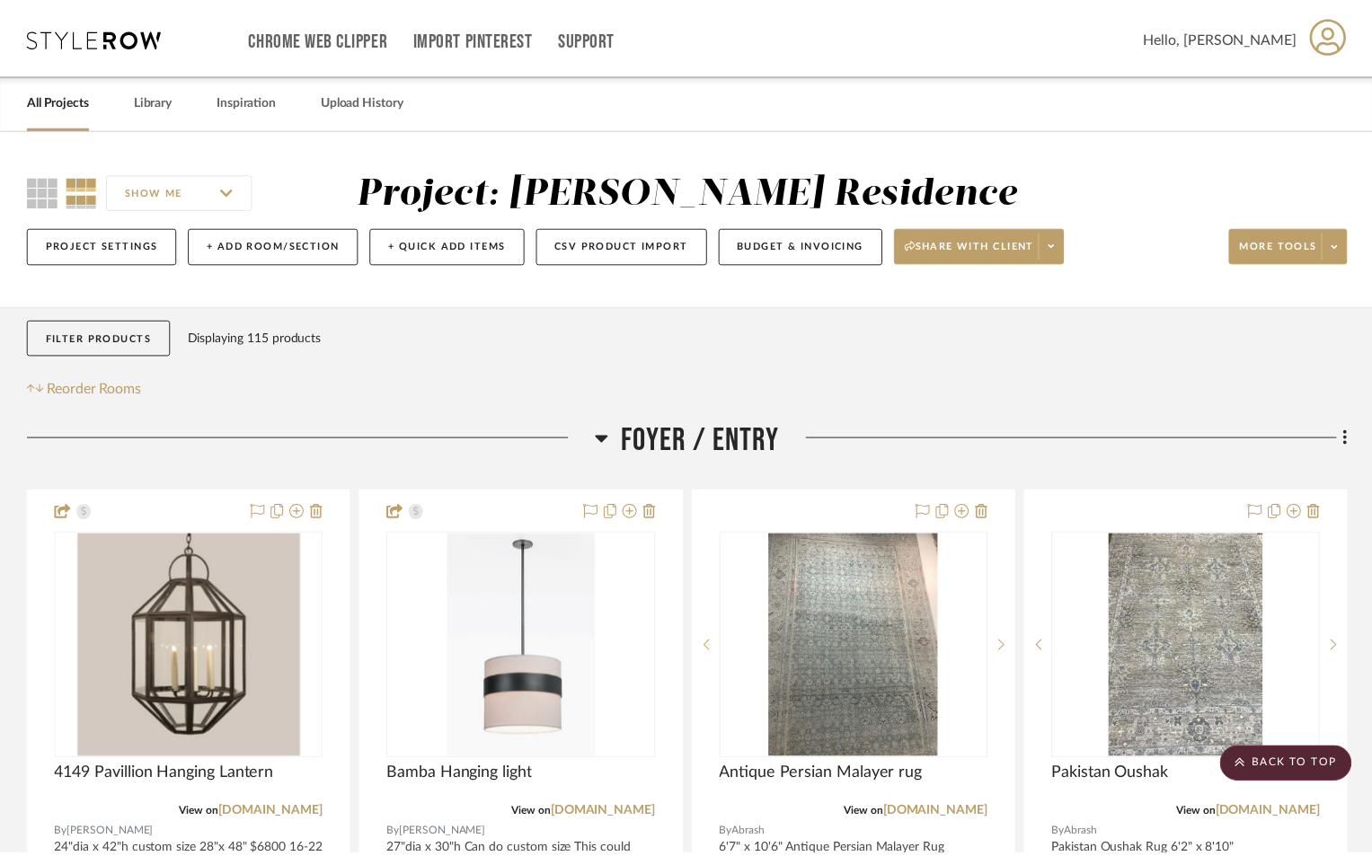
scroll to position [12671, 0]
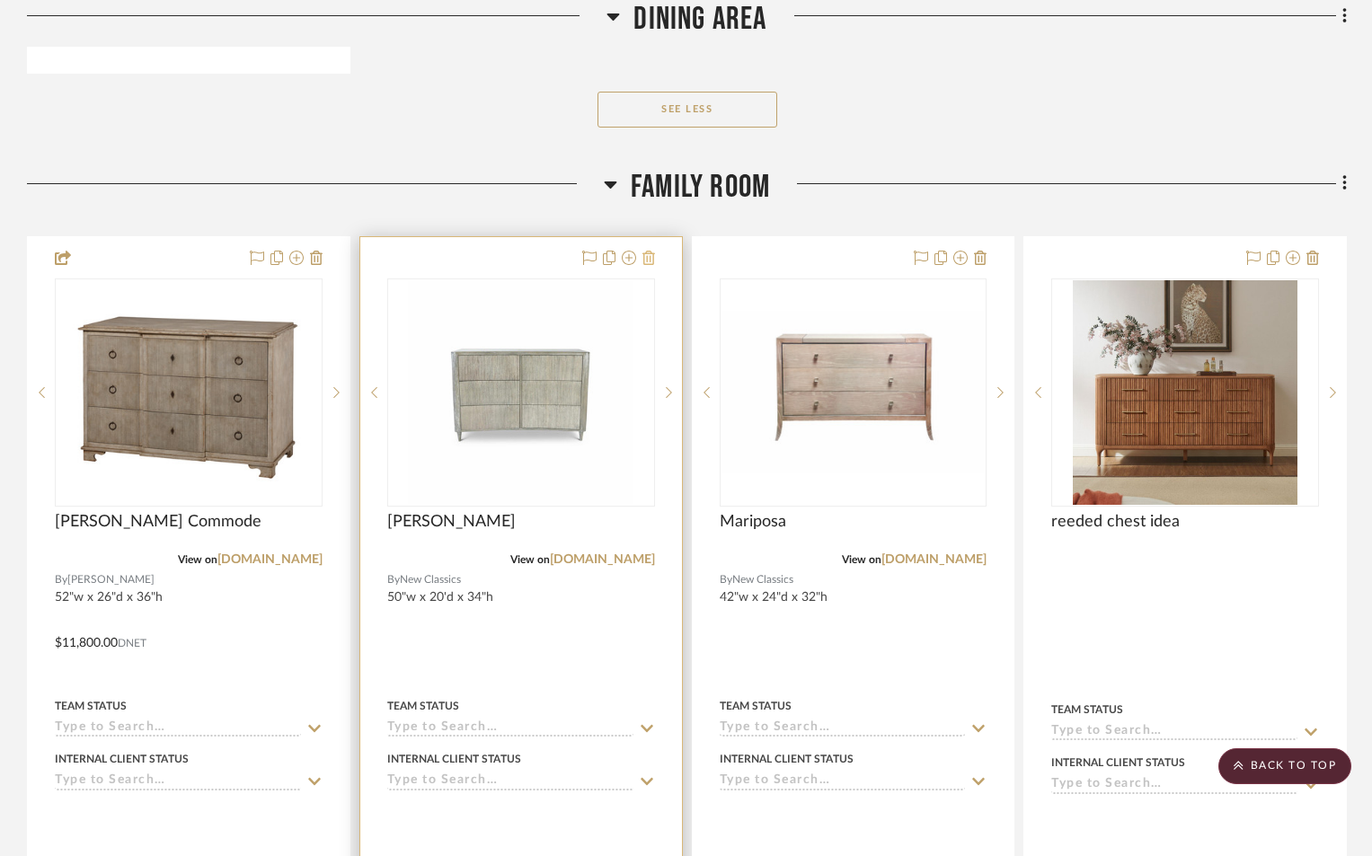
click at [645, 251] on icon at bounding box center [649, 258] width 13 height 14
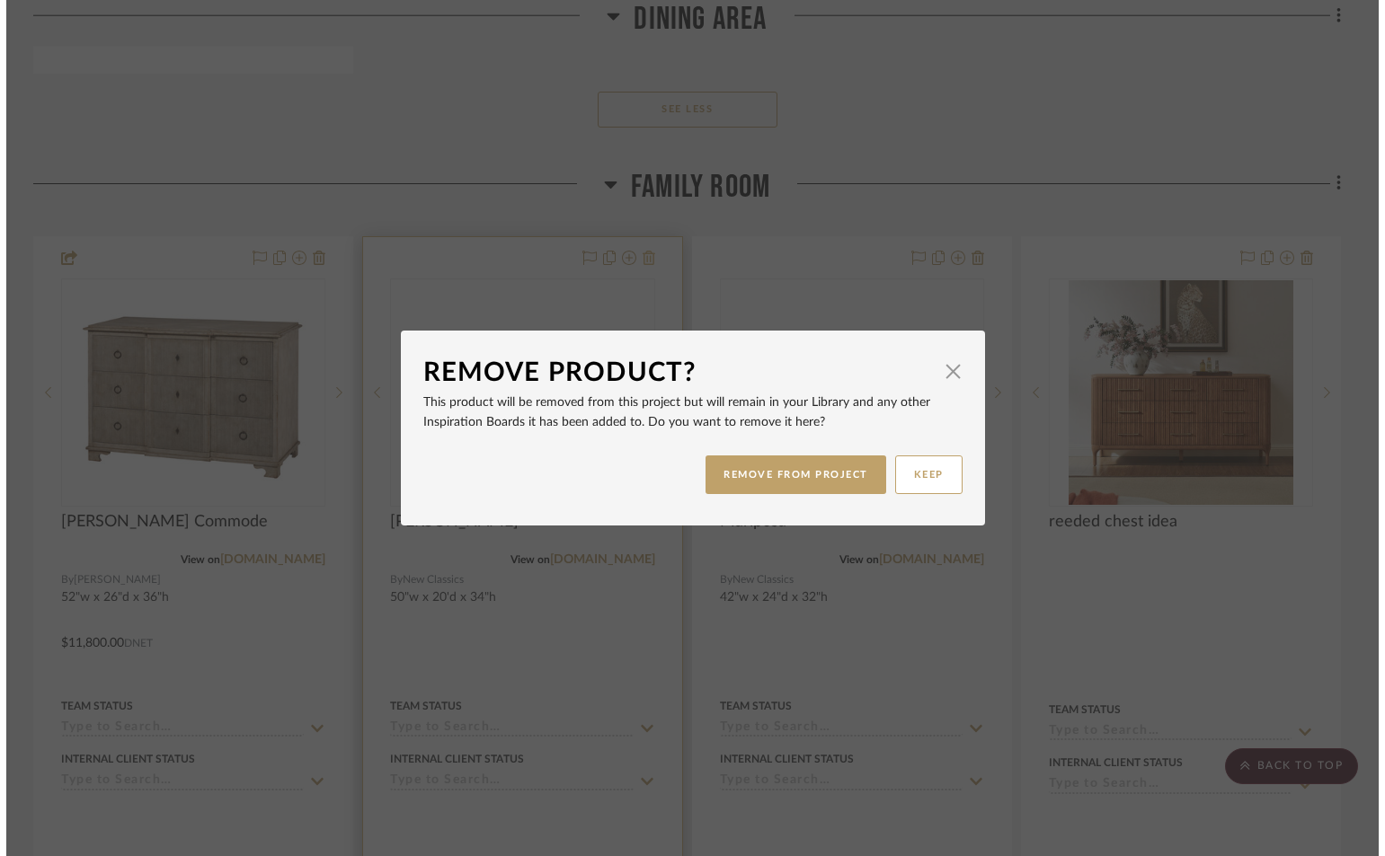
scroll to position [0, 0]
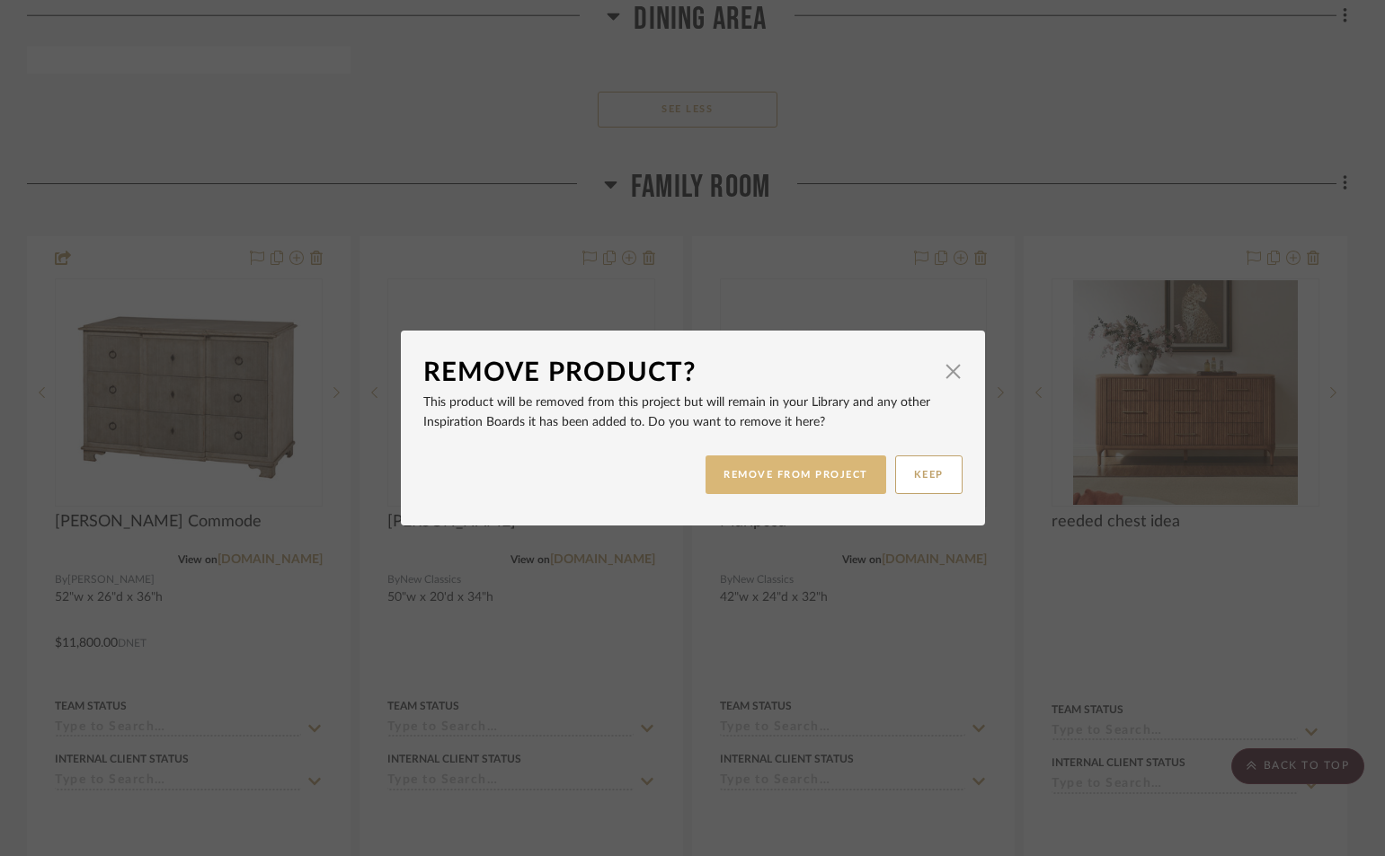
click at [826, 470] on button "REMOVE FROM PROJECT" at bounding box center [795, 475] width 181 height 39
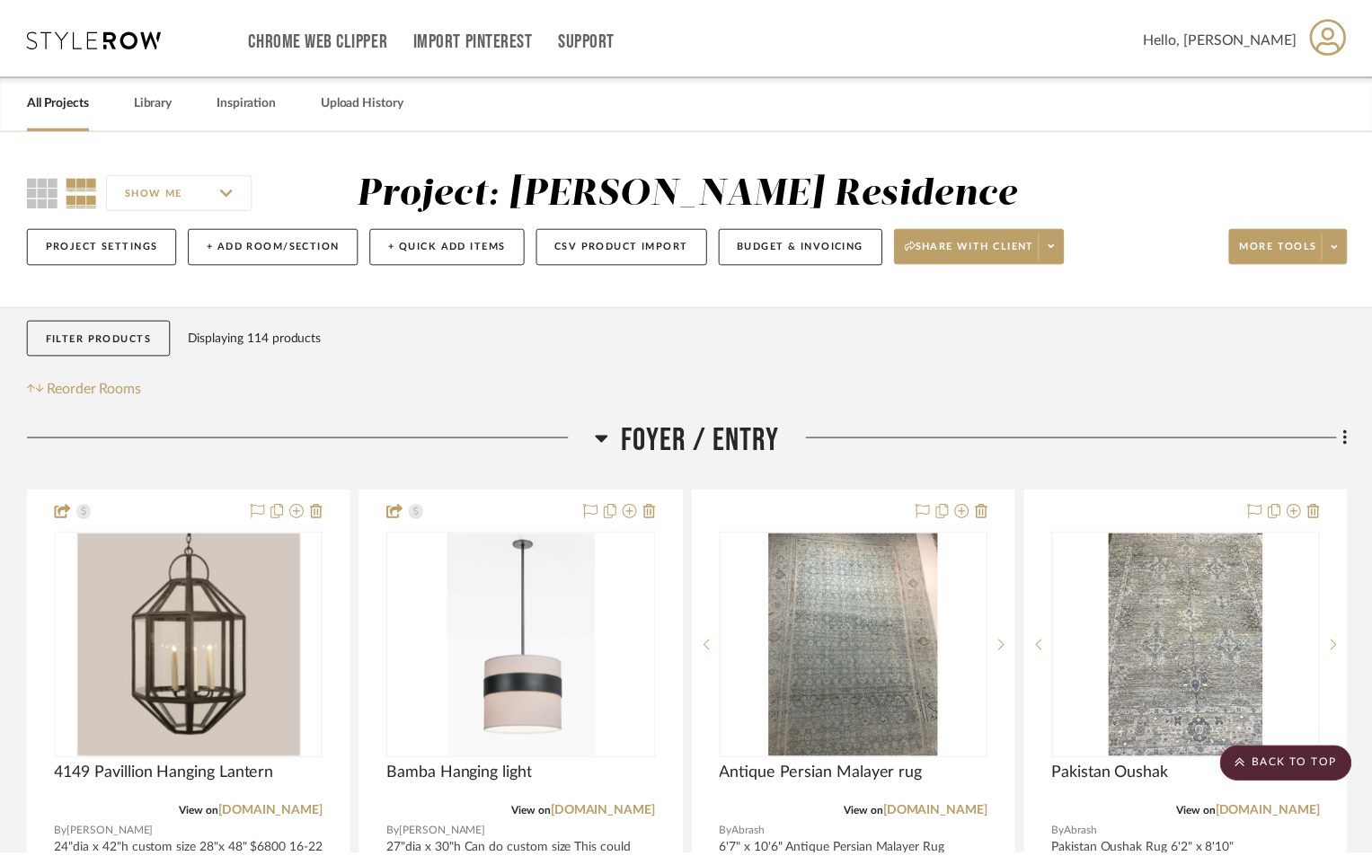
scroll to position [12671, 0]
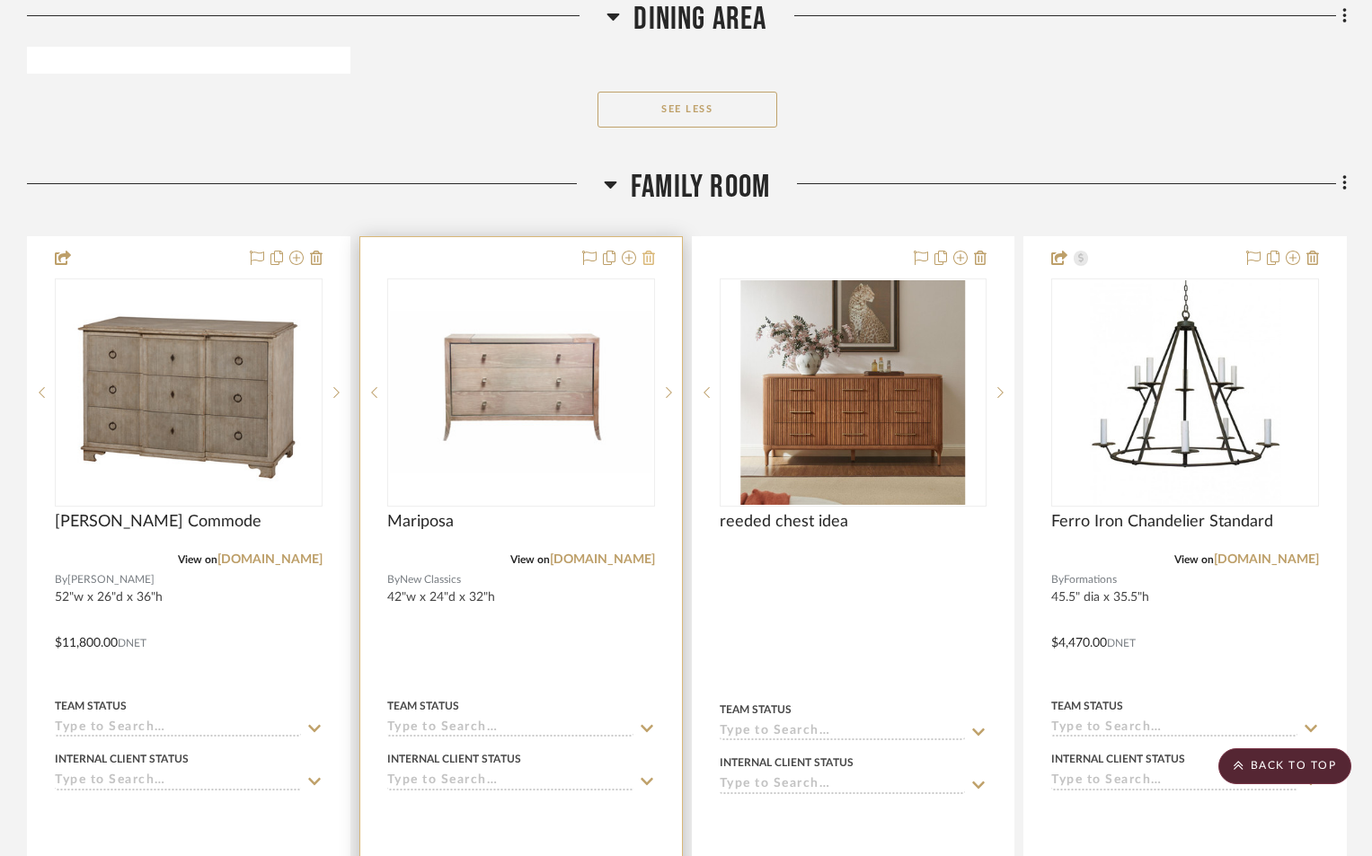
click at [646, 251] on icon at bounding box center [649, 258] width 13 height 14
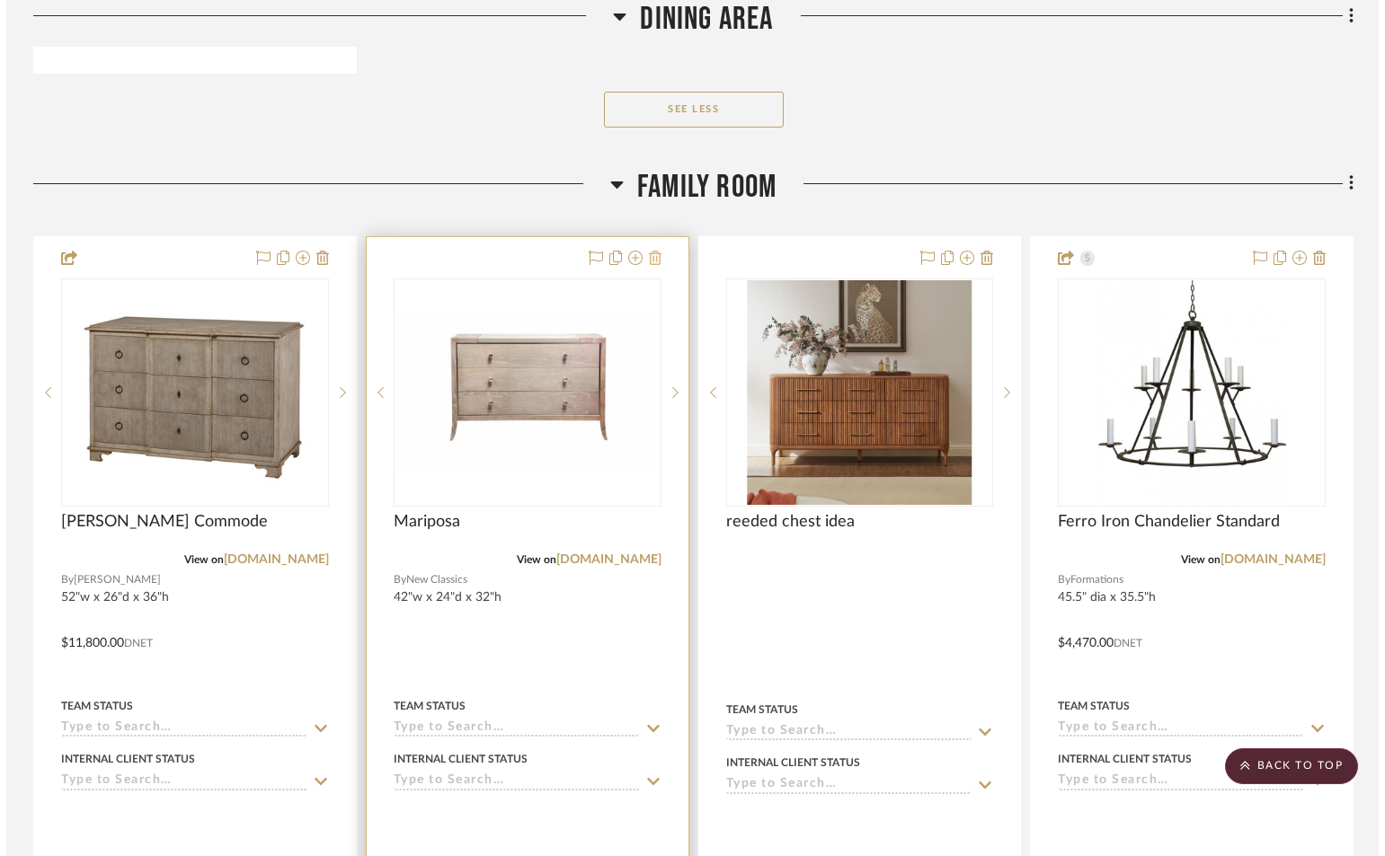
scroll to position [0, 0]
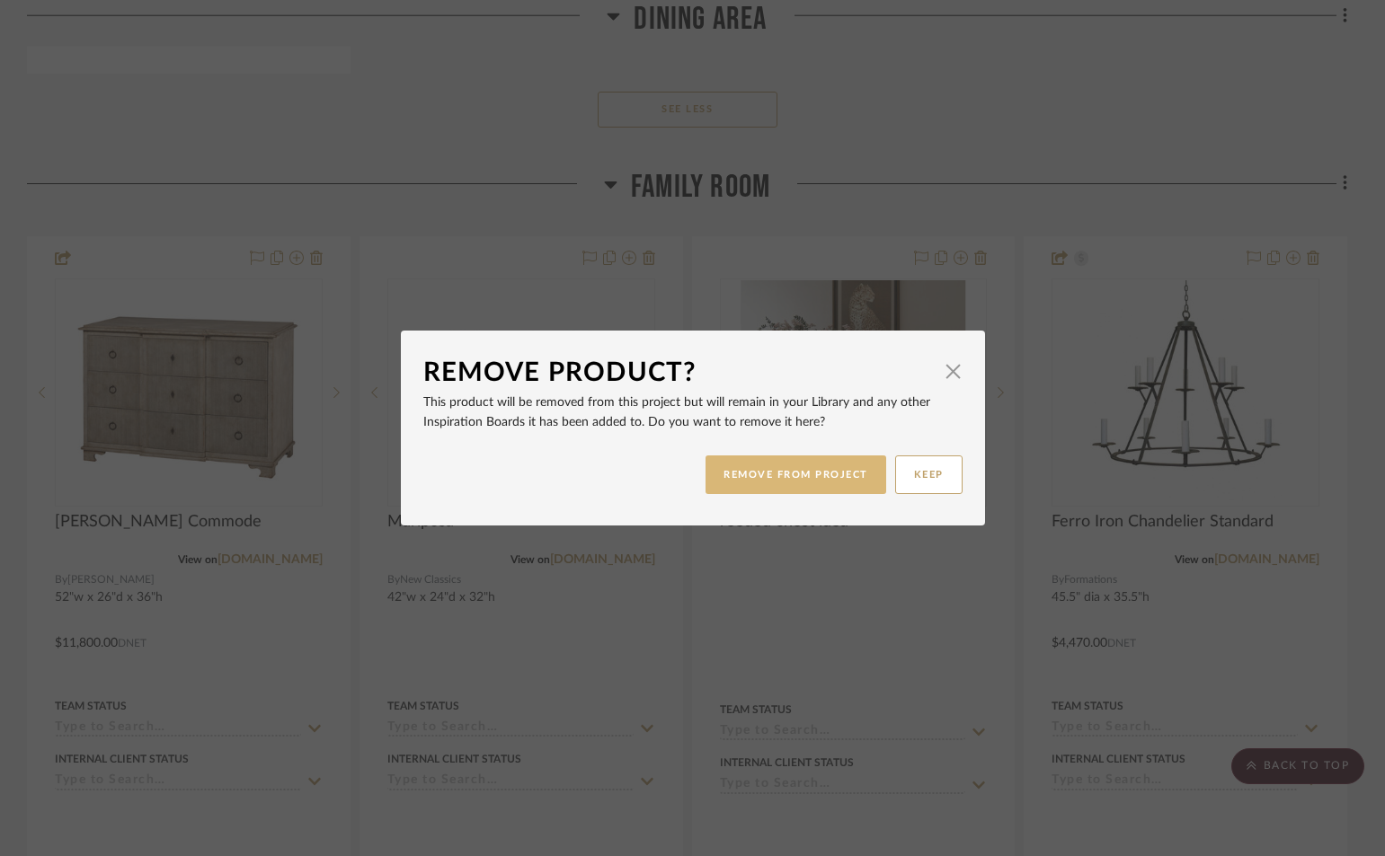
click at [762, 478] on button "REMOVE FROM PROJECT" at bounding box center [795, 475] width 181 height 39
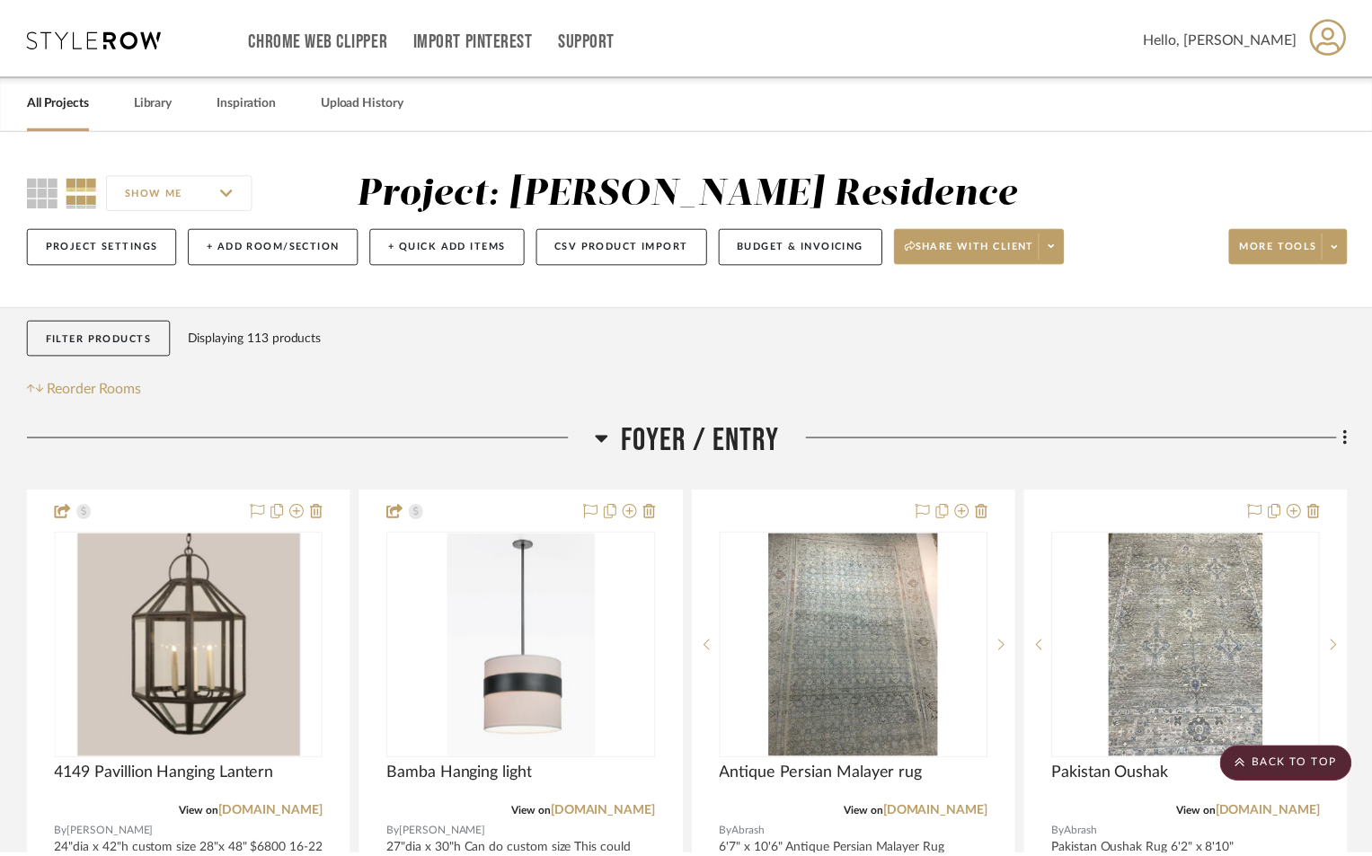
scroll to position [12671, 0]
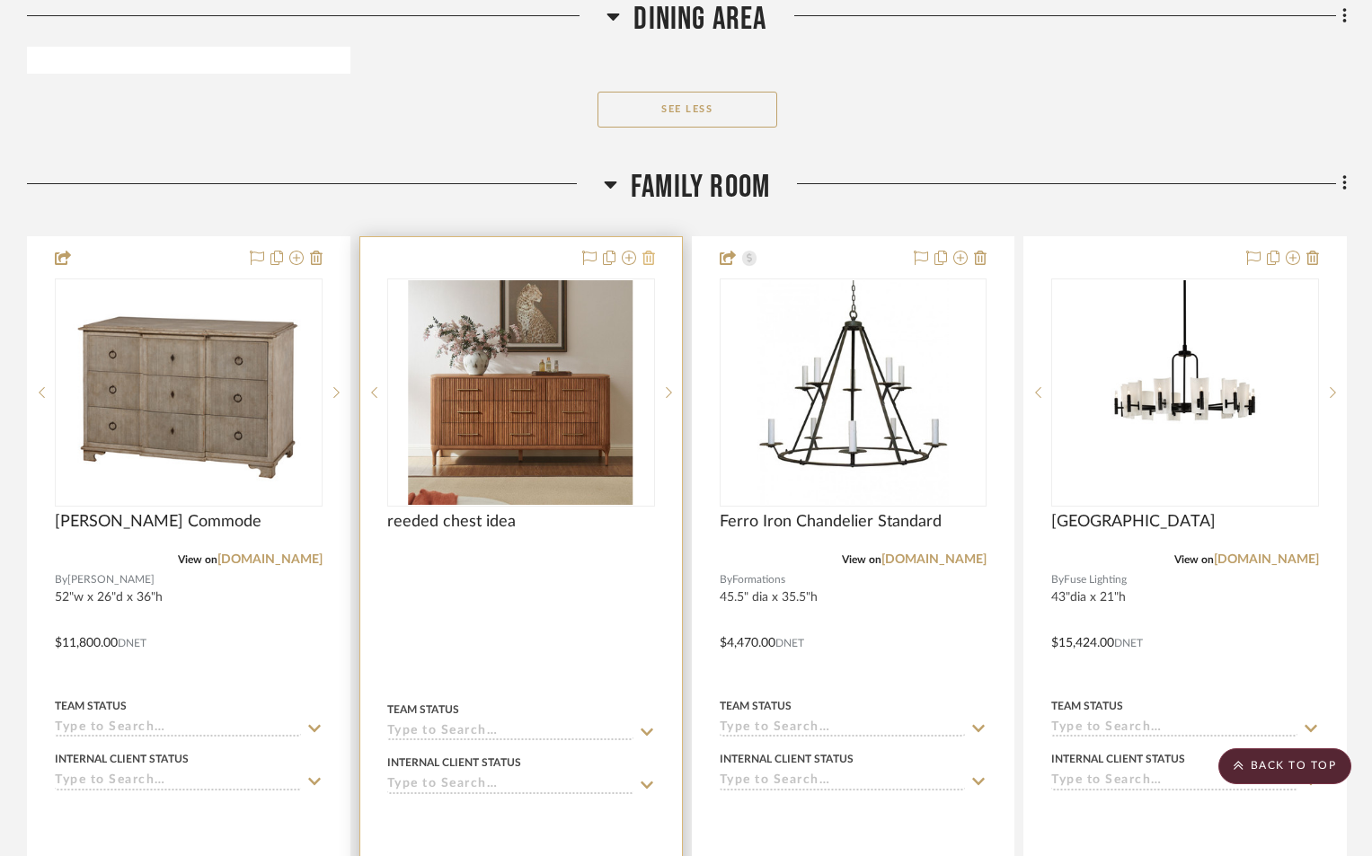
click at [646, 251] on icon at bounding box center [649, 258] width 13 height 14
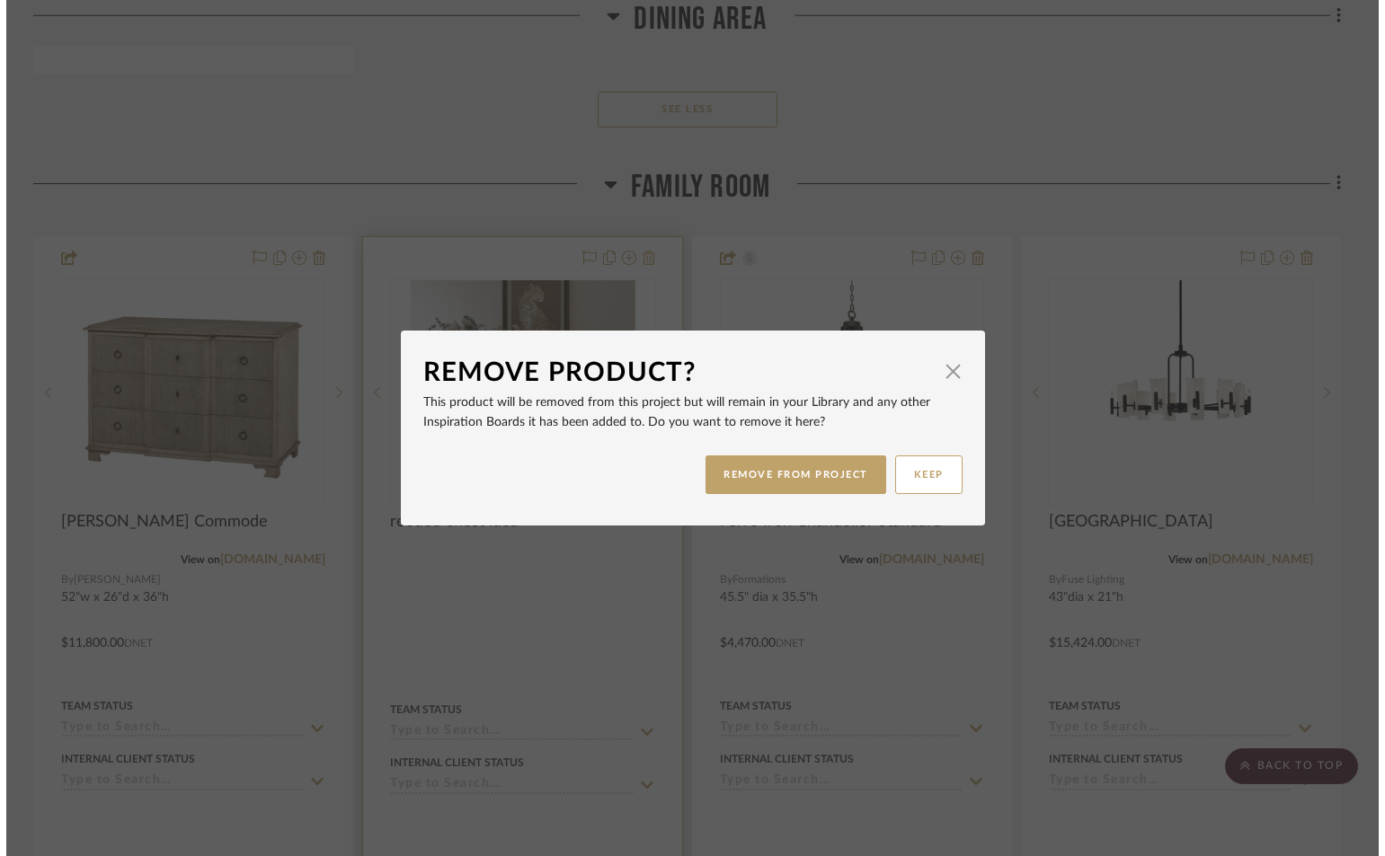
scroll to position [0, 0]
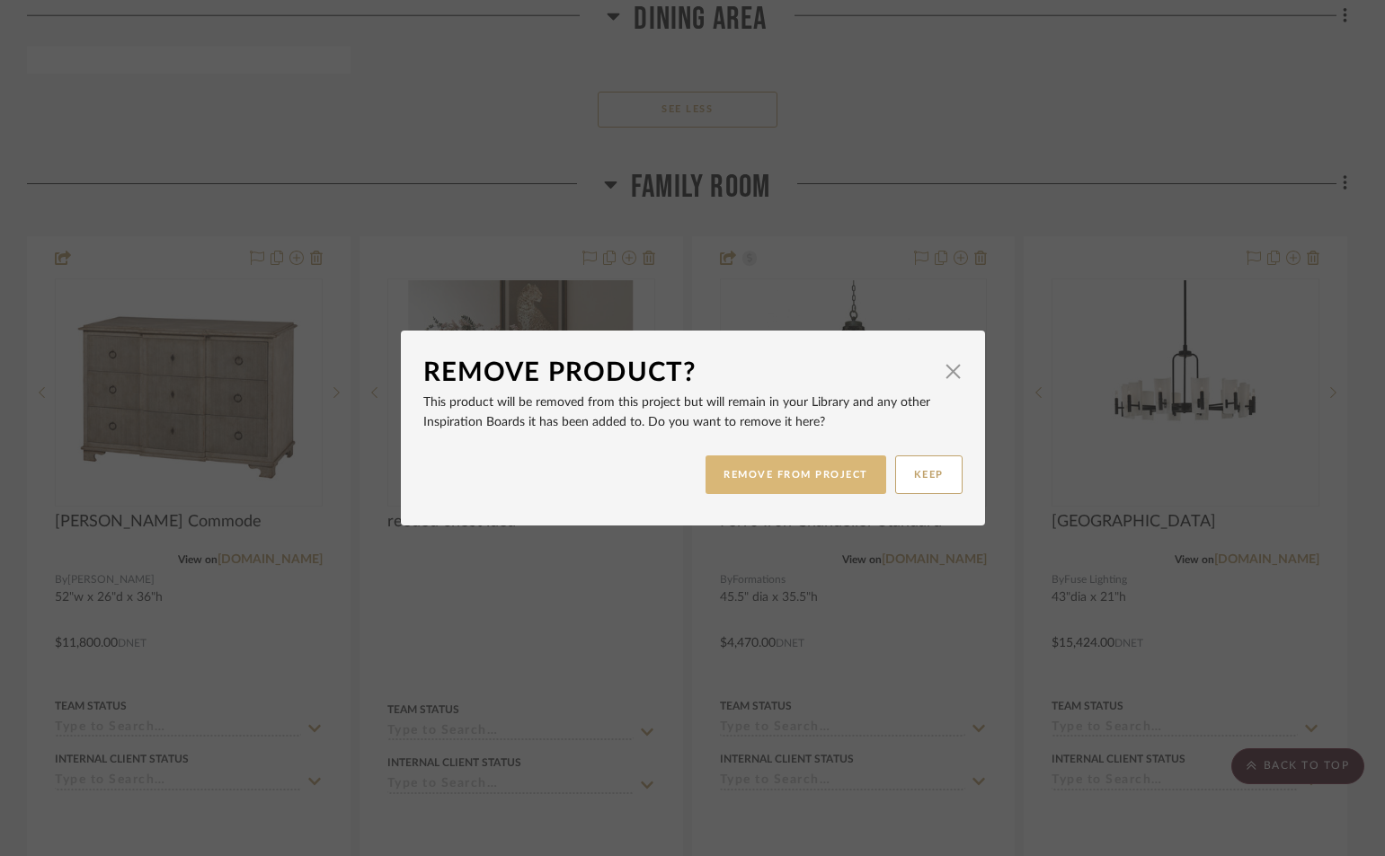
click at [778, 480] on button "REMOVE FROM PROJECT" at bounding box center [795, 475] width 181 height 39
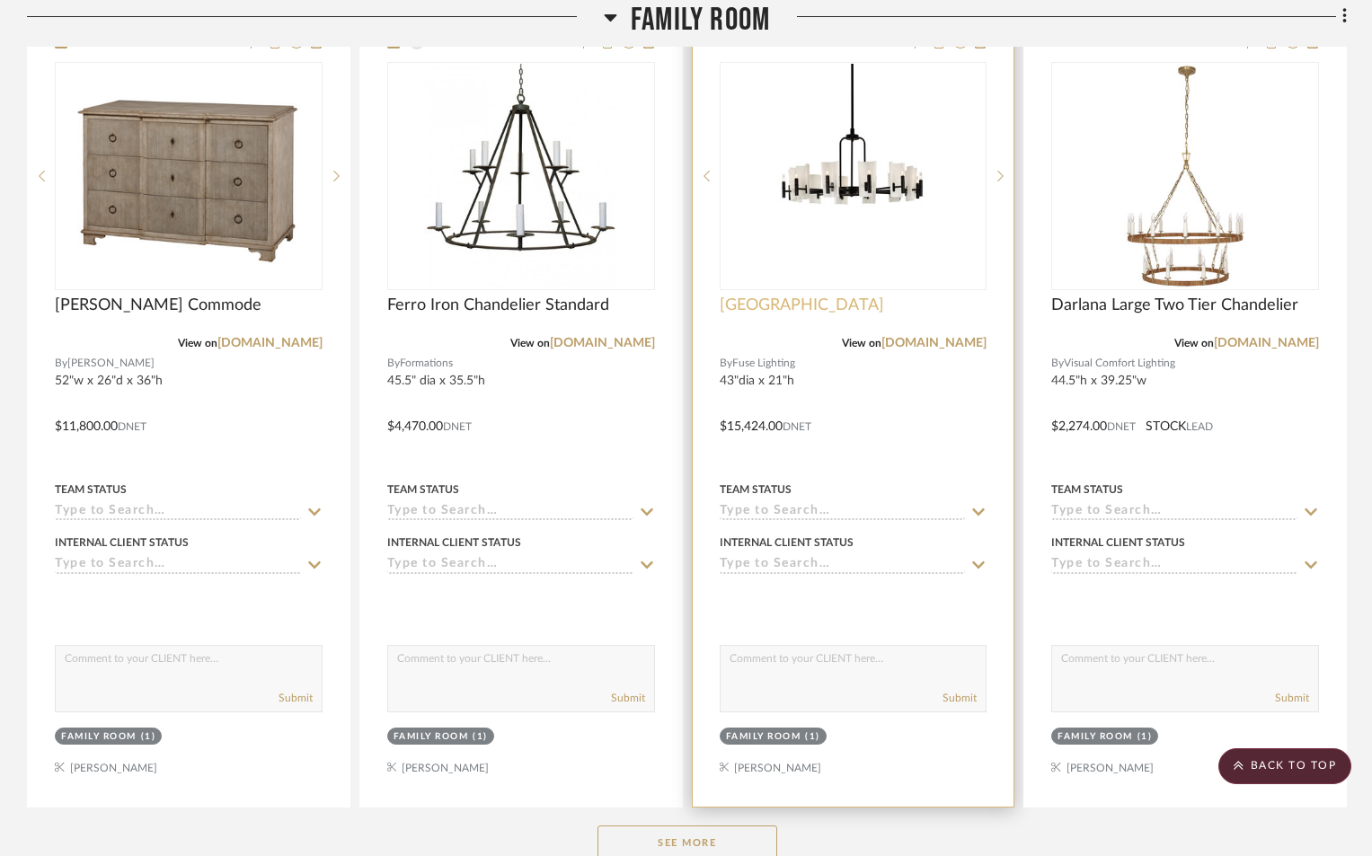
scroll to position [12941, 0]
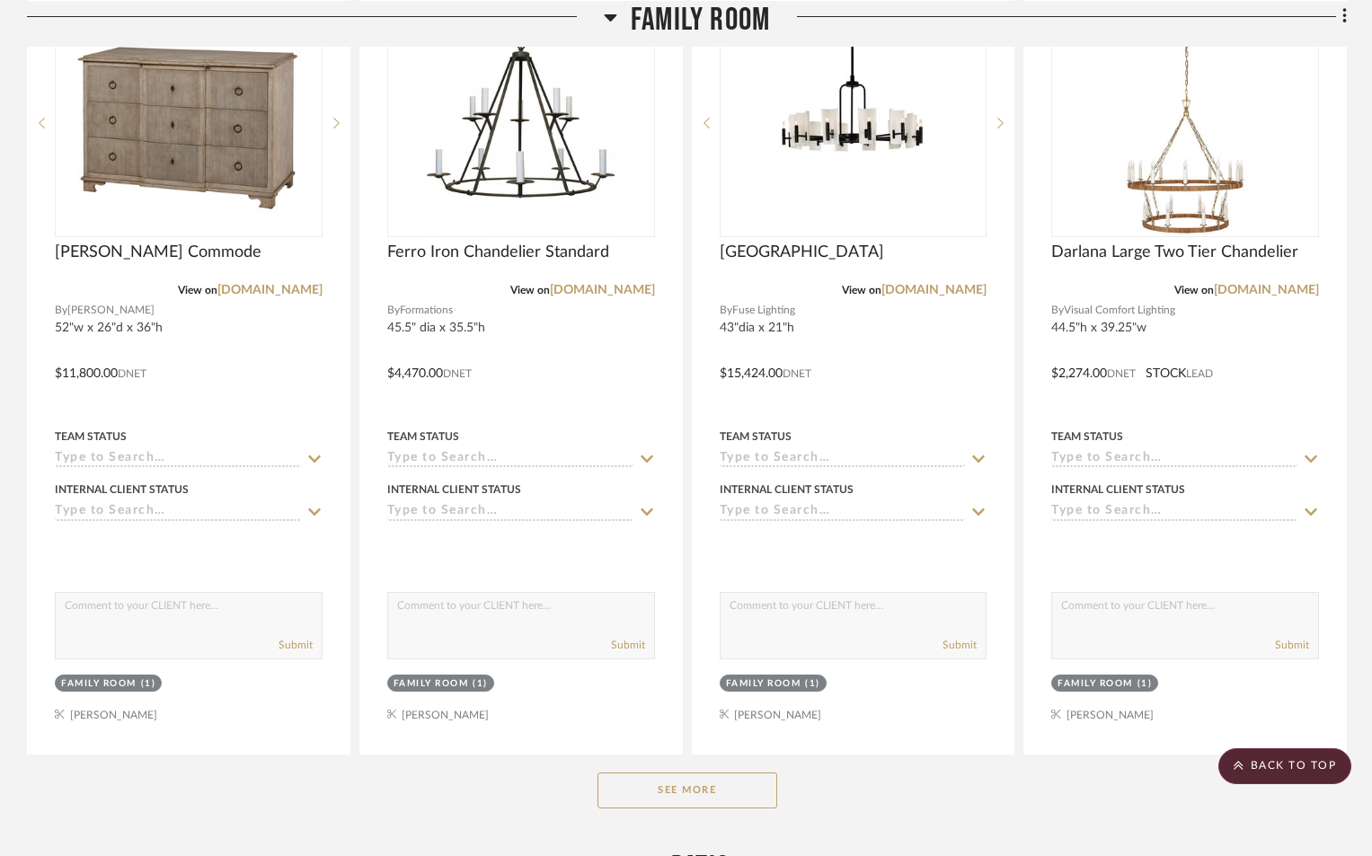
click at [731, 773] on button "See More" at bounding box center [688, 791] width 180 height 36
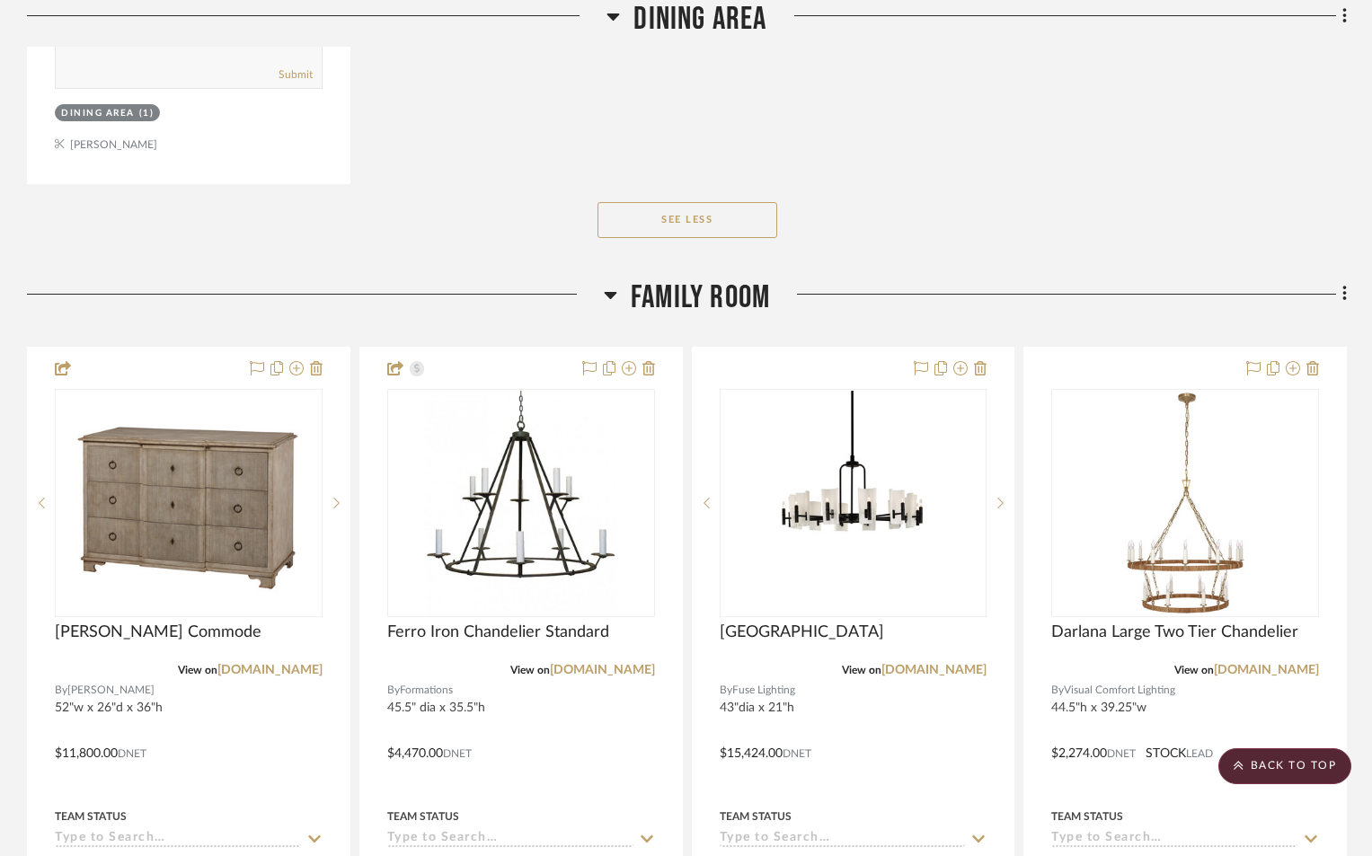
scroll to position [12401, 0]
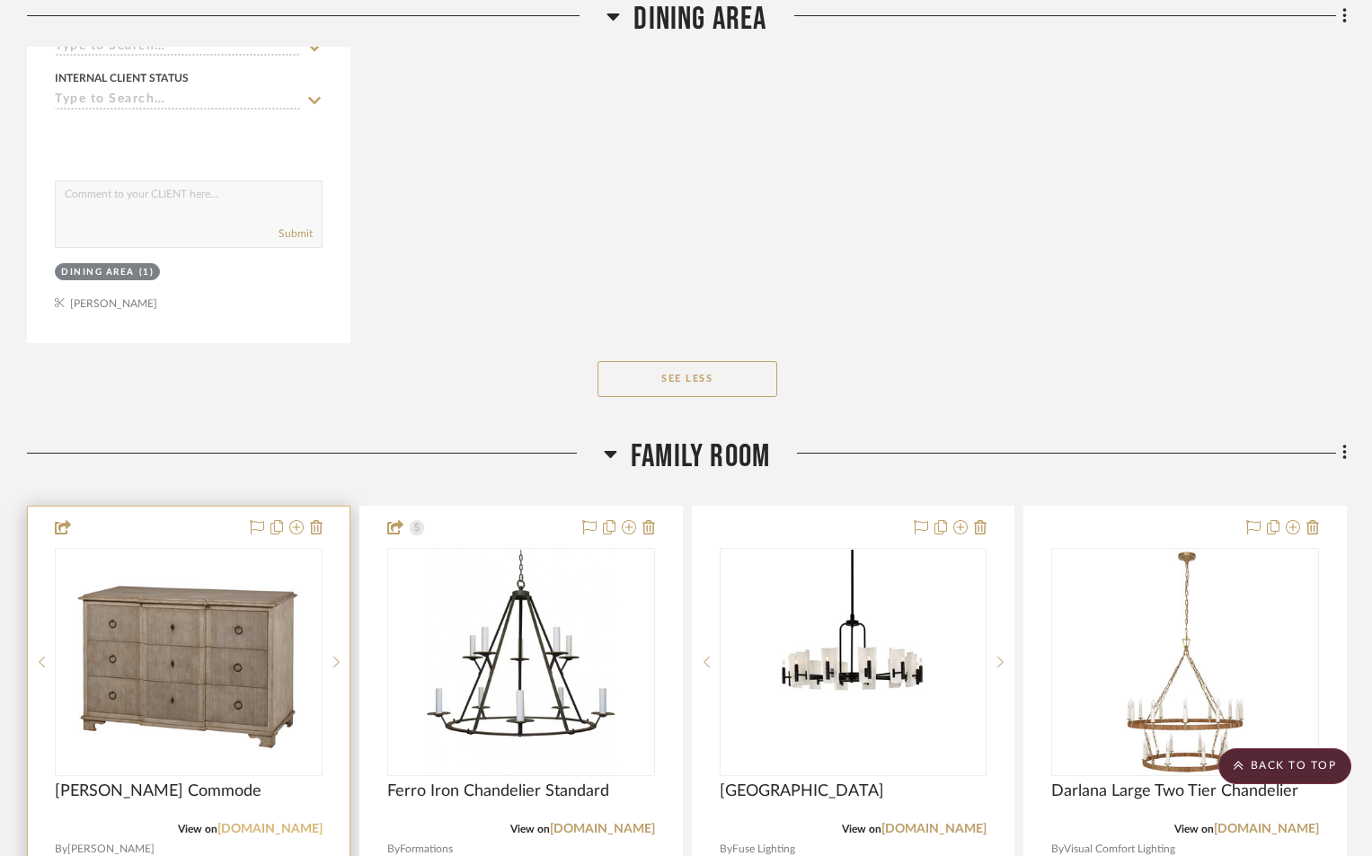
click at [246, 823] on link "iatestastudio.com" at bounding box center [269, 829] width 105 height 13
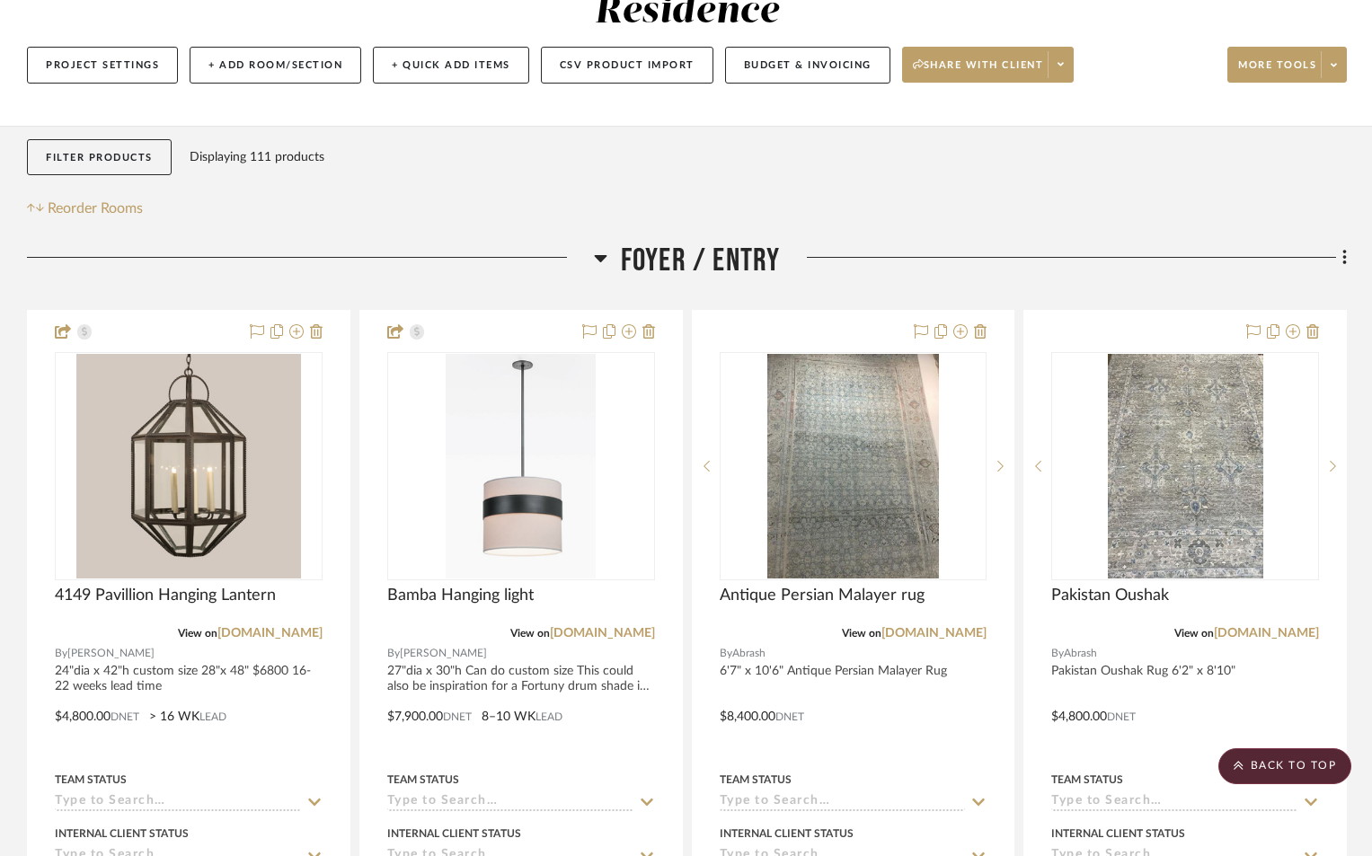
scroll to position [0, 0]
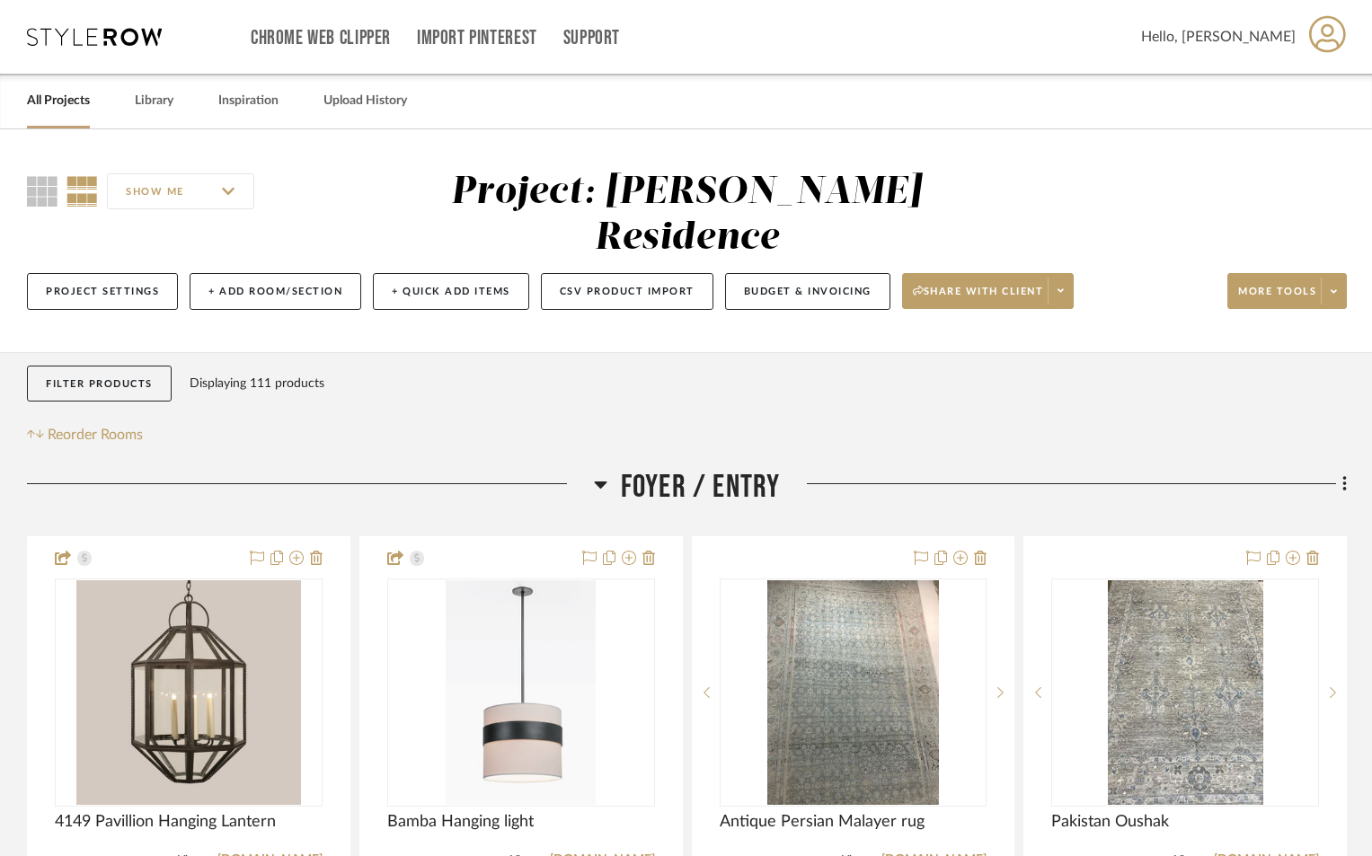
click at [54, 103] on link "All Projects" at bounding box center [58, 101] width 63 height 24
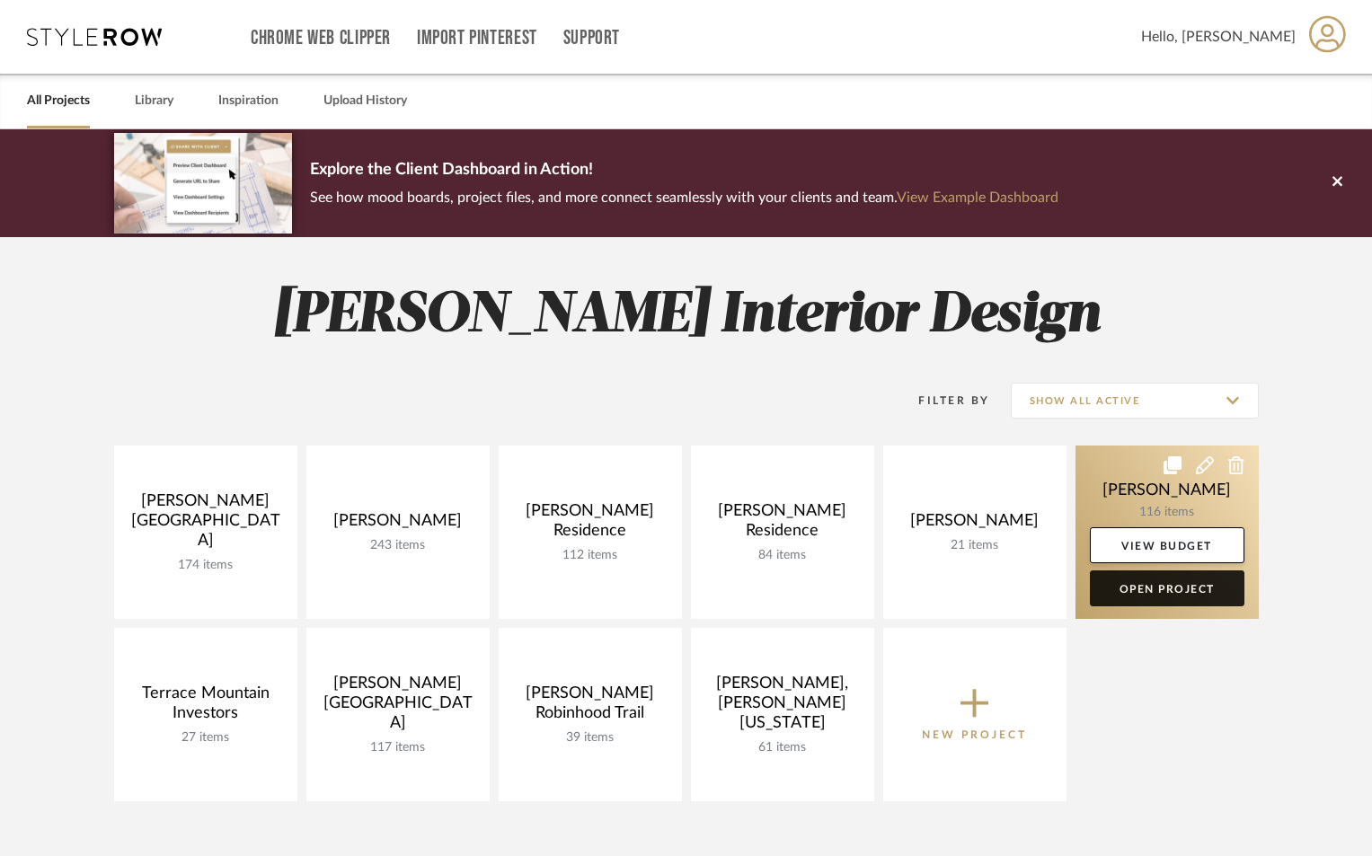
click at [1146, 589] on link "Open Project" at bounding box center [1167, 589] width 155 height 36
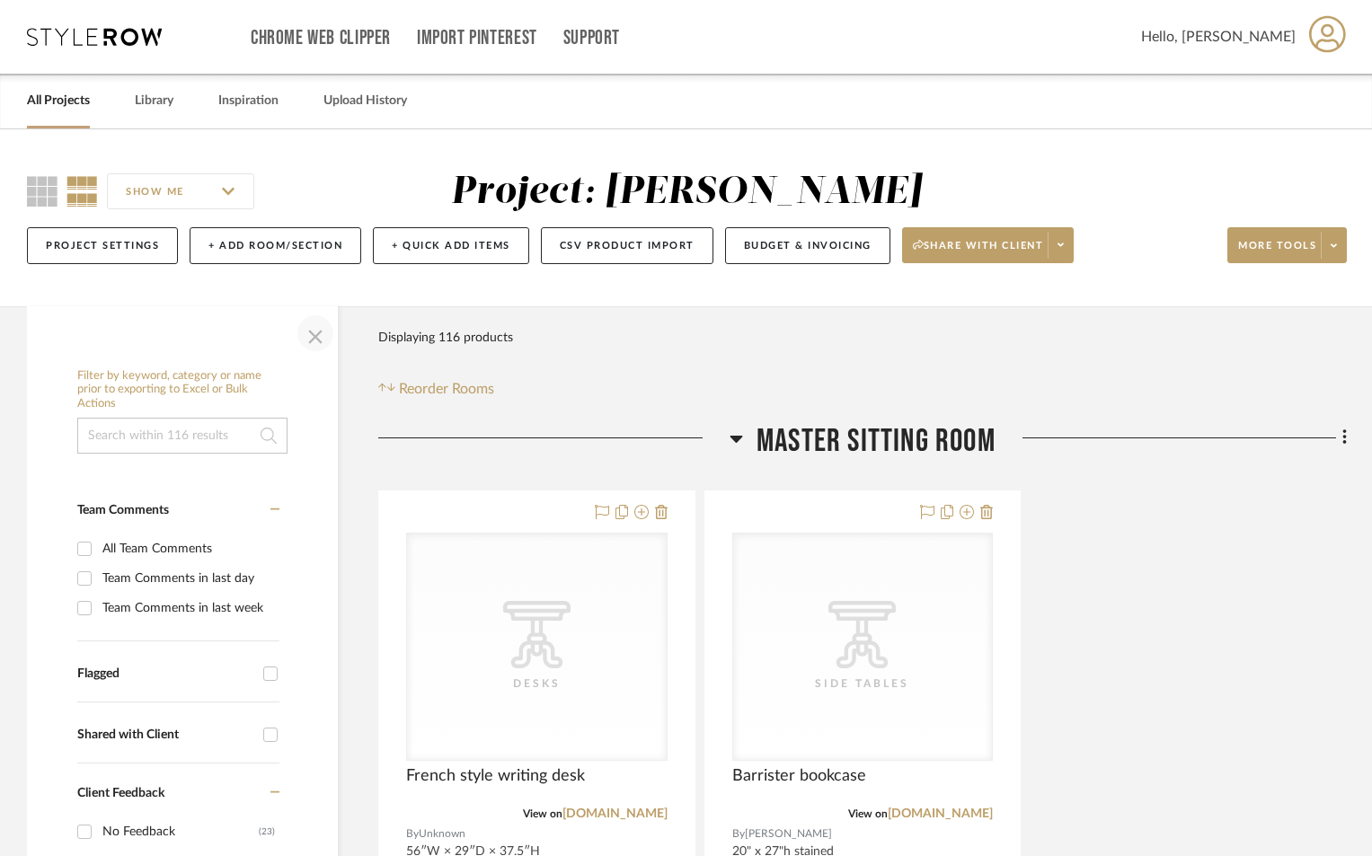
click at [314, 345] on span "button" at bounding box center [315, 333] width 43 height 43
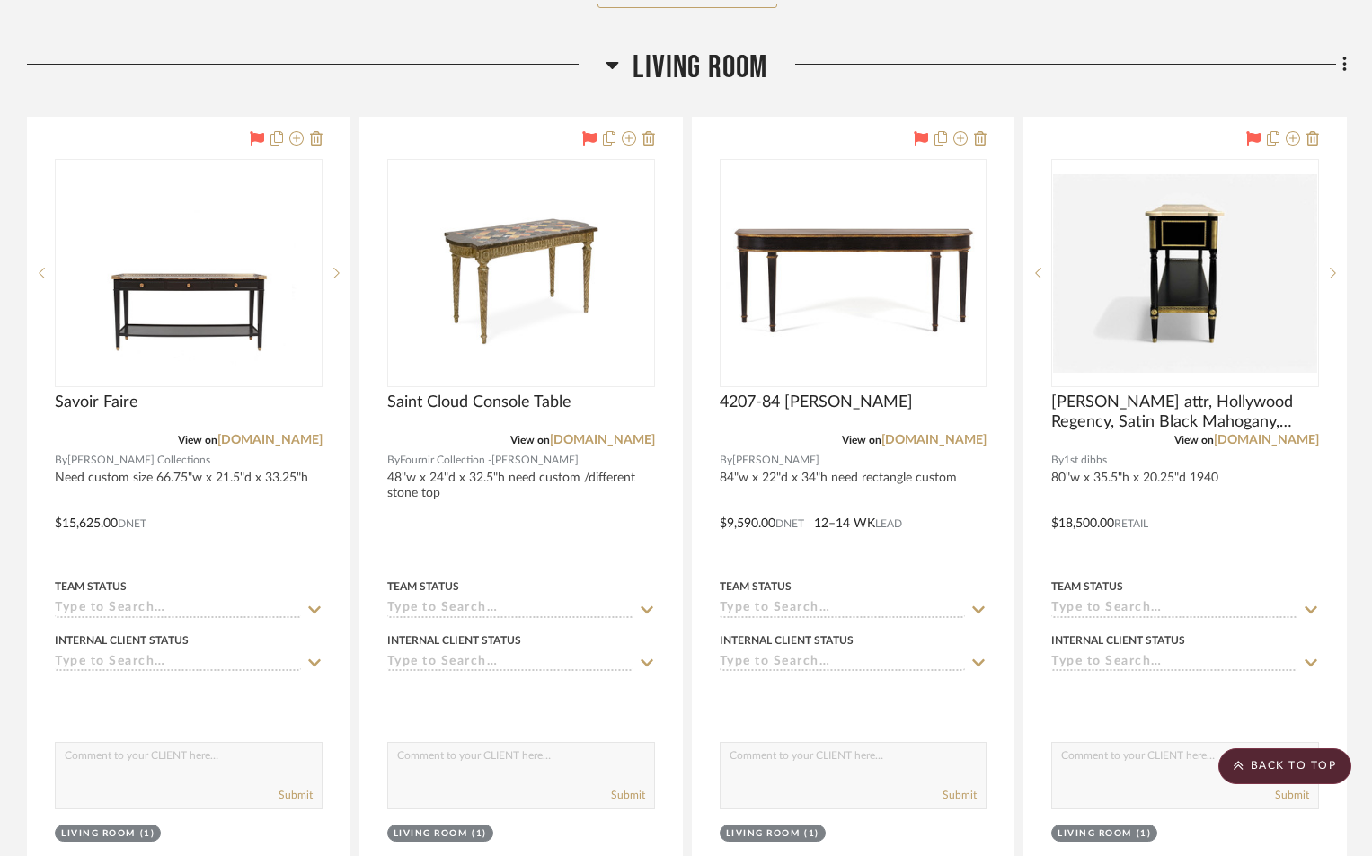
scroll to position [10424, 0]
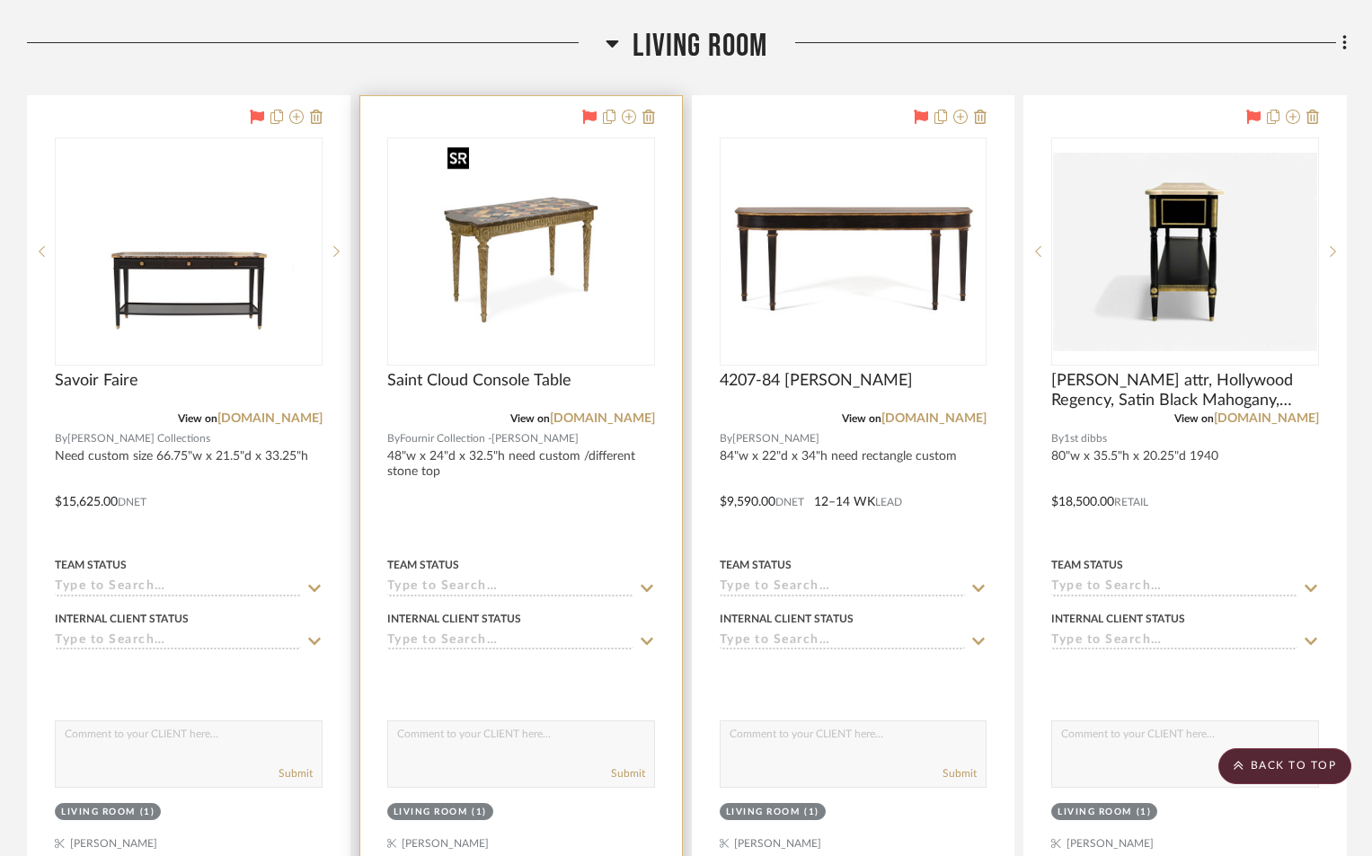
click at [542, 339] on img "0" at bounding box center [520, 251] width 161 height 225
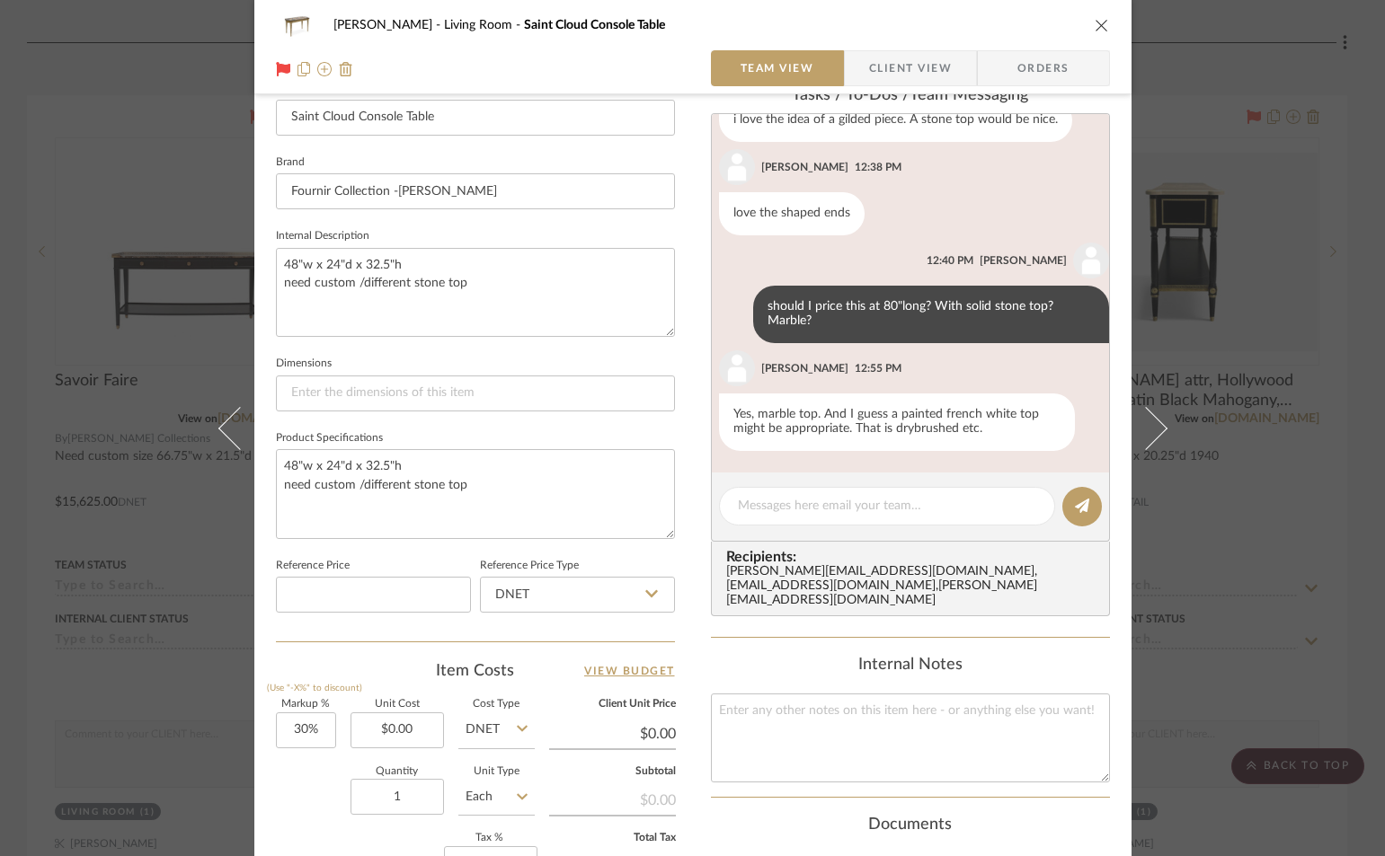
scroll to position [539, 0]
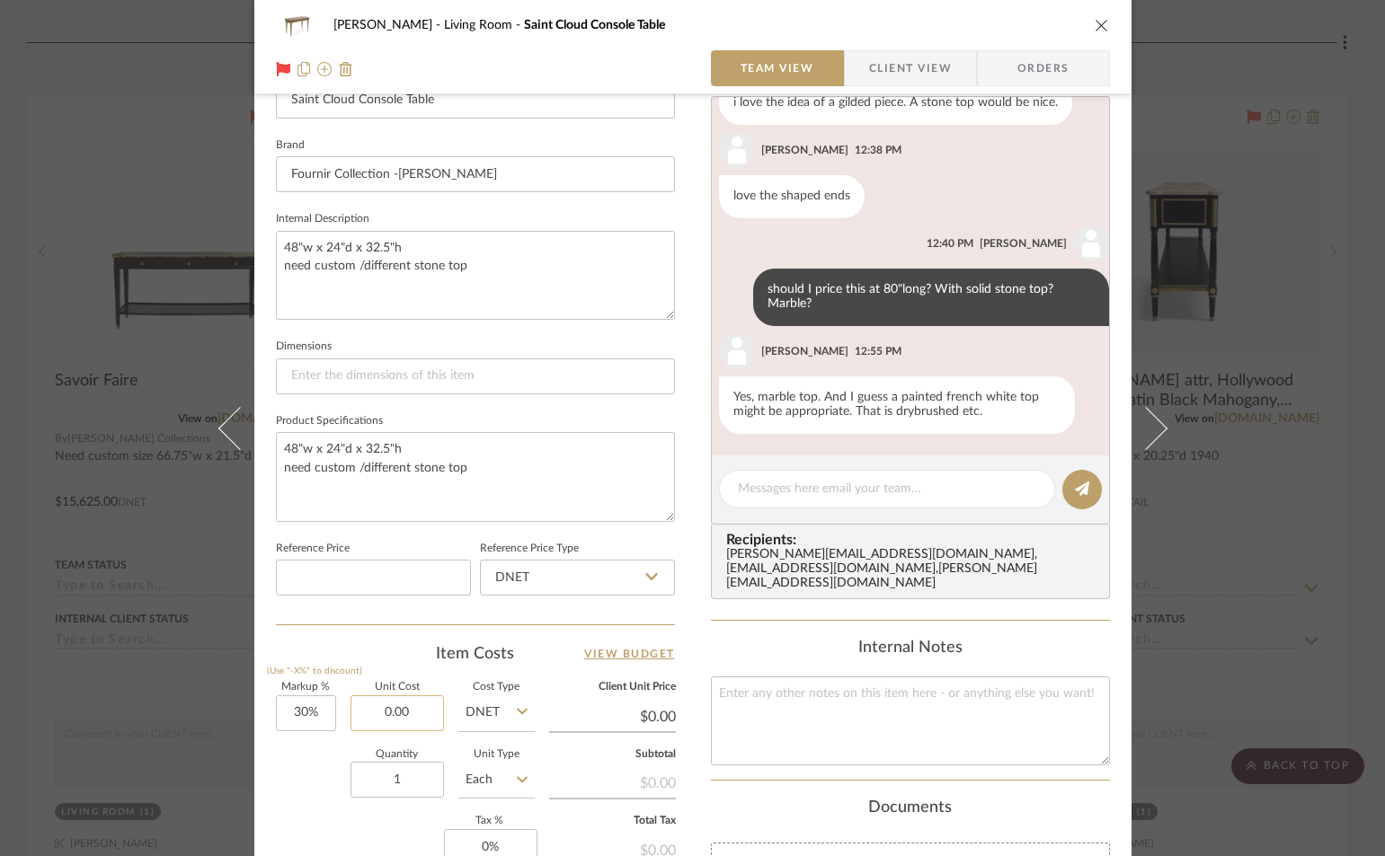
click at [407, 706] on input "0.00" at bounding box center [396, 714] width 93 height 36
type input "$16,340.00"
click at [727, 799] on div "Documents" at bounding box center [910, 809] width 399 height 20
type input "$21,242.00"
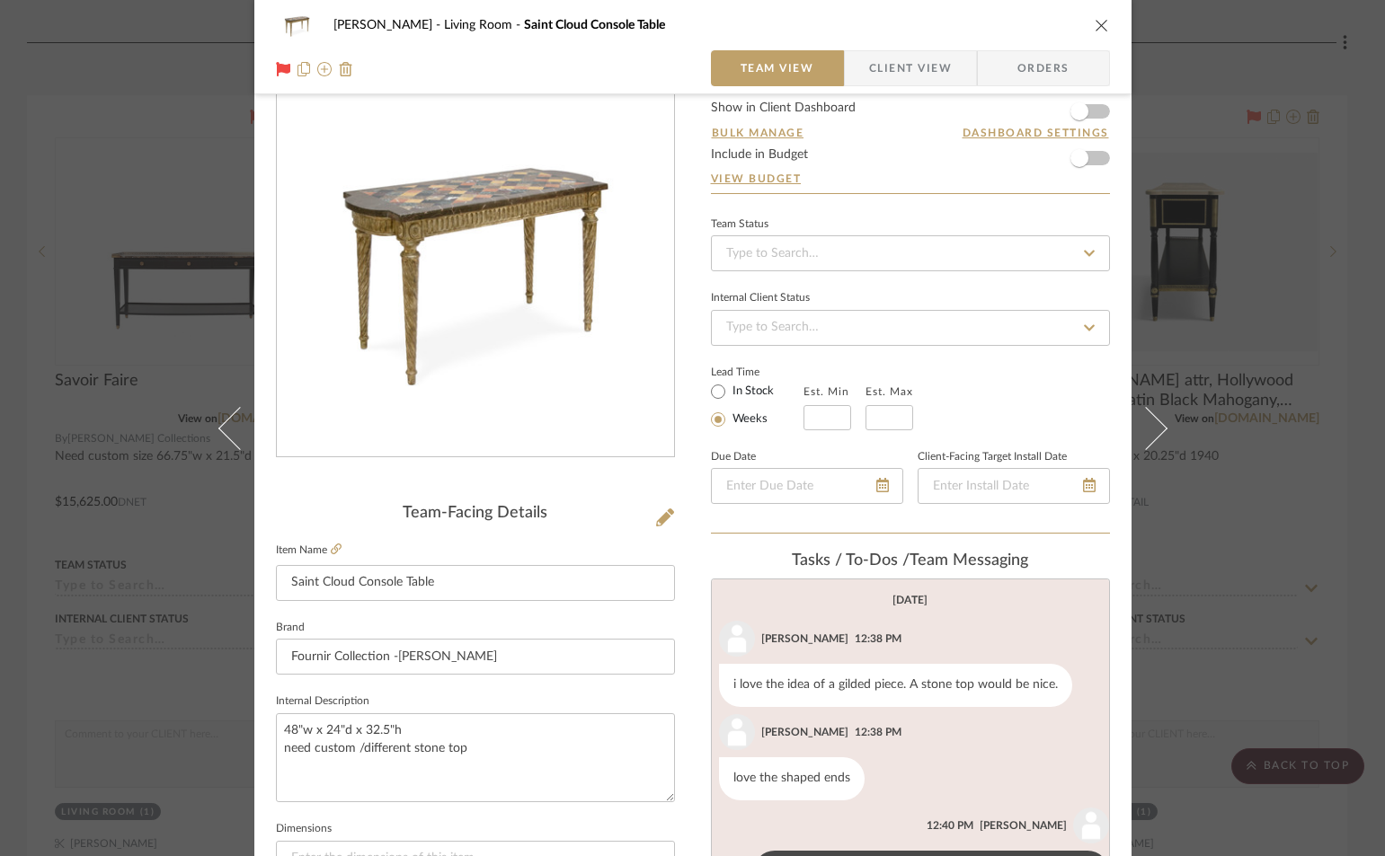
scroll to position [0, 0]
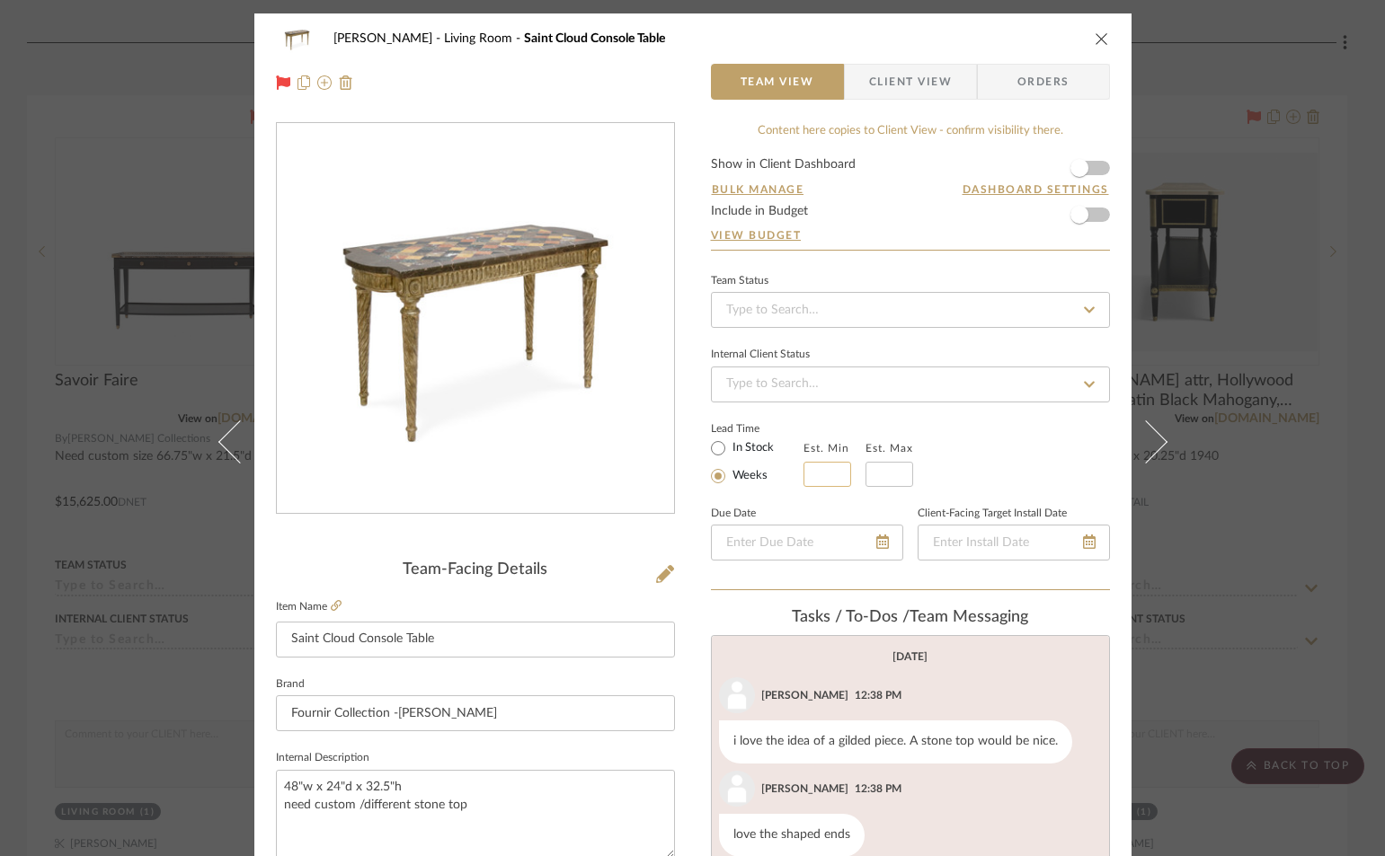
click at [803, 471] on input "text" at bounding box center [827, 474] width 48 height 25
type input "14"
click at [892, 475] on input "text" at bounding box center [889, 474] width 48 height 25
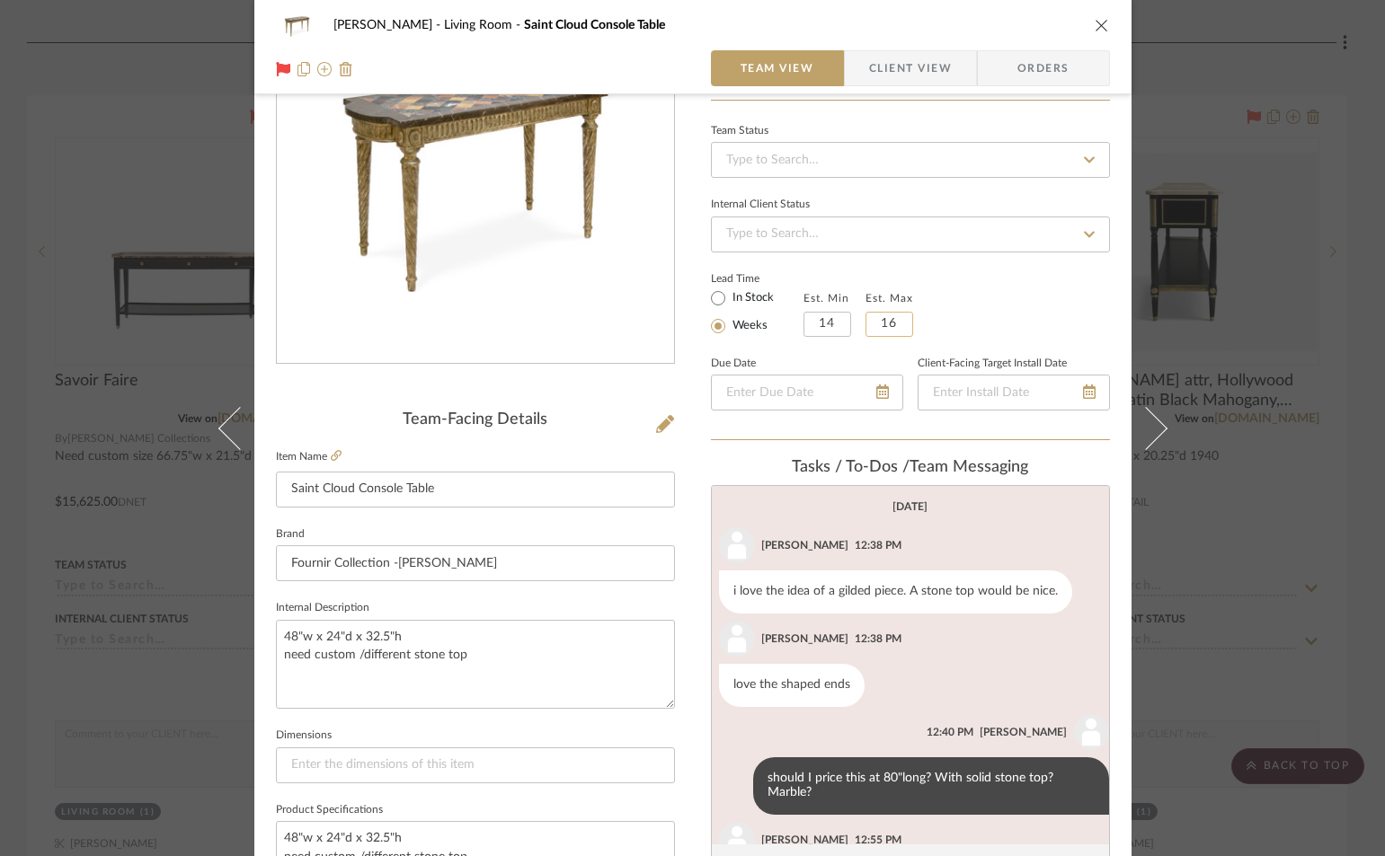
scroll to position [449, 0]
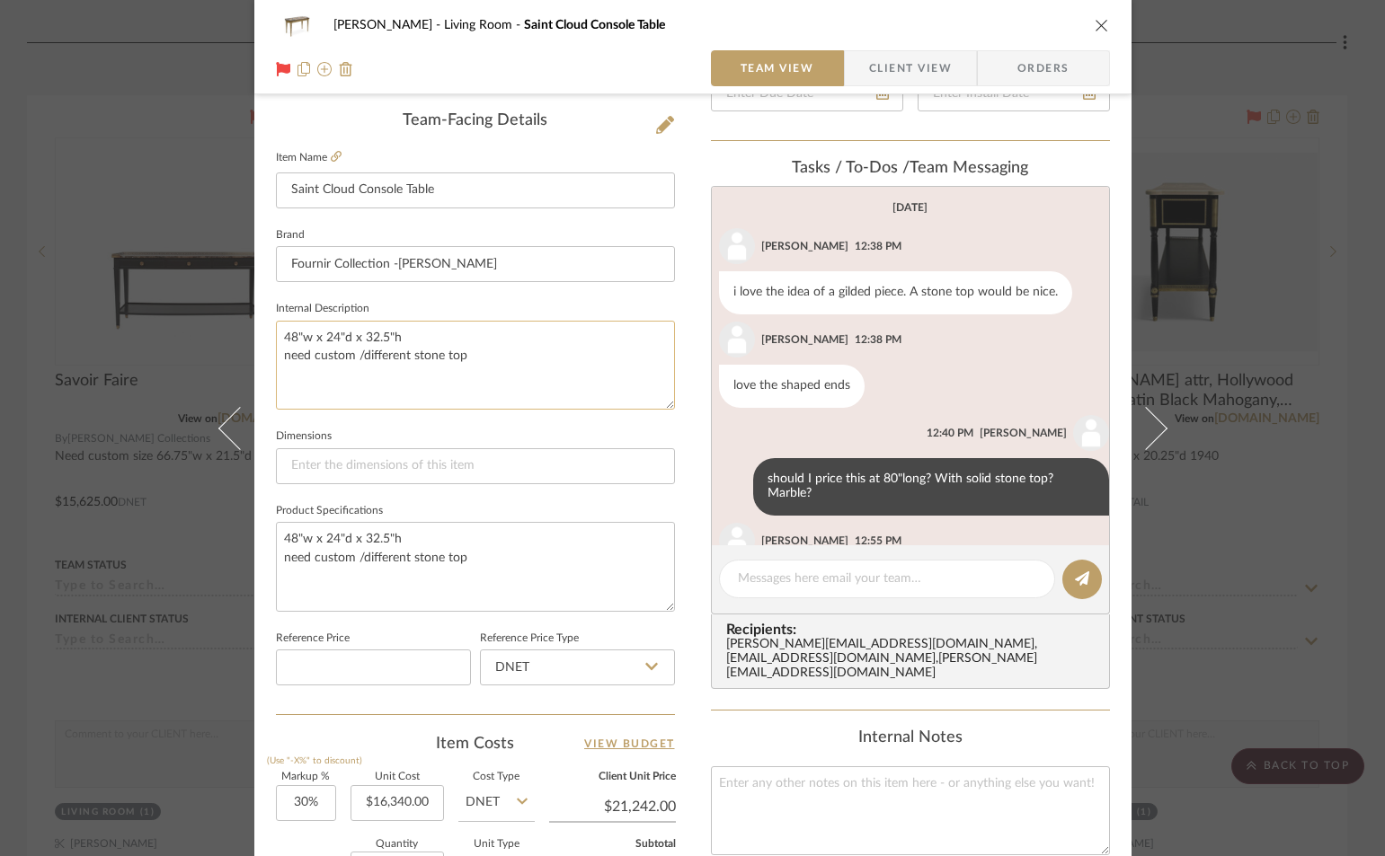
type input "16"
click at [466, 356] on textarea "48"w x 24"d x 32.5"h need custom /different stone top" at bounding box center [475, 365] width 399 height 89
drag, startPoint x: 279, startPoint y: 377, endPoint x: 578, endPoint y: 373, distance: 299.3
click at [578, 373] on textarea "48"w x 24"d x 32.5"h need custom /different stone top priced base only marble t…" at bounding box center [475, 365] width 399 height 89
type textarea "48"w x 24"d x 32.5"h need custom /different stone top priced base only marble t…"
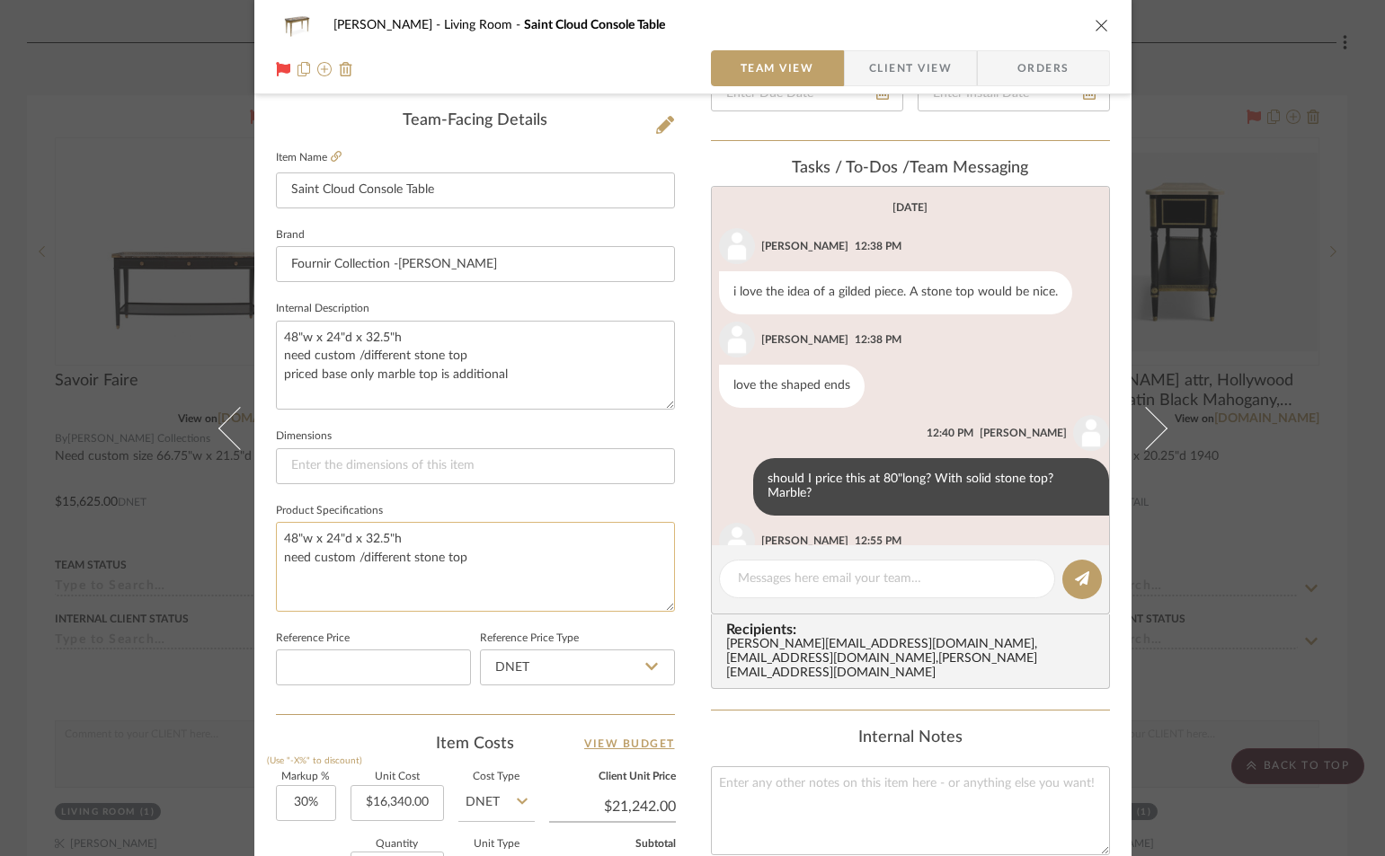
click at [284, 575] on textarea "48"w x 24"d x 32.5"h need custom /different stone top" at bounding box center [475, 566] width 399 height 89
click at [278, 578] on textarea "48"w x 24"d x 32.5"h need custom /different stone top" at bounding box center [475, 566] width 399 height 89
click at [477, 556] on textarea "48"w x 24"d x 32.5"h need custom /different stone top" at bounding box center [475, 566] width 399 height 89
paste textarea "priced base only marble top is additional"
type textarea "48"w x 24"d x 32.5"h need custom /different stone top priced base only marble t…"
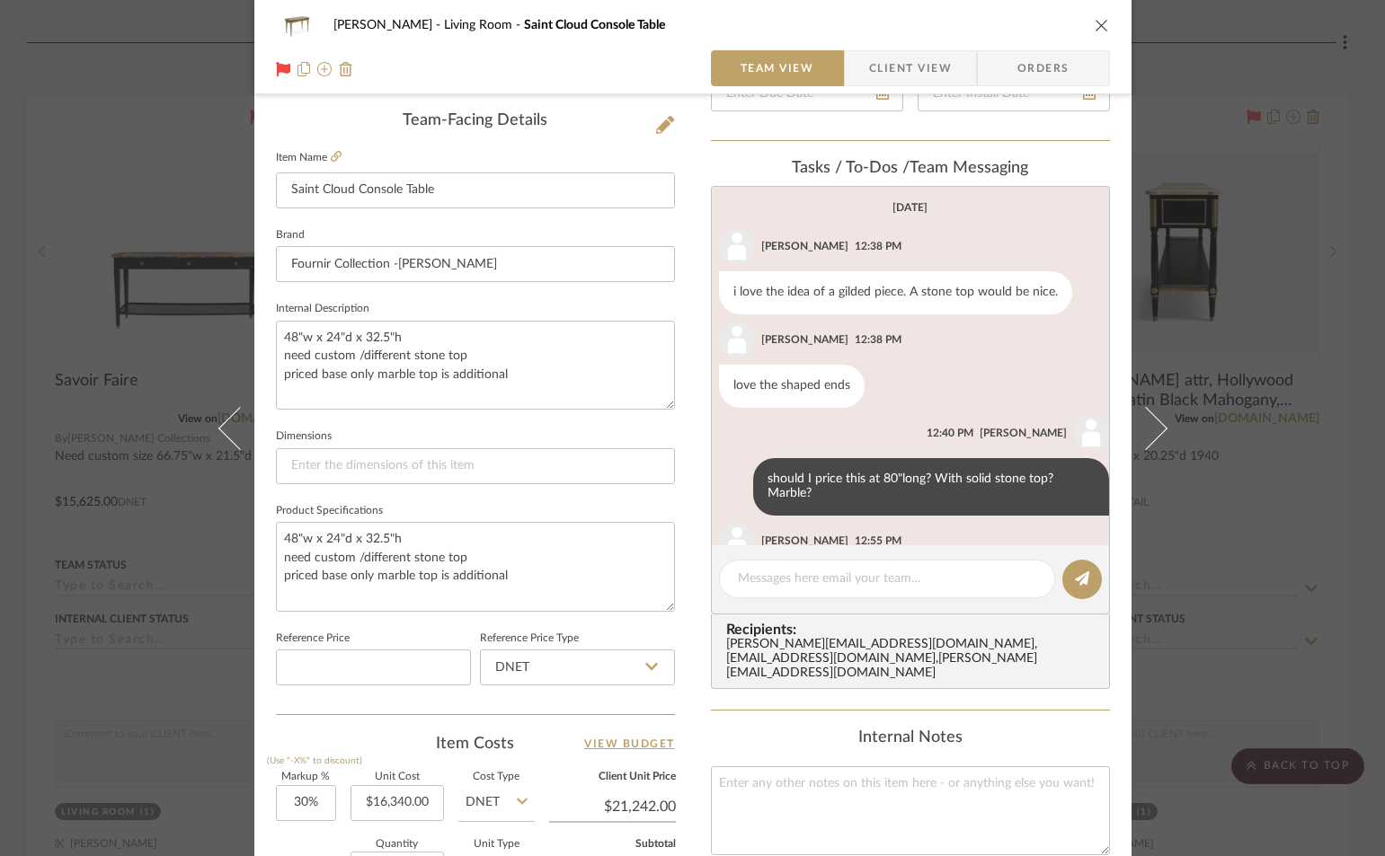
click at [1095, 24] on icon "close" at bounding box center [1102, 25] width 14 height 14
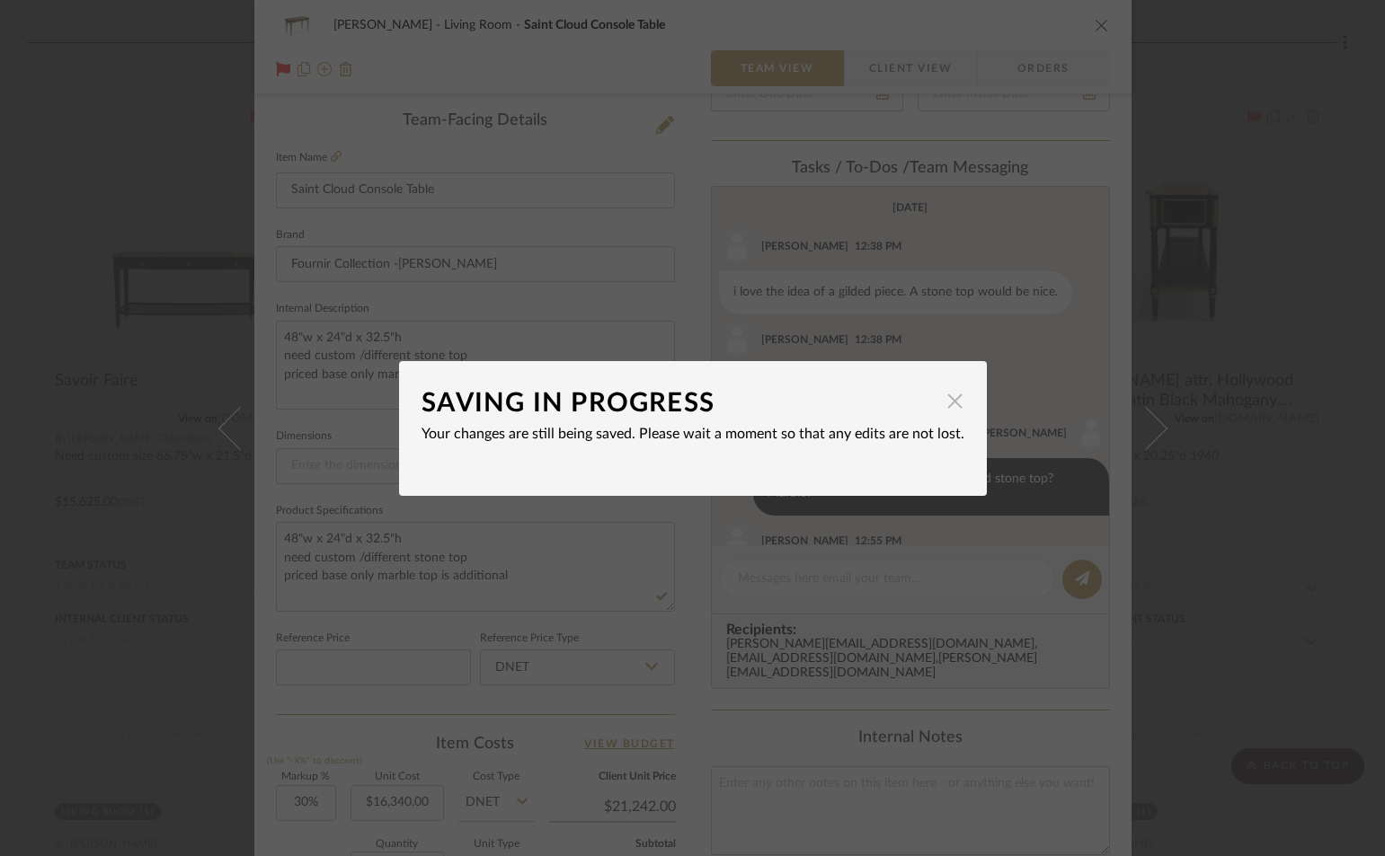
click at [942, 404] on span "button" at bounding box center [955, 402] width 36 height 36
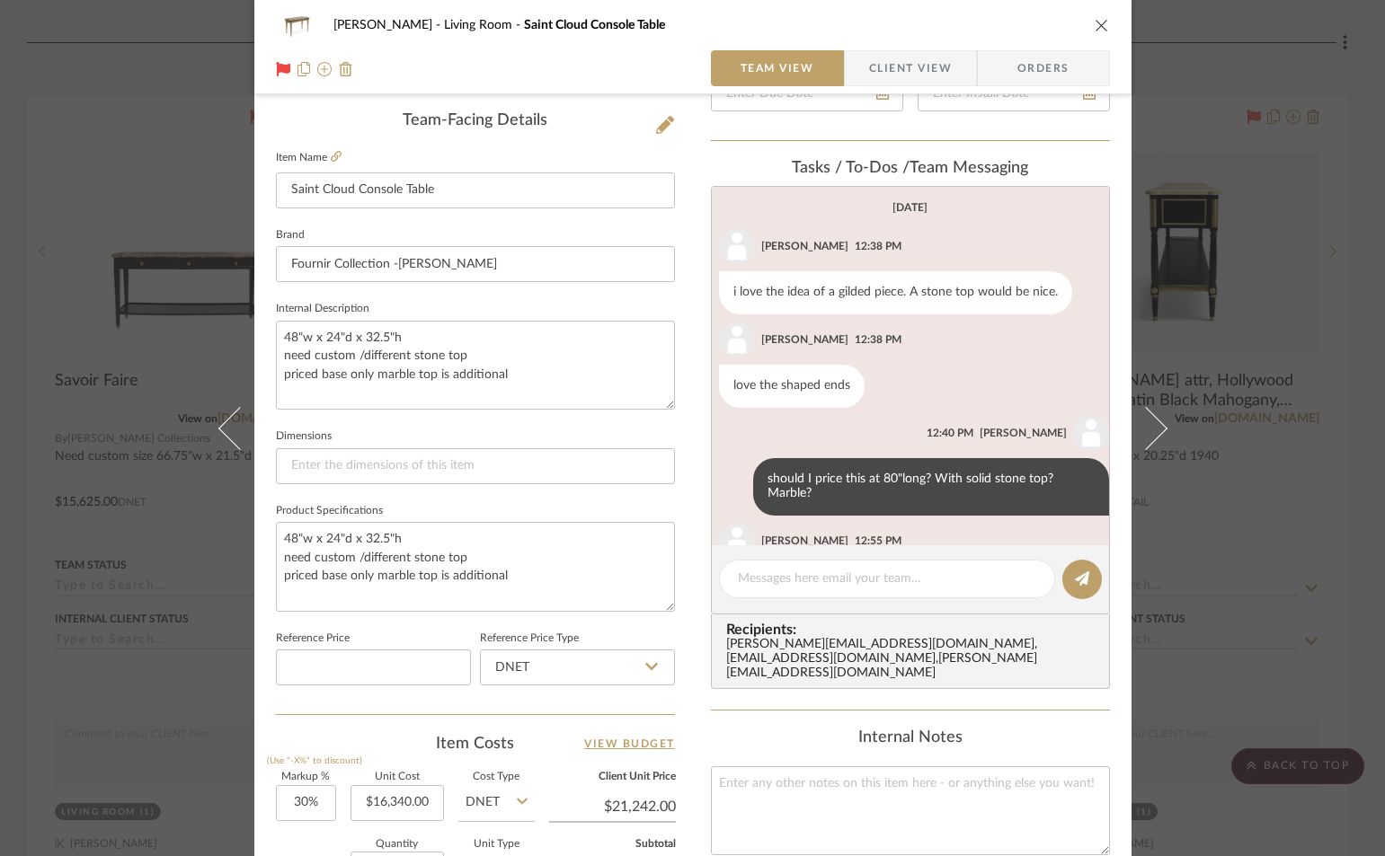
click at [1095, 25] on icon "close" at bounding box center [1102, 25] width 14 height 14
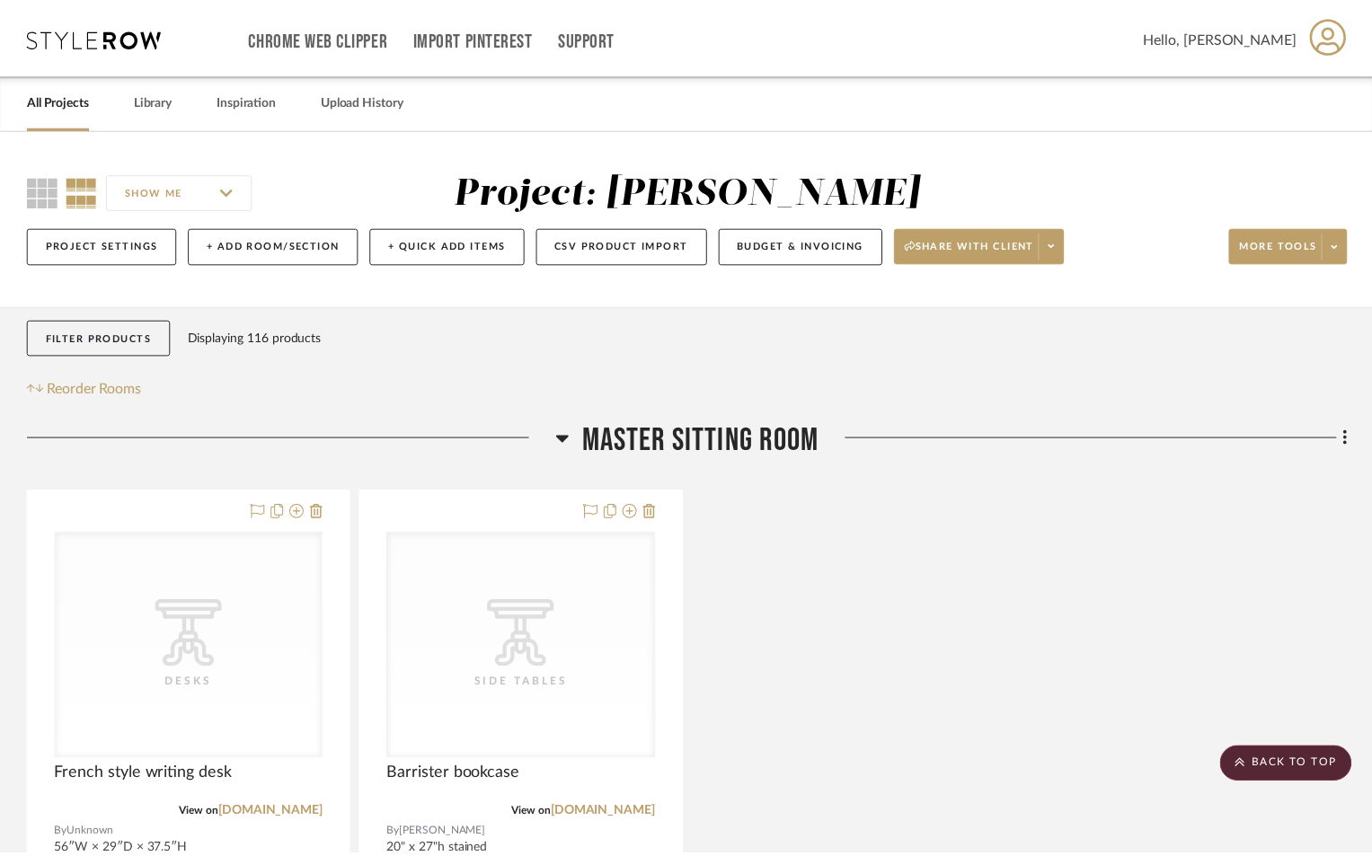
scroll to position [10424, 0]
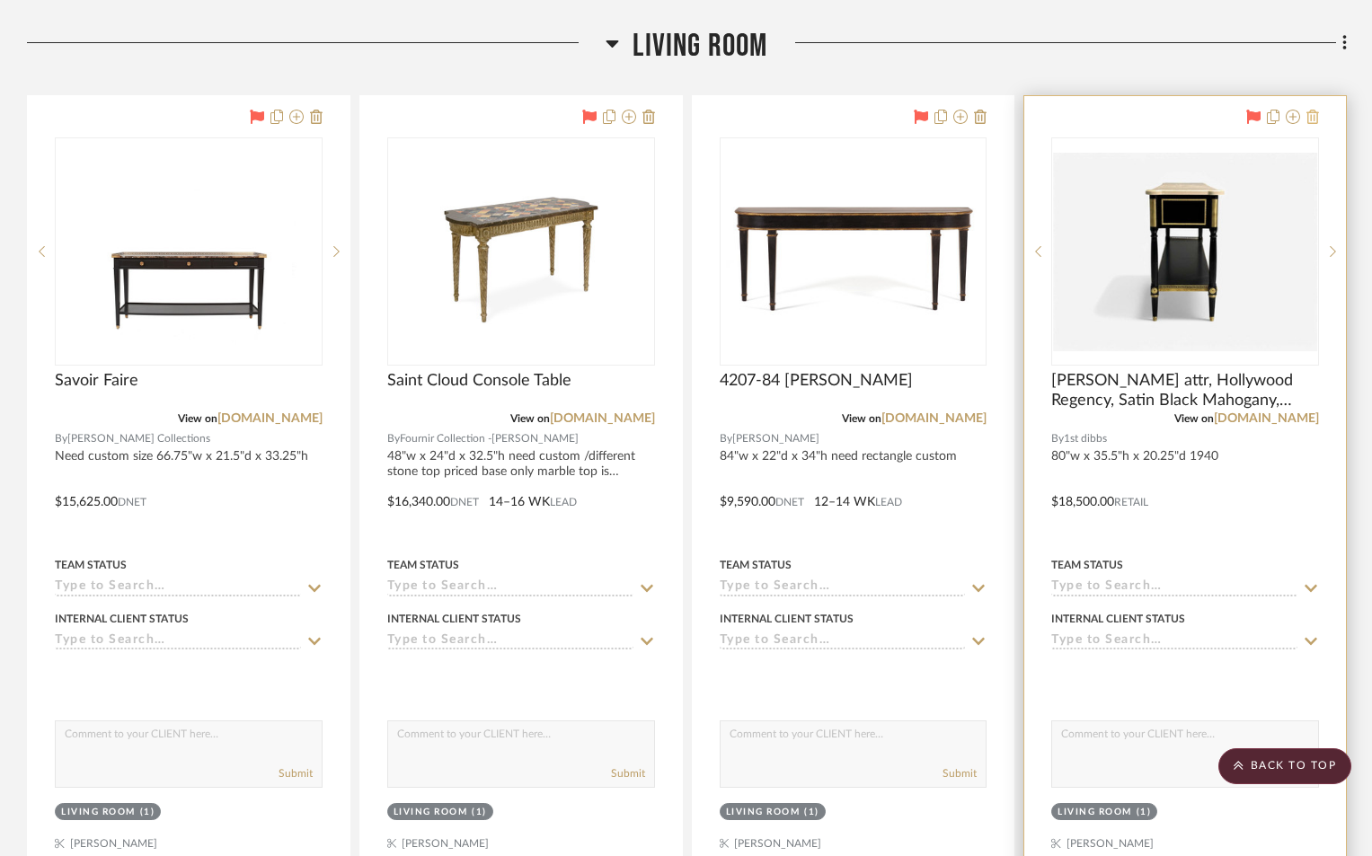
click at [1311, 121] on icon at bounding box center [1313, 117] width 13 height 14
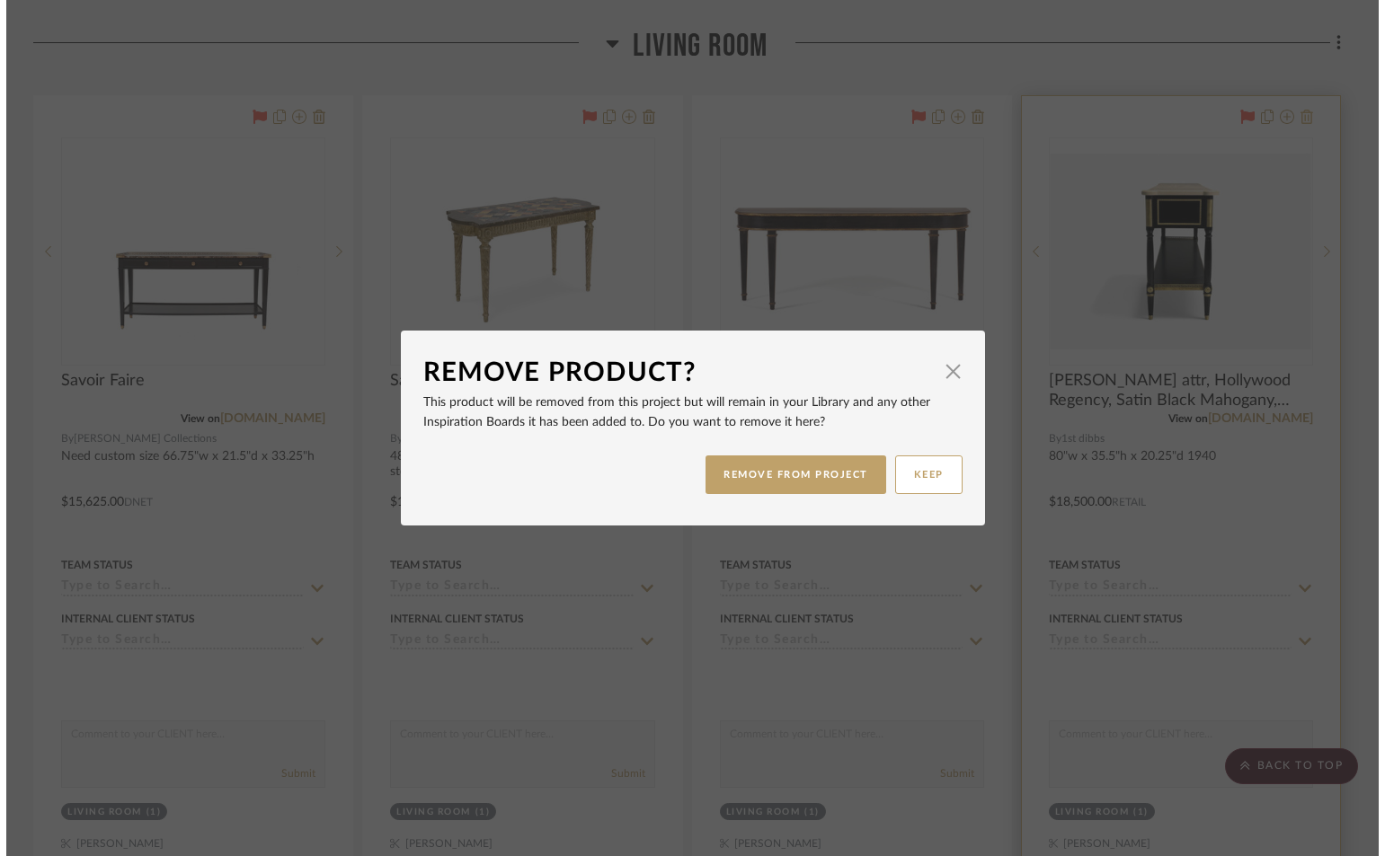
scroll to position [0, 0]
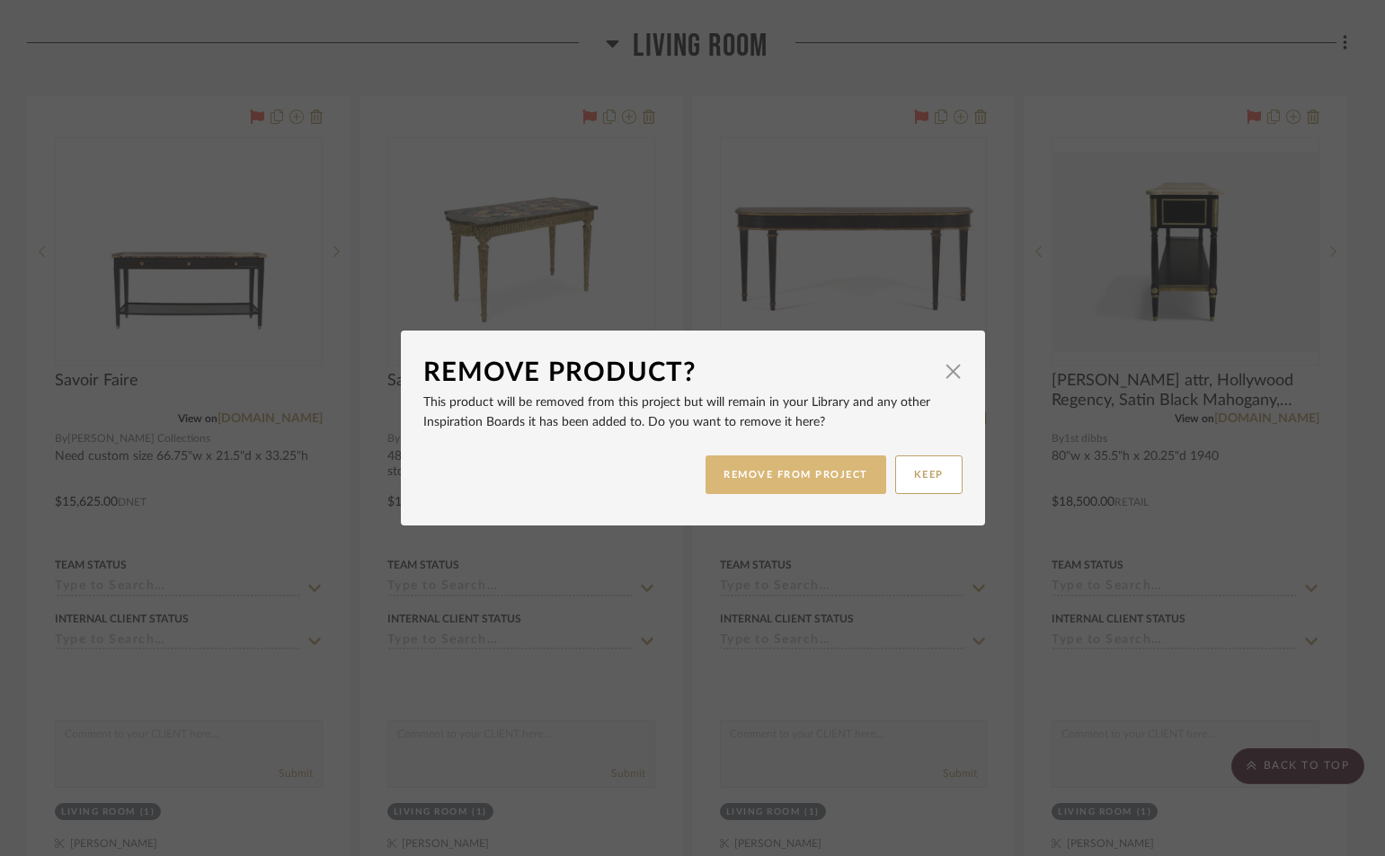
click at [820, 464] on button "REMOVE FROM PROJECT" at bounding box center [795, 475] width 181 height 39
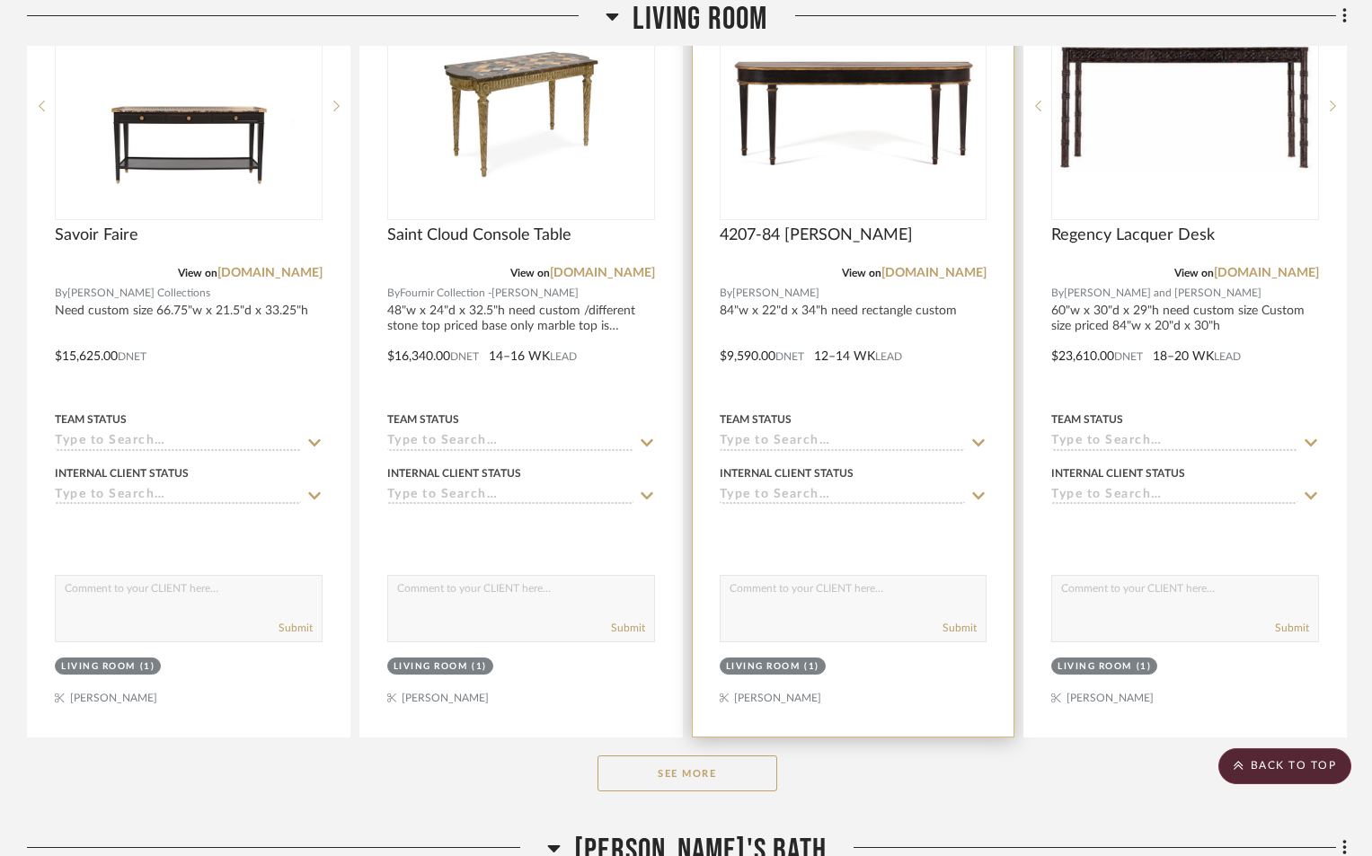
scroll to position [10784, 0]
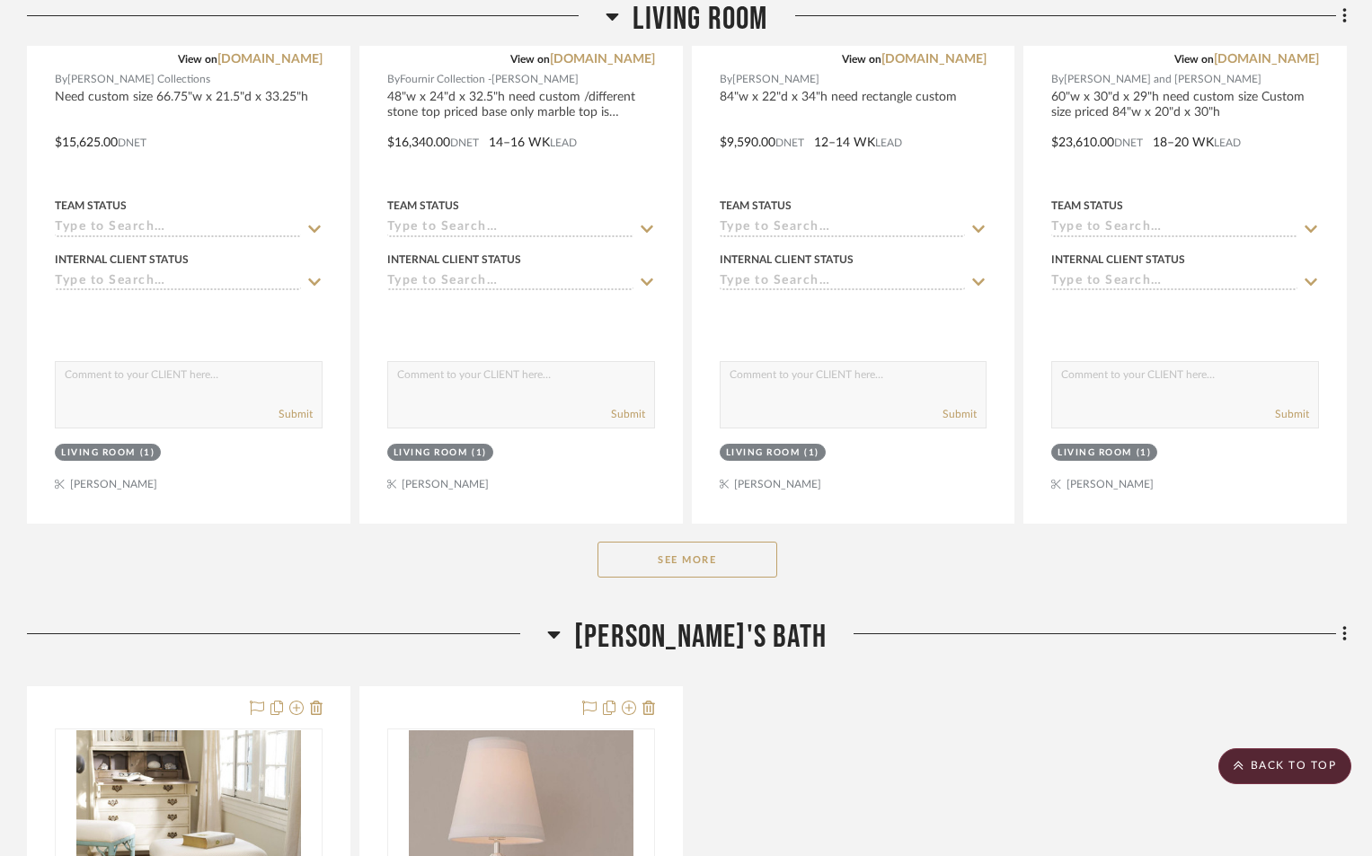
click at [729, 575] on button "See More" at bounding box center [688, 560] width 180 height 36
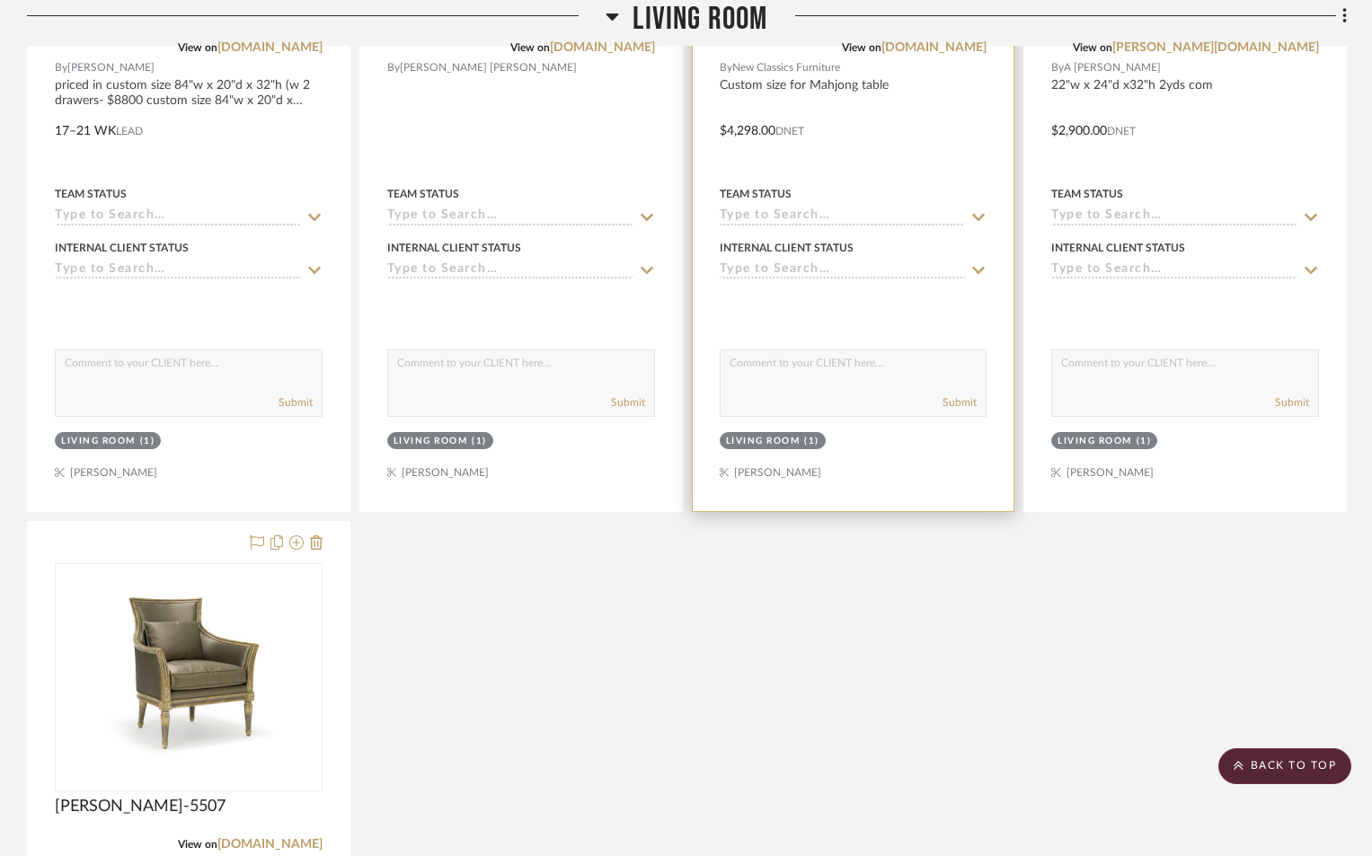
scroll to position [11772, 0]
